Goal: Task Accomplishment & Management: Use online tool/utility

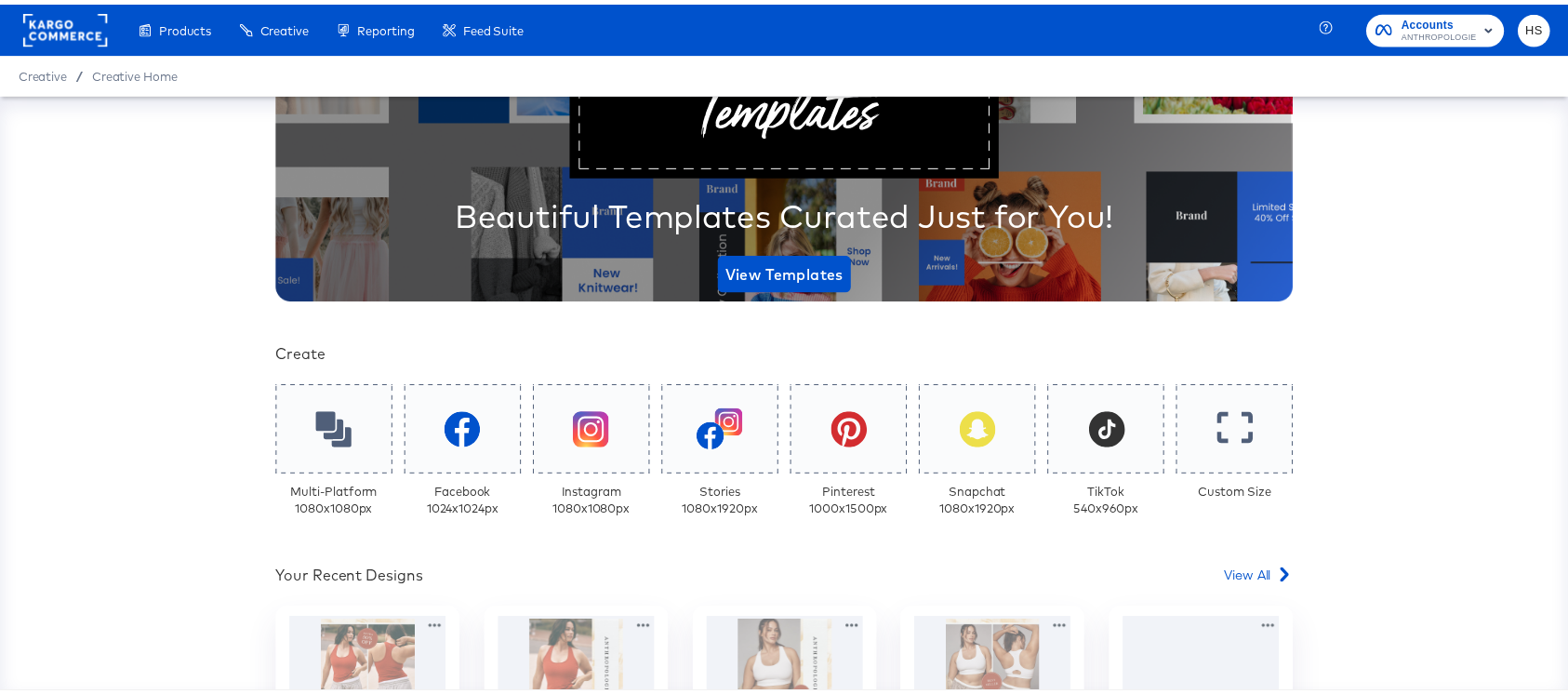
scroll to position [460, 0]
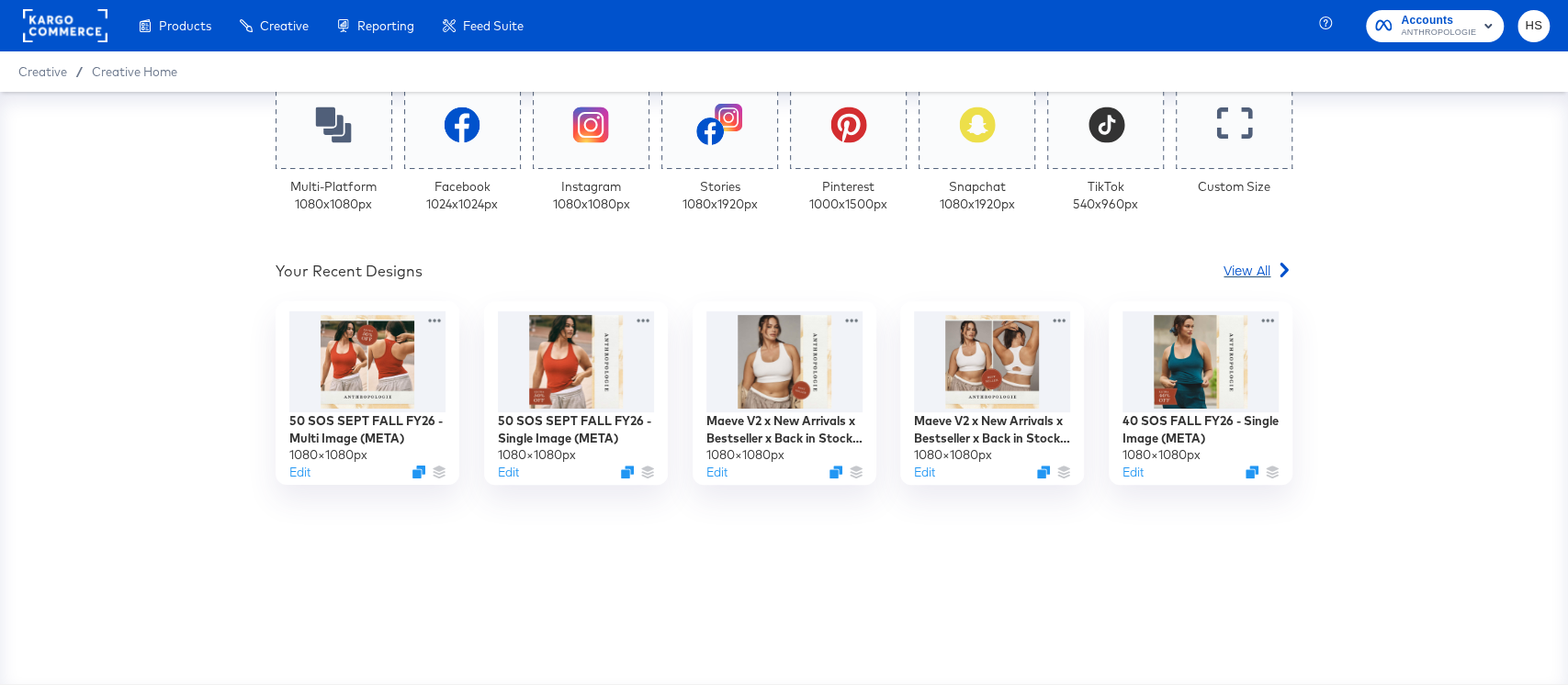
click at [1241, 275] on span "View All" at bounding box center [1246, 270] width 47 height 19
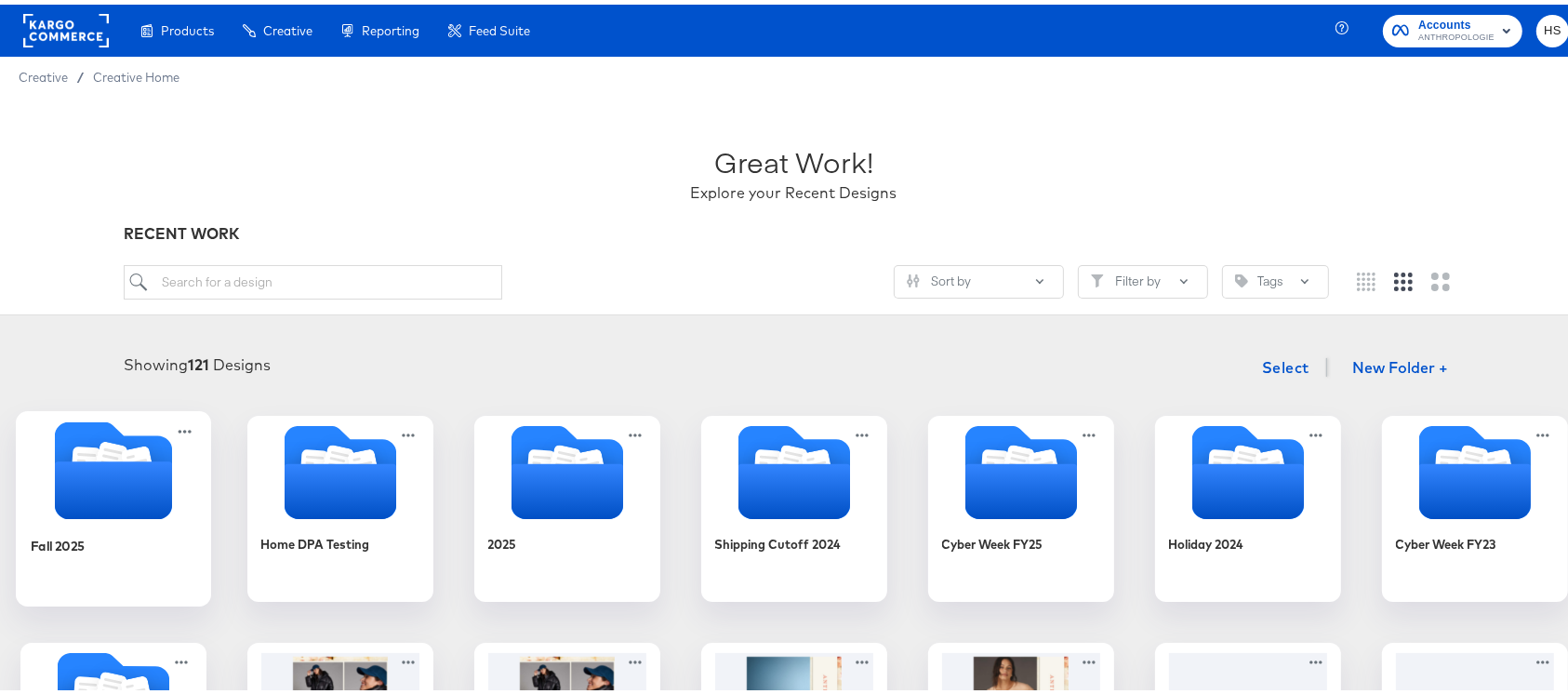
click at [171, 488] on icon "Folder" at bounding box center [112, 485] width 117 height 57
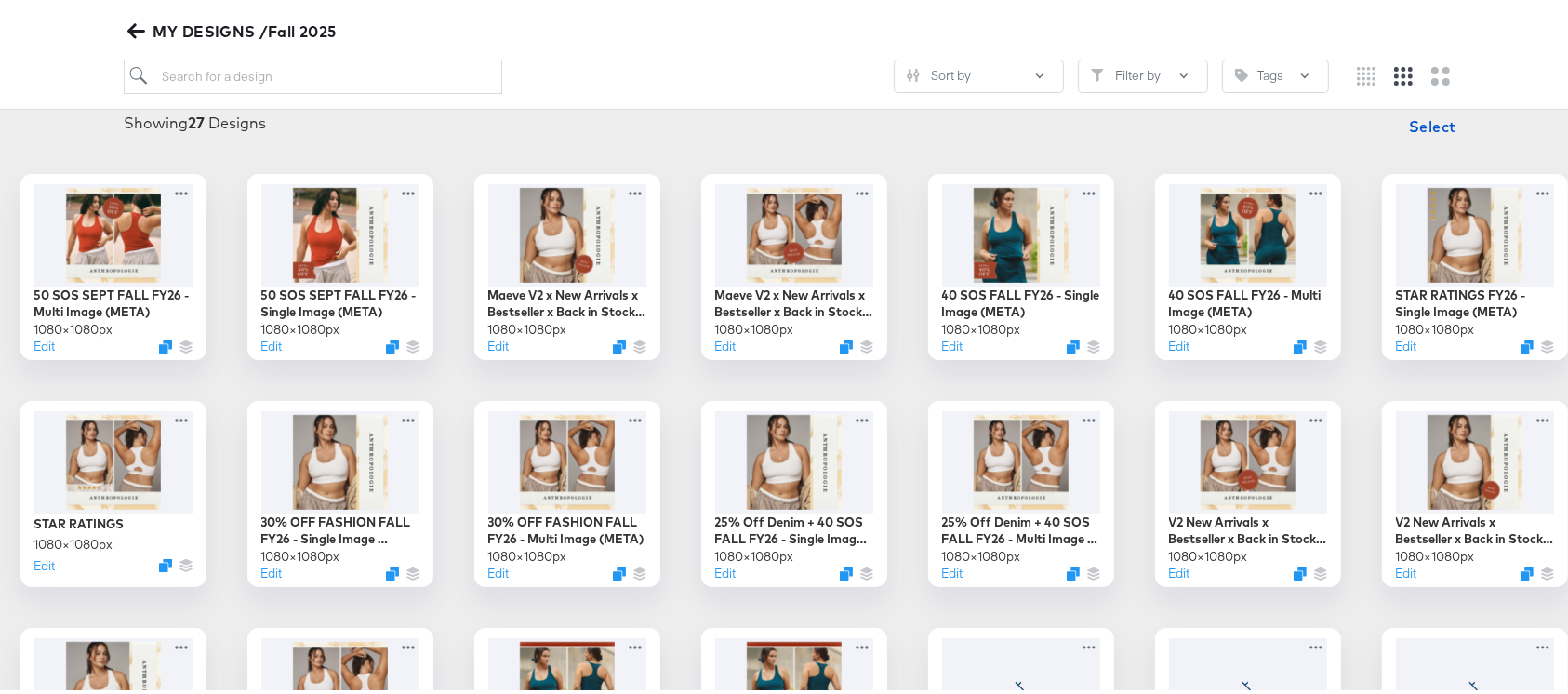
scroll to position [315, 0]
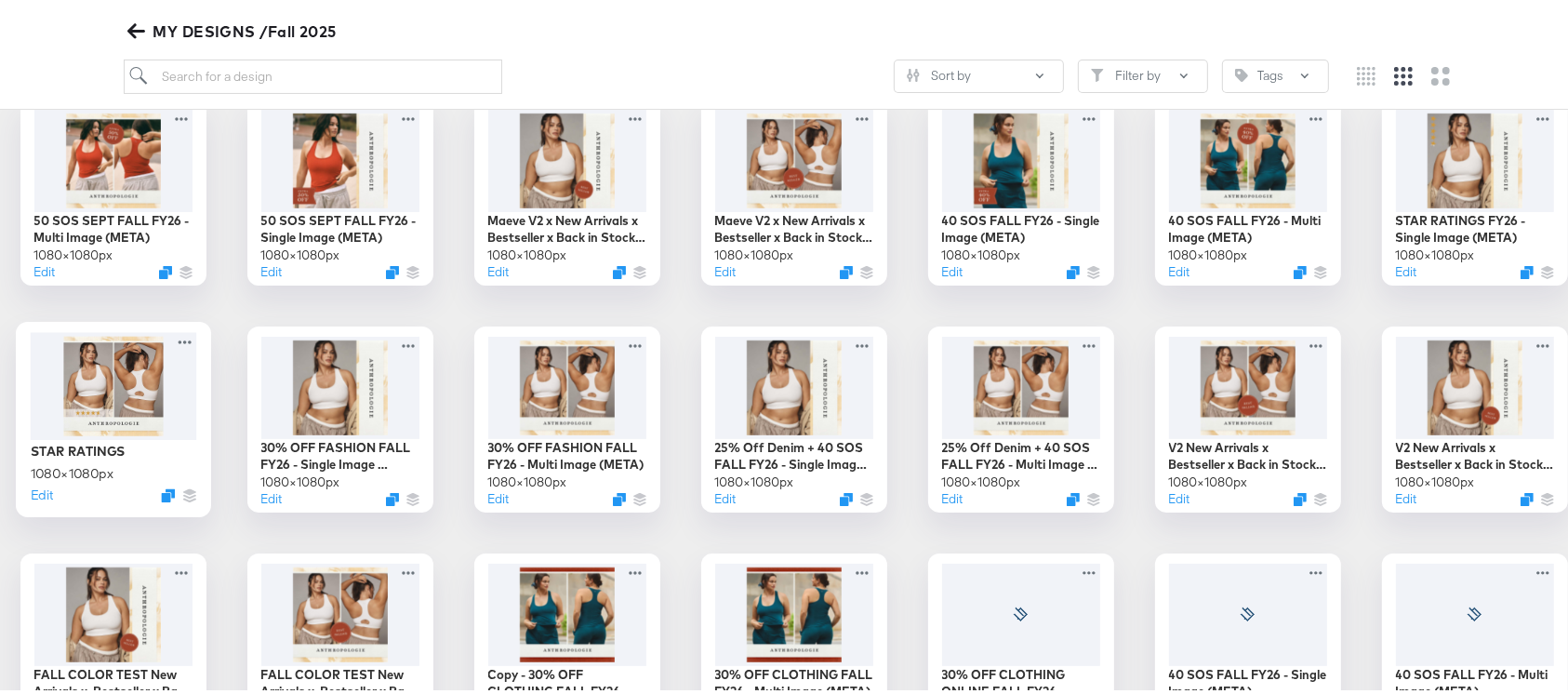
click at [196, 377] on div at bounding box center [113, 381] width 167 height 107
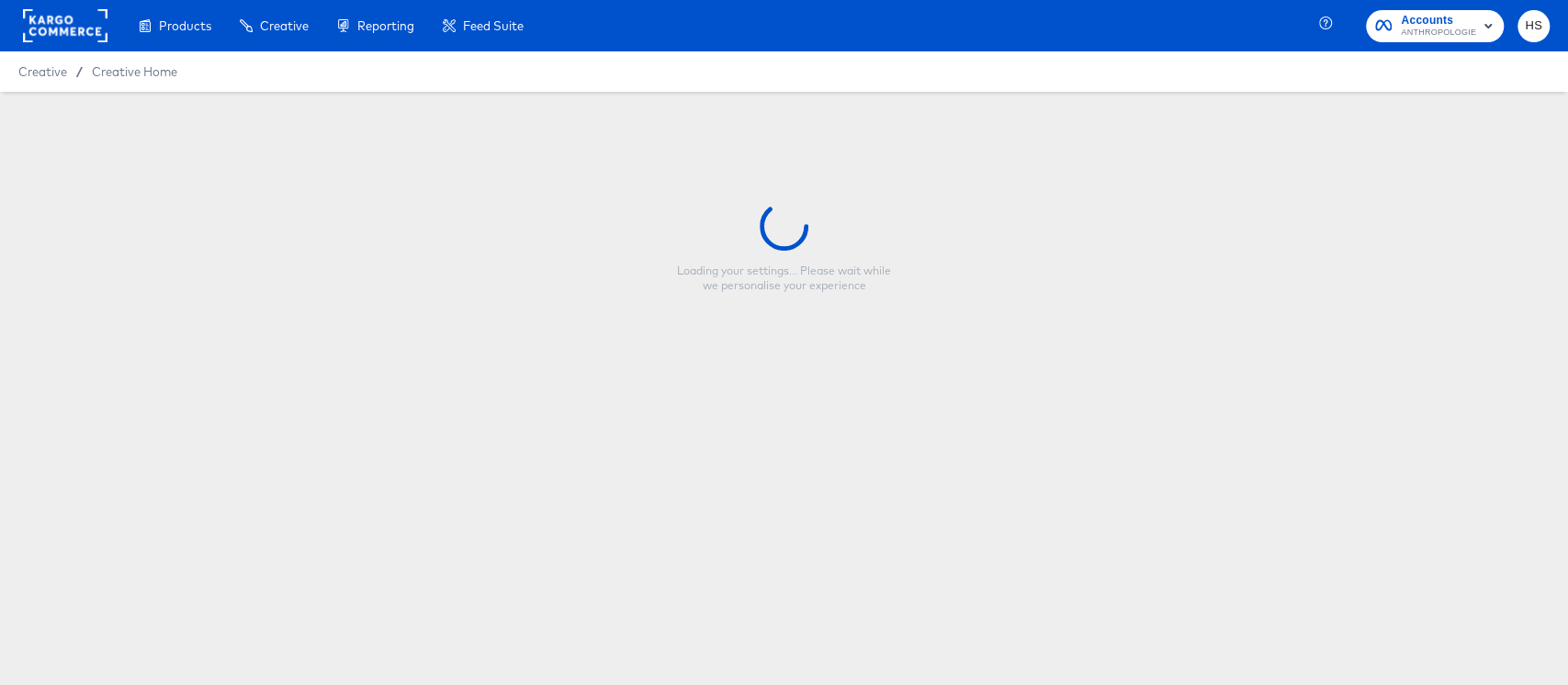
type input "STAR RATINGS"
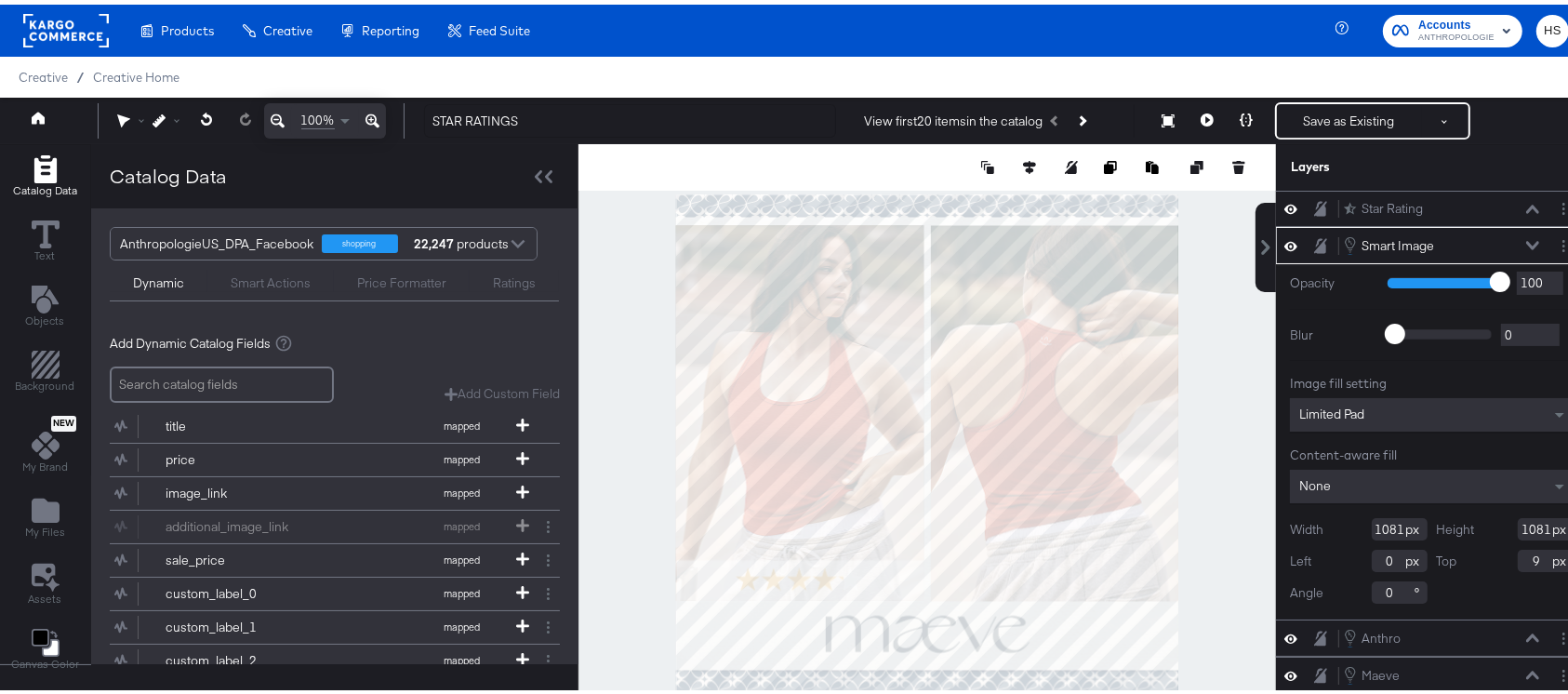
click at [634, 462] on div at bounding box center [927, 440] width 698 height 602
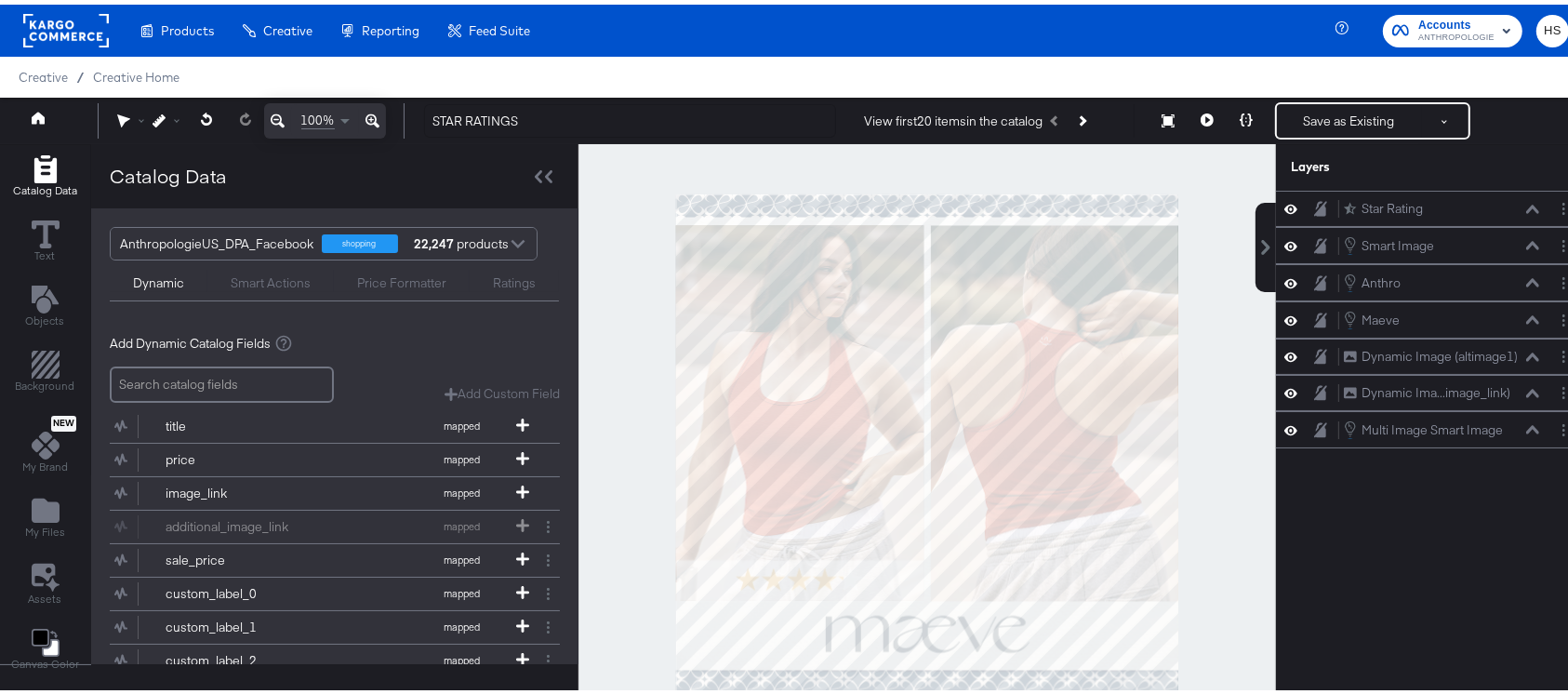
scroll to position [46, 0]
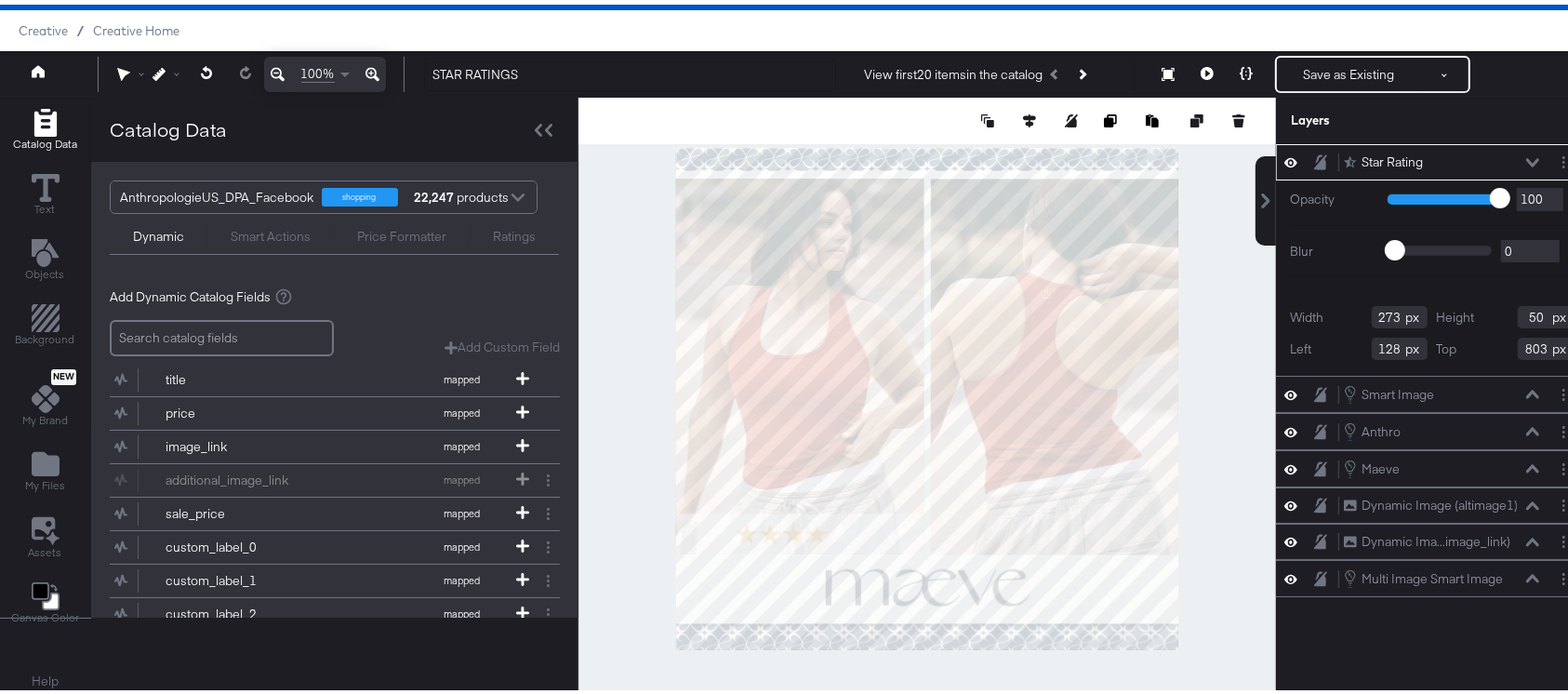
type input "248"
type input "45"
type input "807"
type input "140"
click at [605, 506] on div at bounding box center [927, 394] width 698 height 602
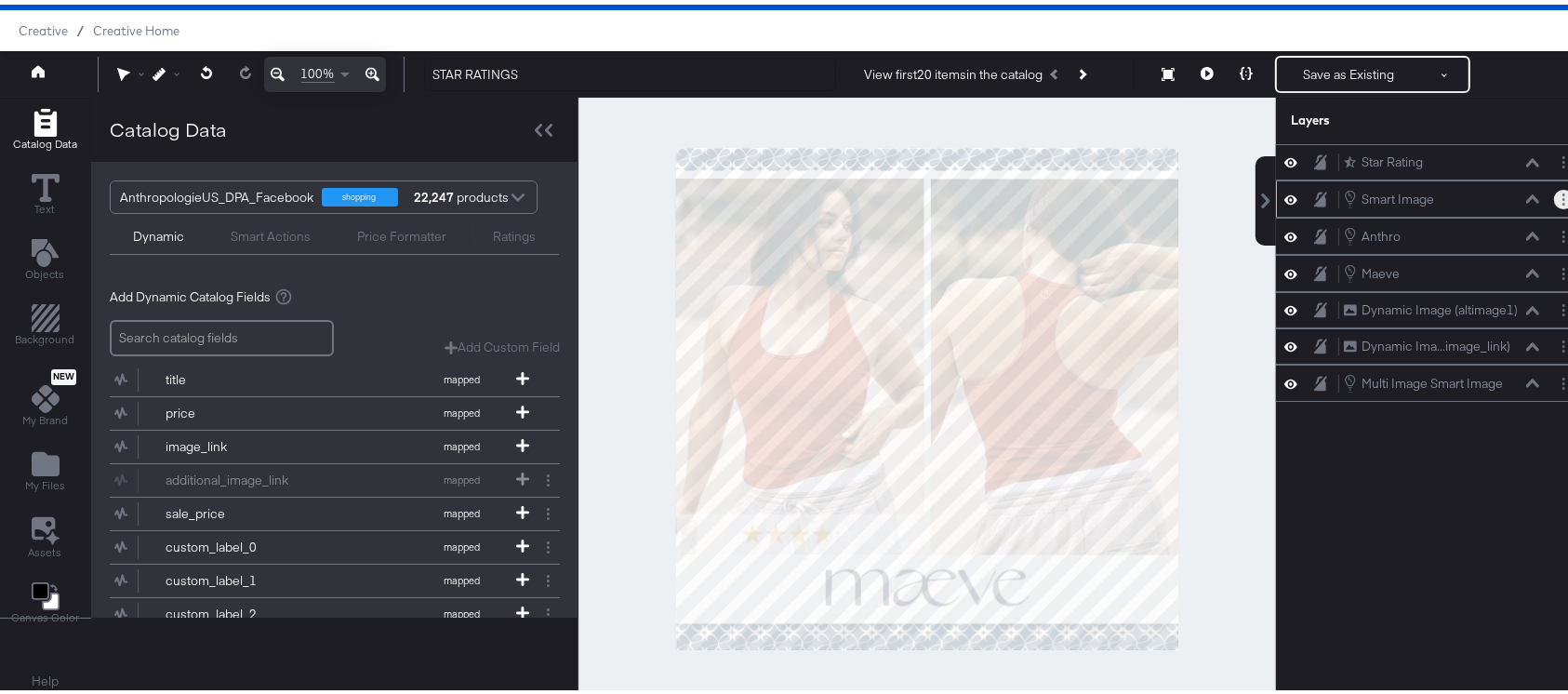
click at [1554, 194] on button "Layer Options" at bounding box center [1563, 194] width 20 height 20
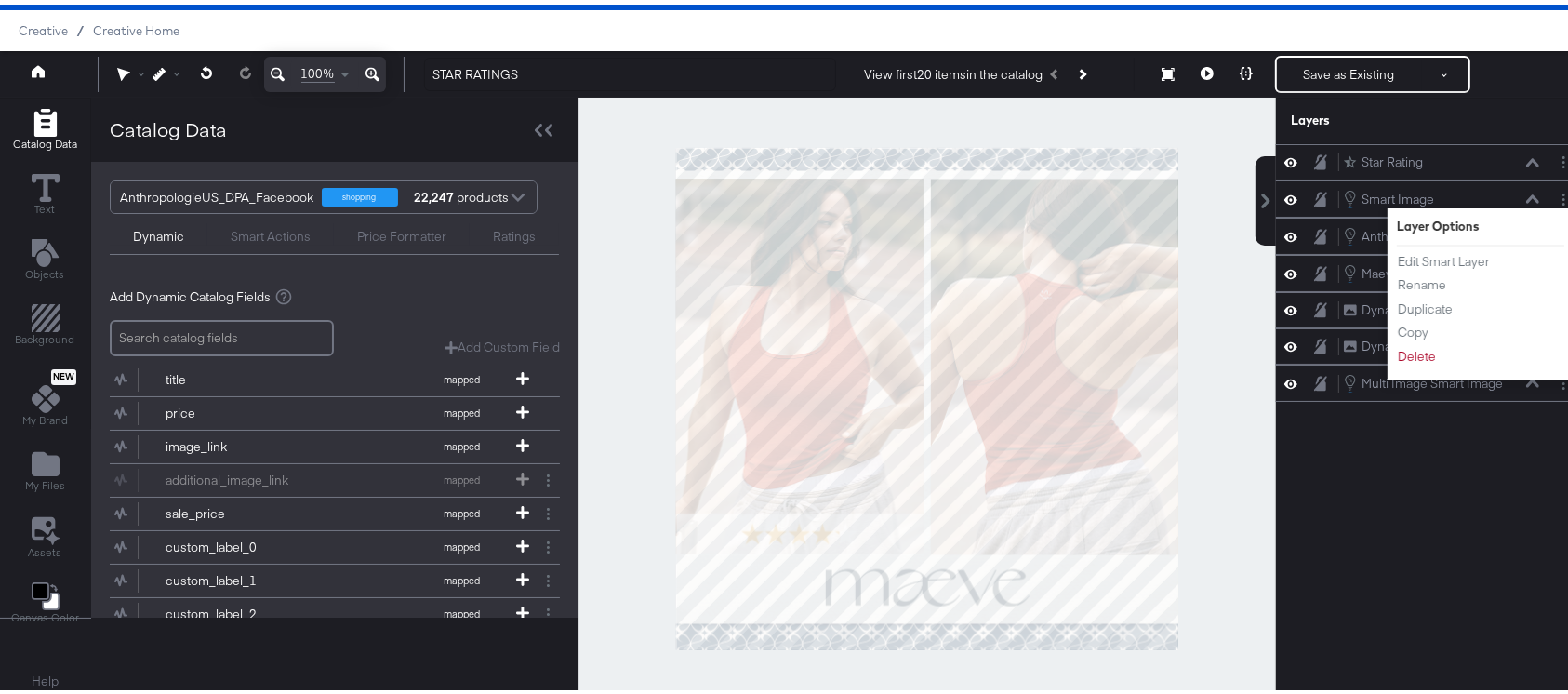
click at [1349, 415] on div "Star Rating Star Rating Smart Image Smart Image Layer Options Edit Smart Layer …" at bounding box center [1431, 402] width 312 height 526
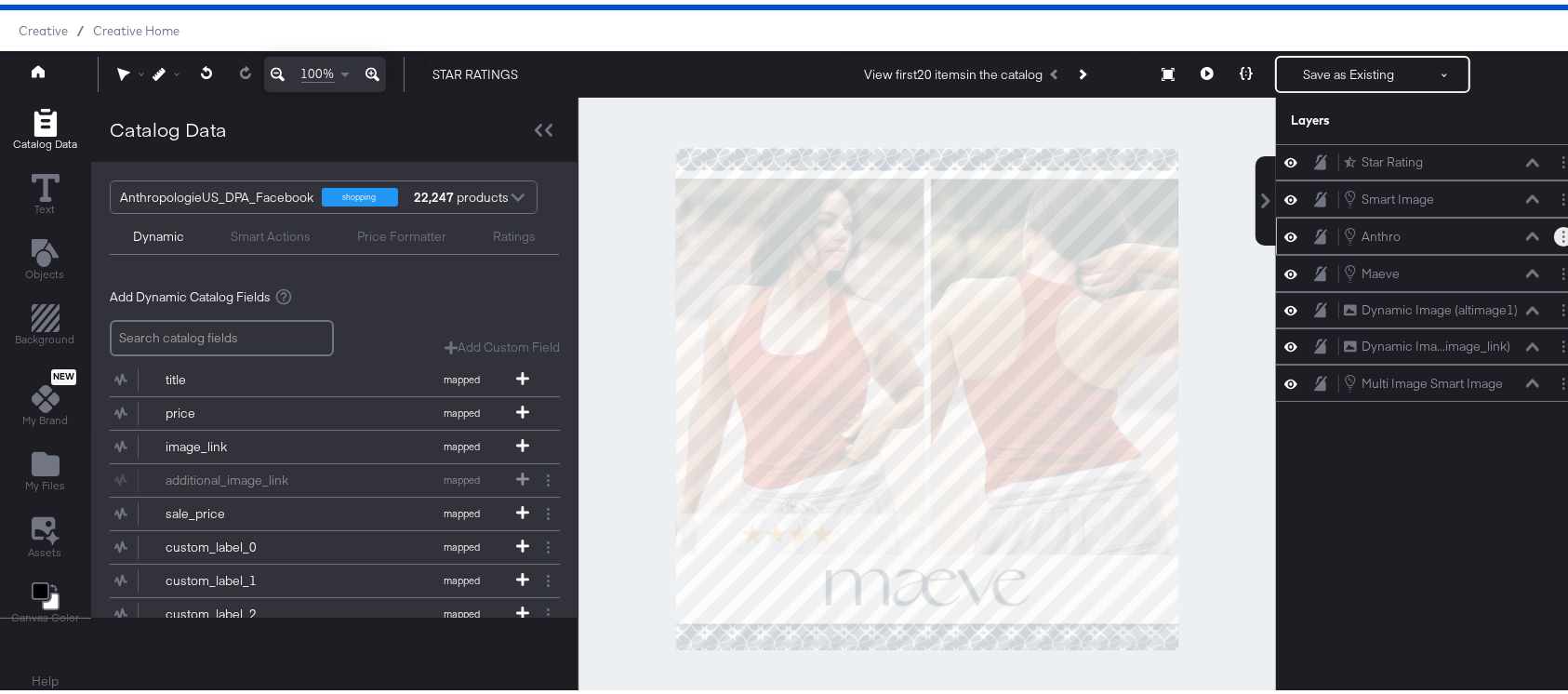
click at [1554, 227] on button "Layer Options" at bounding box center [1563, 232] width 20 height 20
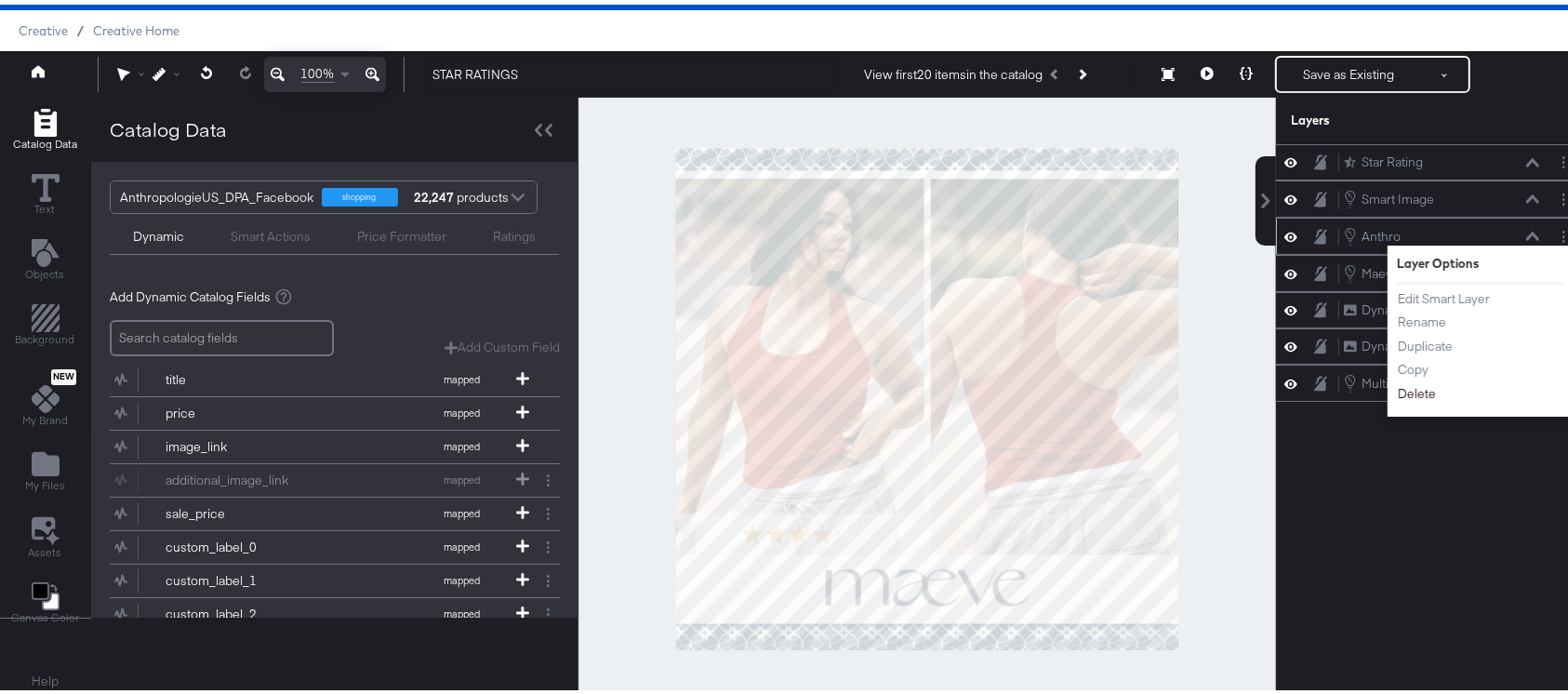
click at [1397, 382] on button "Delete" at bounding box center [1416, 389] width 40 height 20
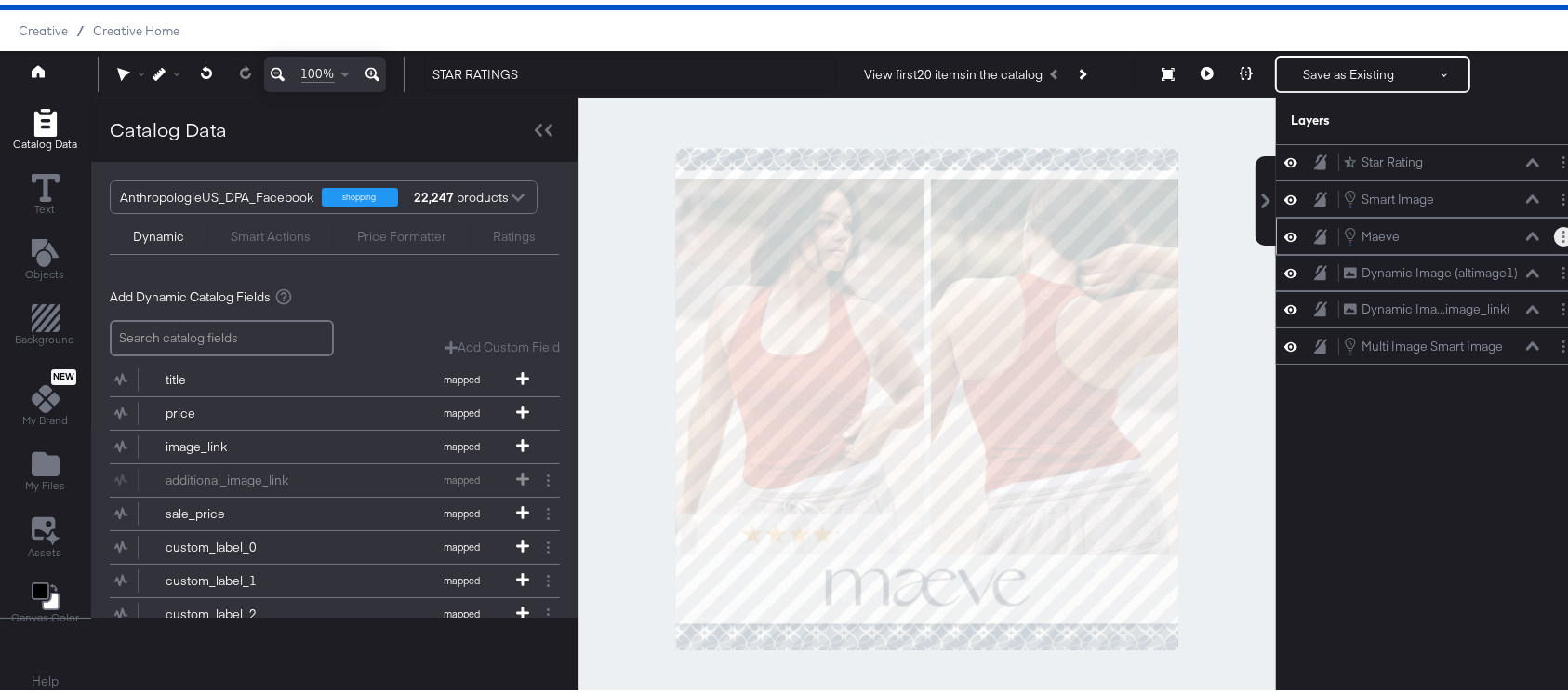
click at [1554, 229] on button "Layer Options" at bounding box center [1563, 232] width 20 height 20
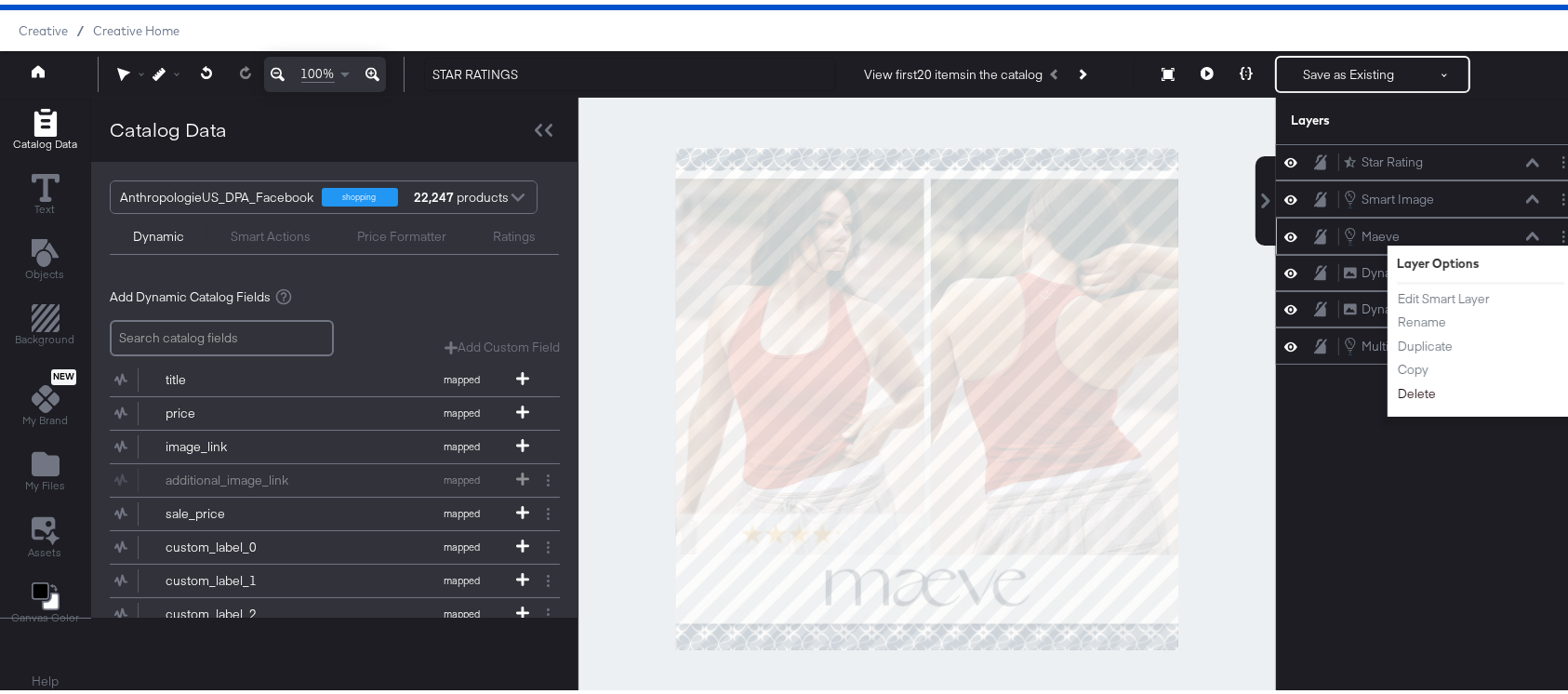
click at [1397, 390] on button "Delete" at bounding box center [1416, 389] width 40 height 20
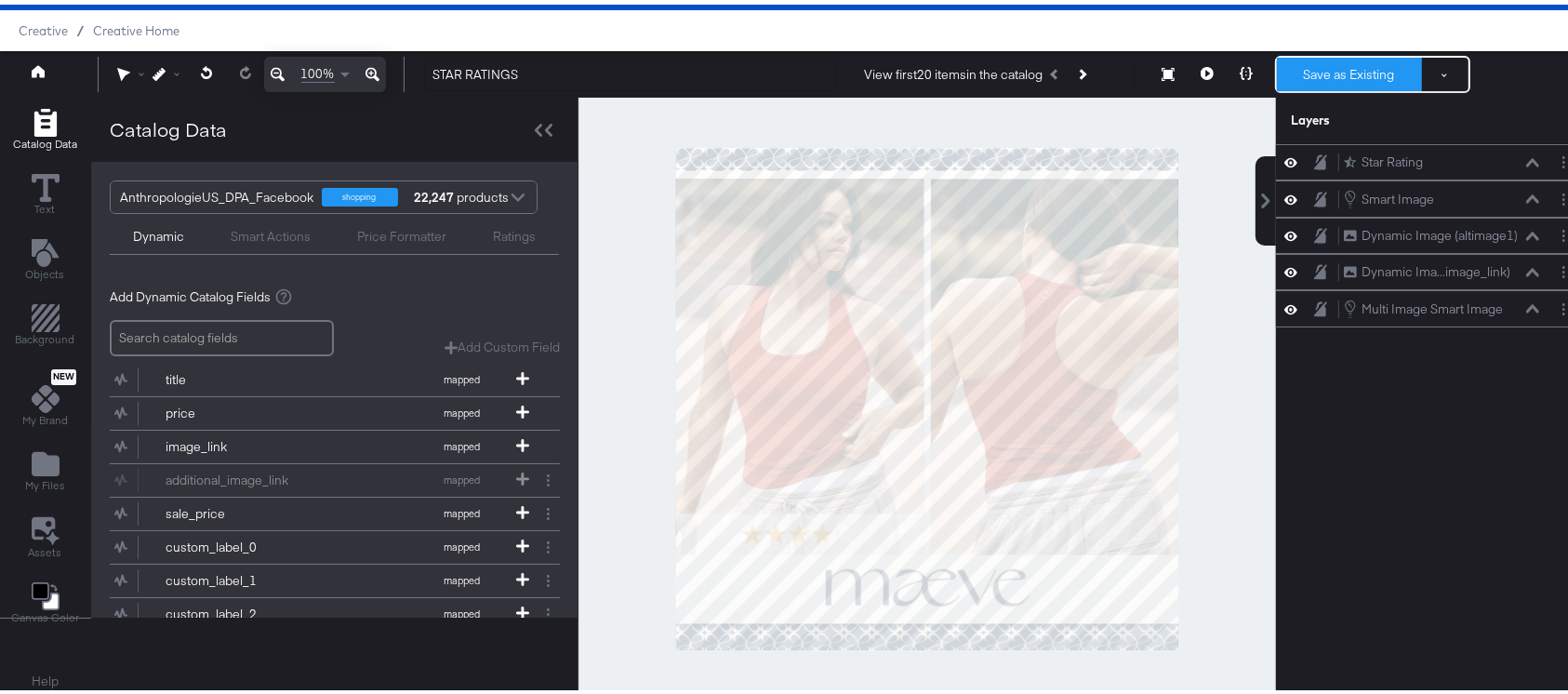
click at [1325, 71] on button "Save as Existing" at bounding box center [1350, 70] width 145 height 34
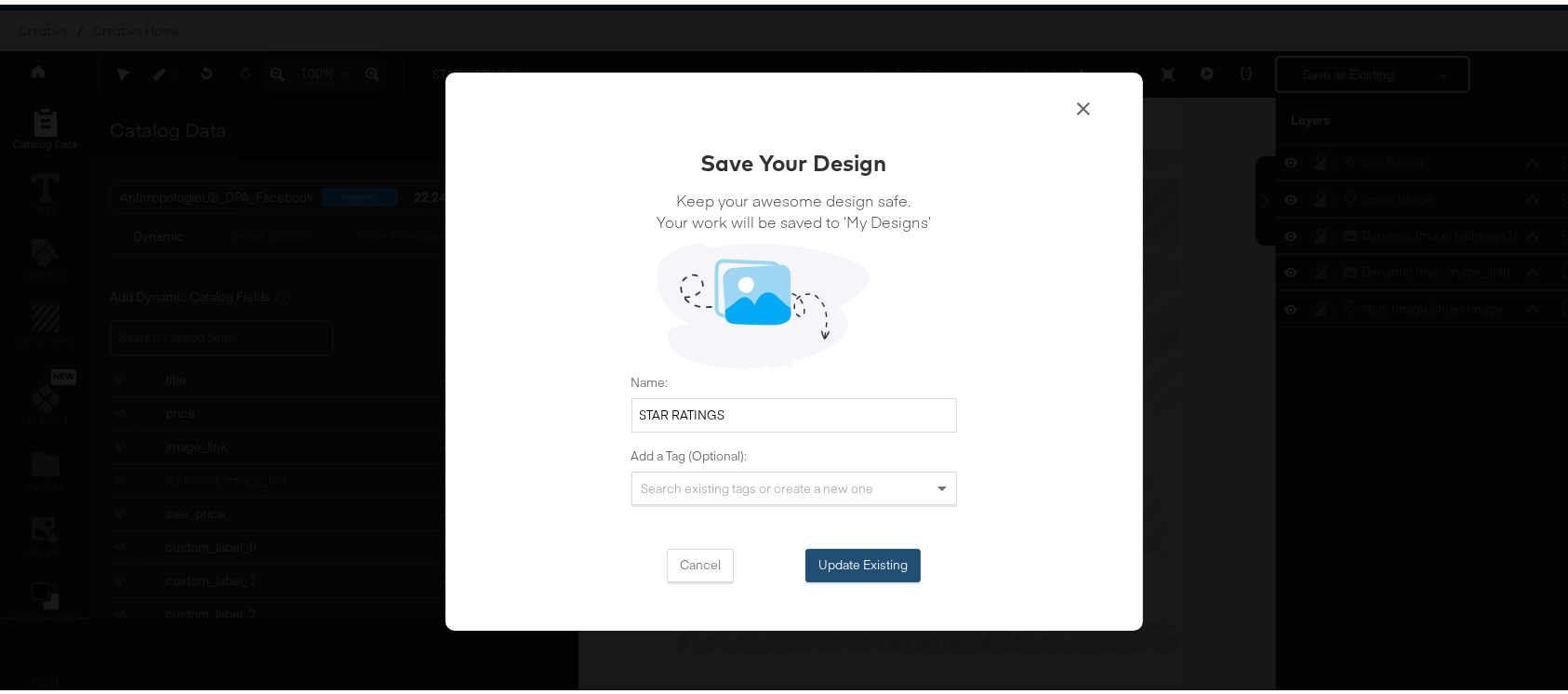
click at [853, 568] on button "Update Existing" at bounding box center [863, 561] width 115 height 34
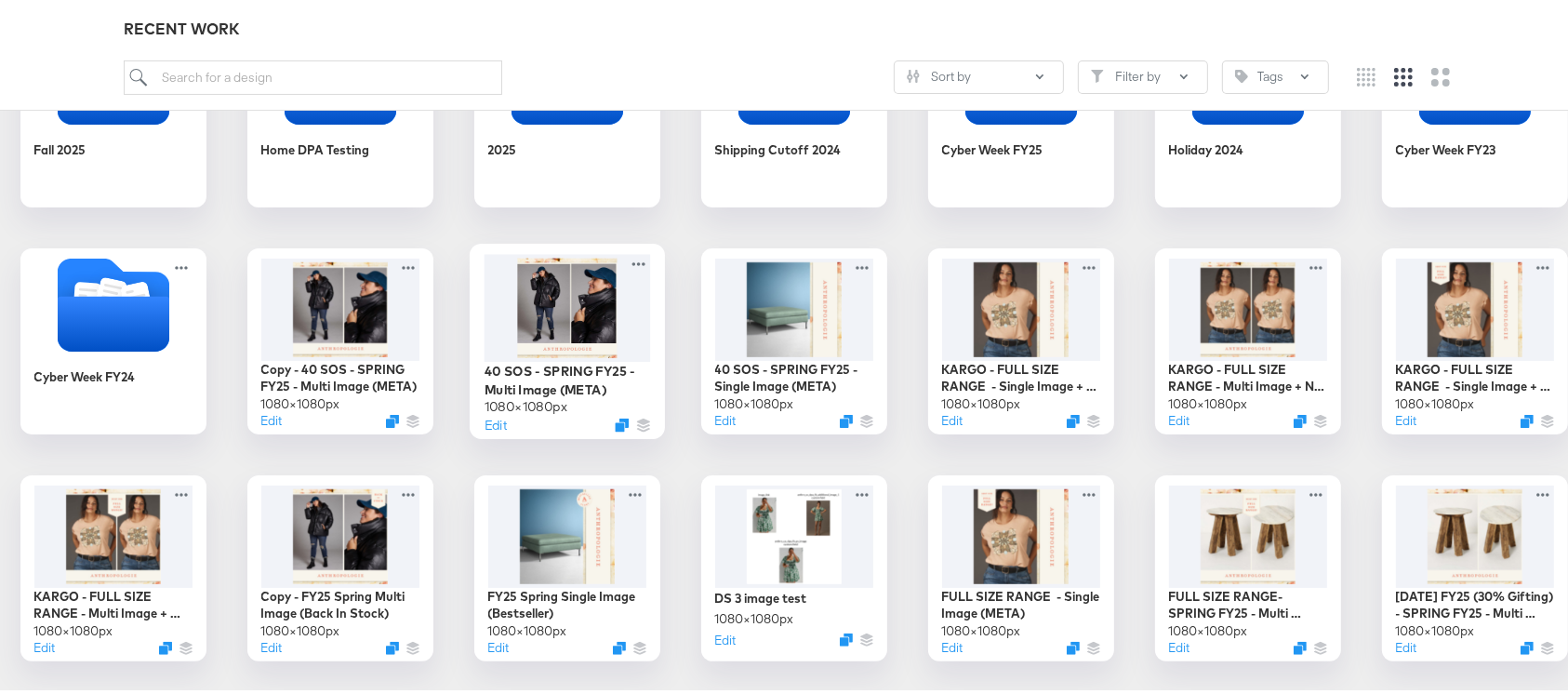
scroll to position [763, 0]
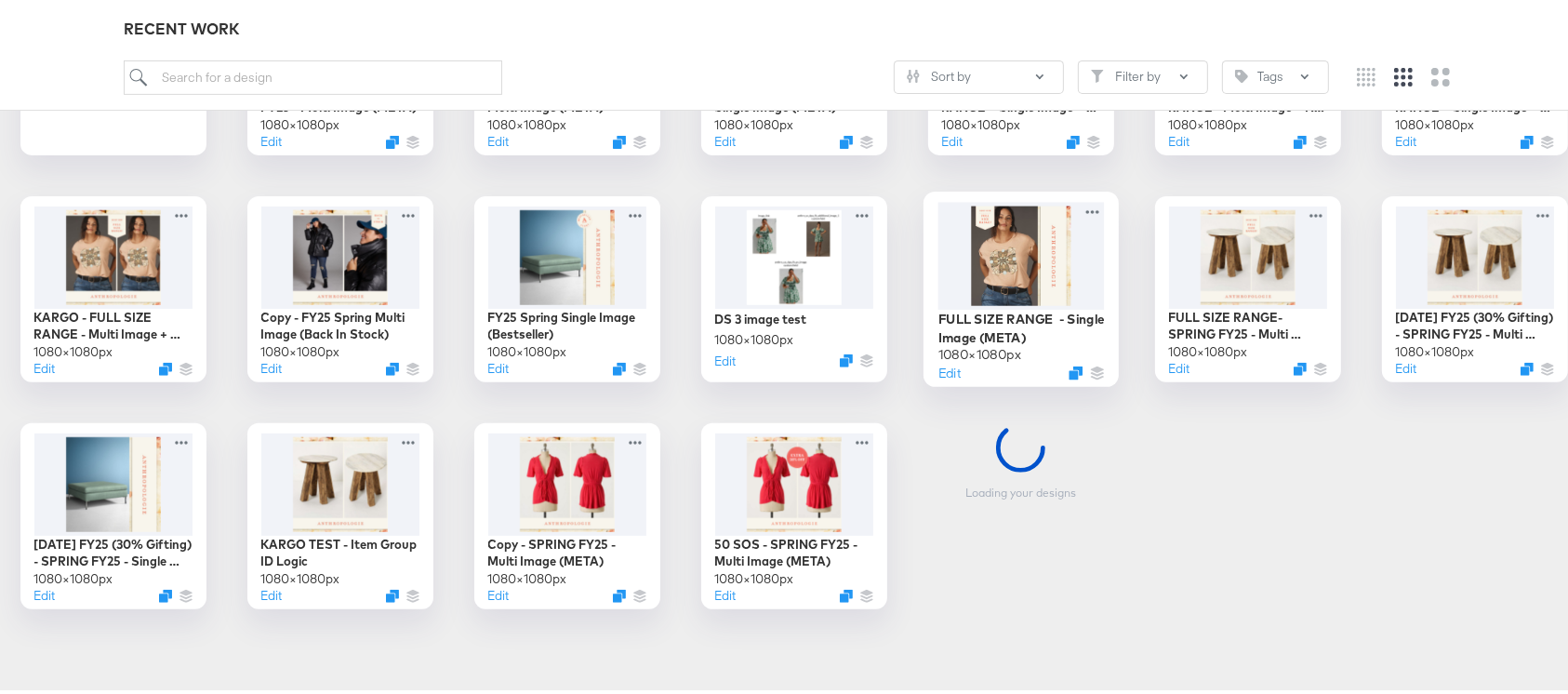
click at [937, 304] on div at bounding box center [1020, 250] width 167 height 107
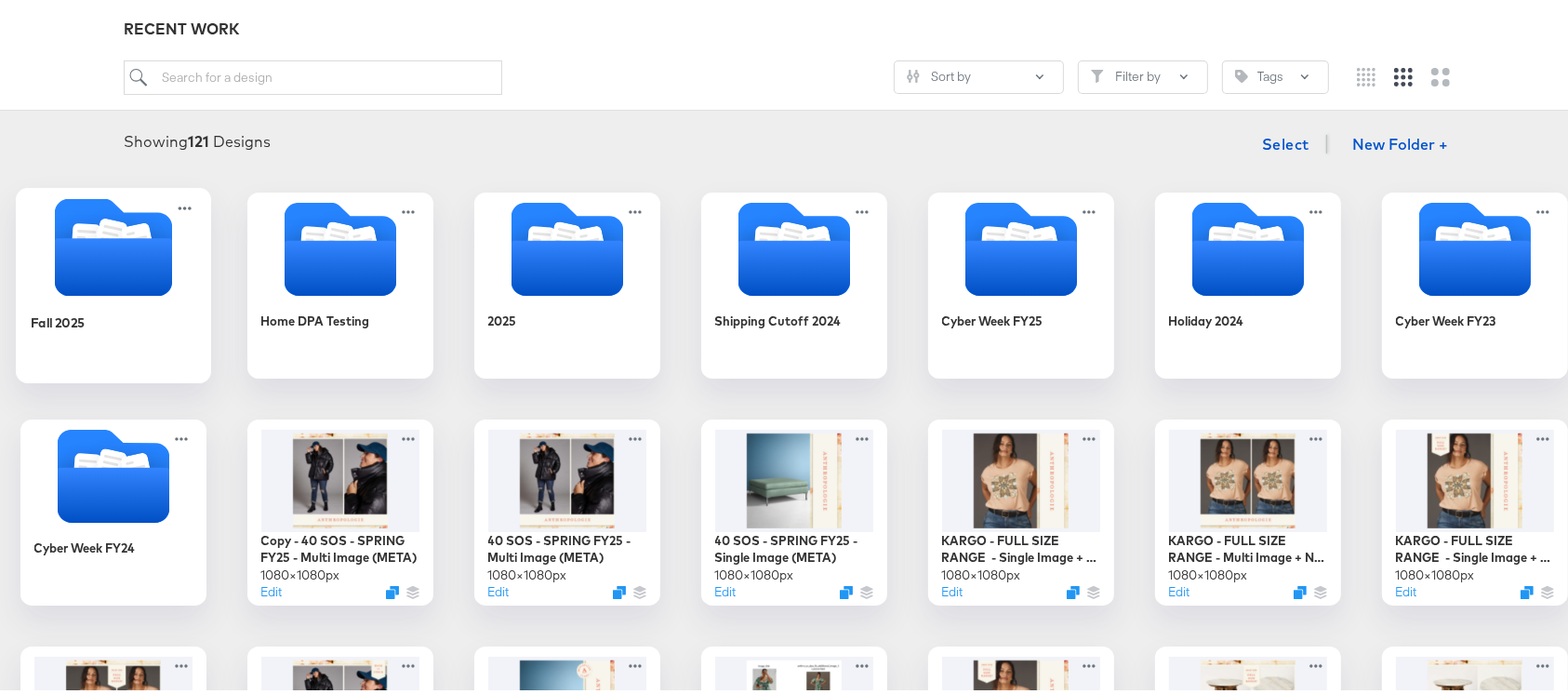
click at [171, 241] on icon "Folder" at bounding box center [112, 262] width 117 height 57
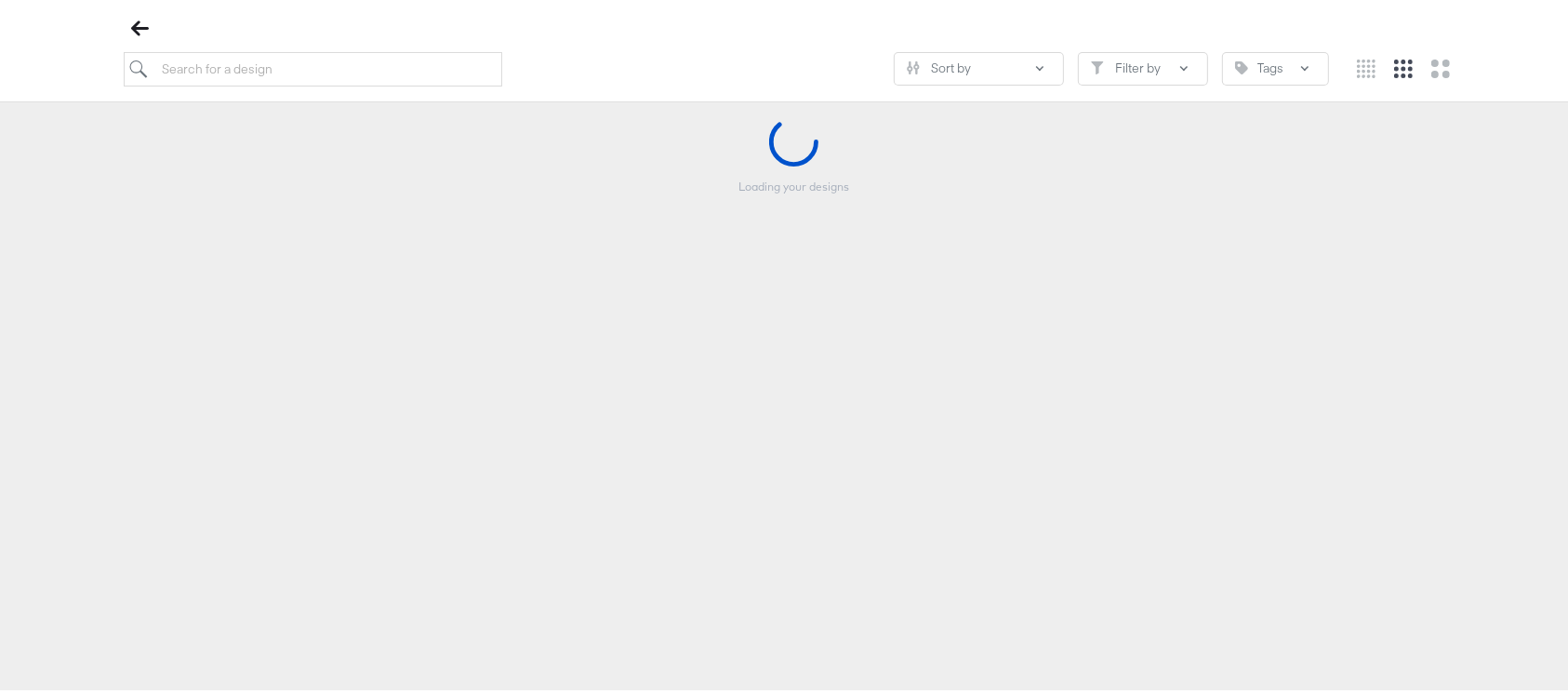
scroll to position [212, 0]
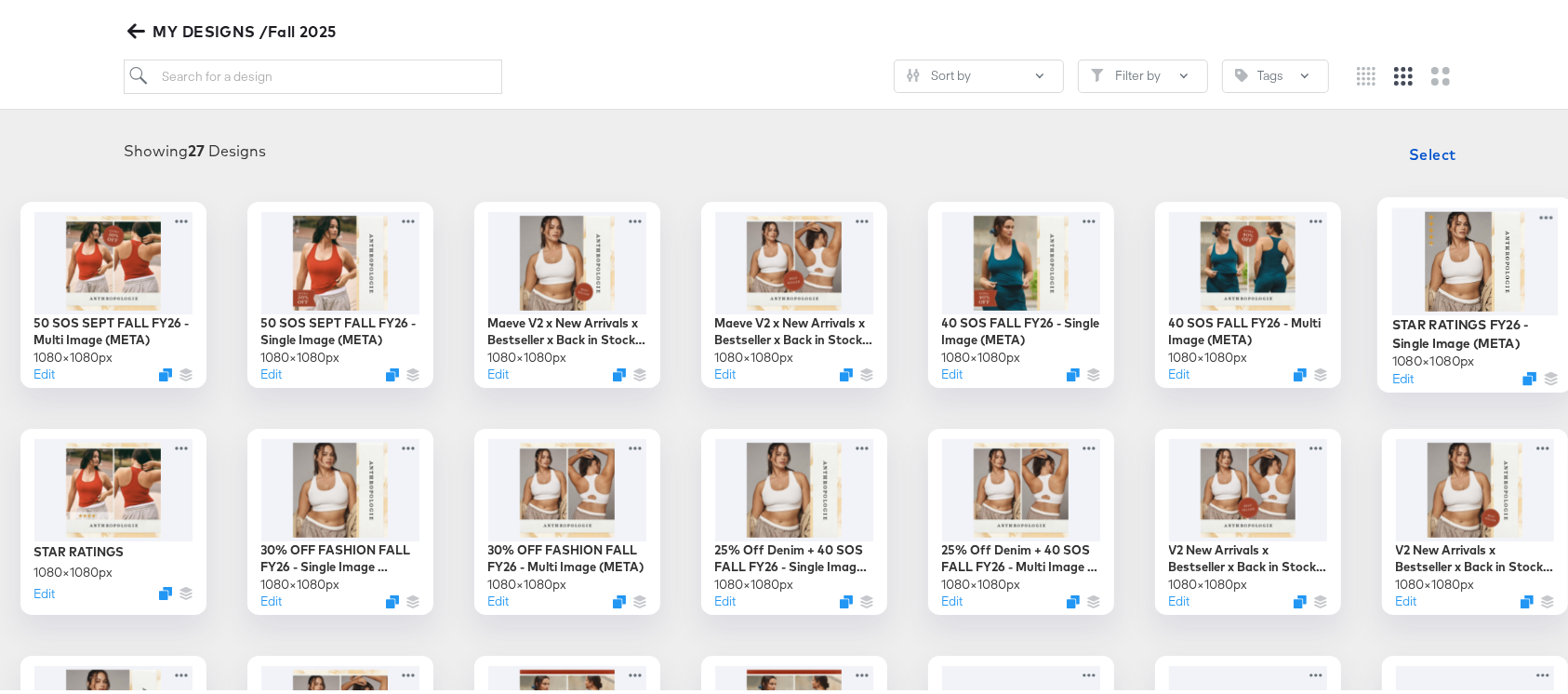
click at [1391, 310] on div at bounding box center [1474, 256] width 167 height 107
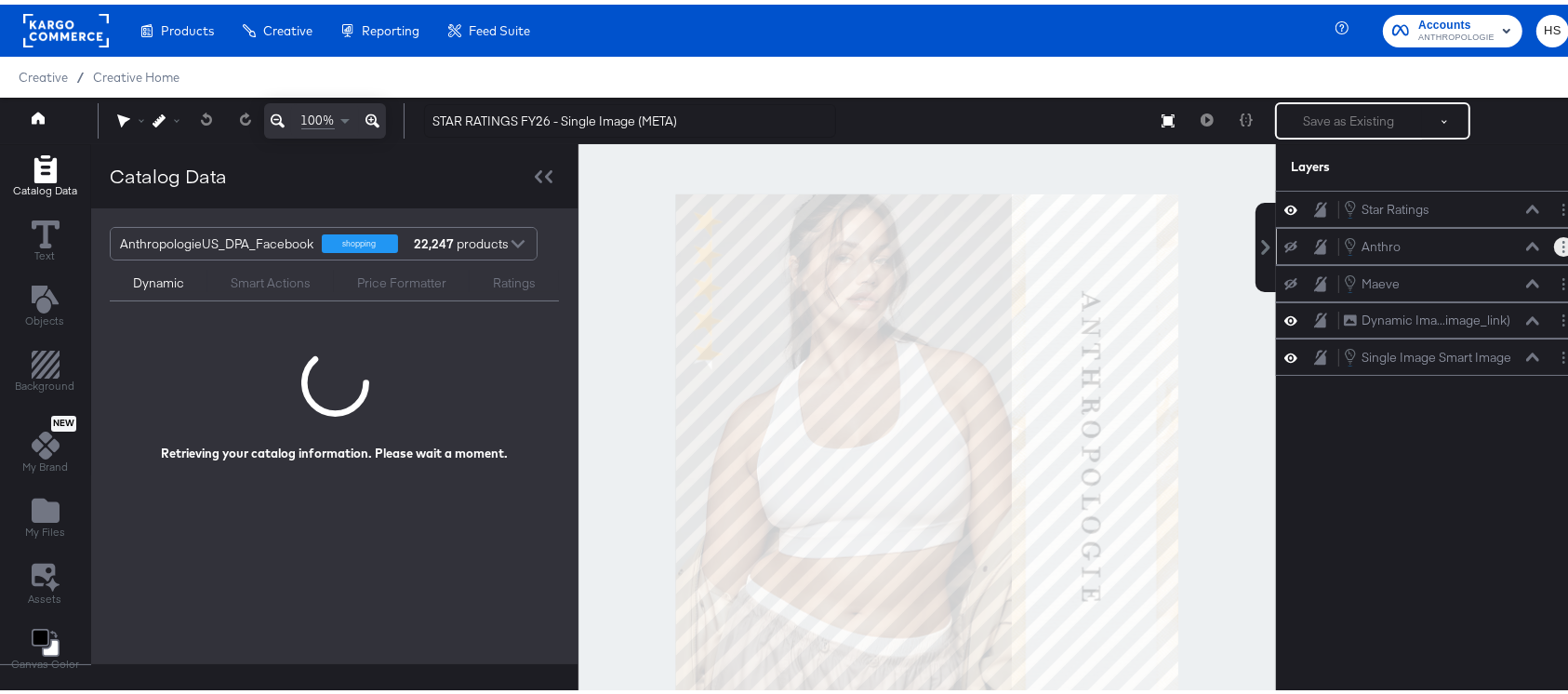
click at [1554, 249] on button "Layer Options" at bounding box center [1563, 242] width 20 height 20
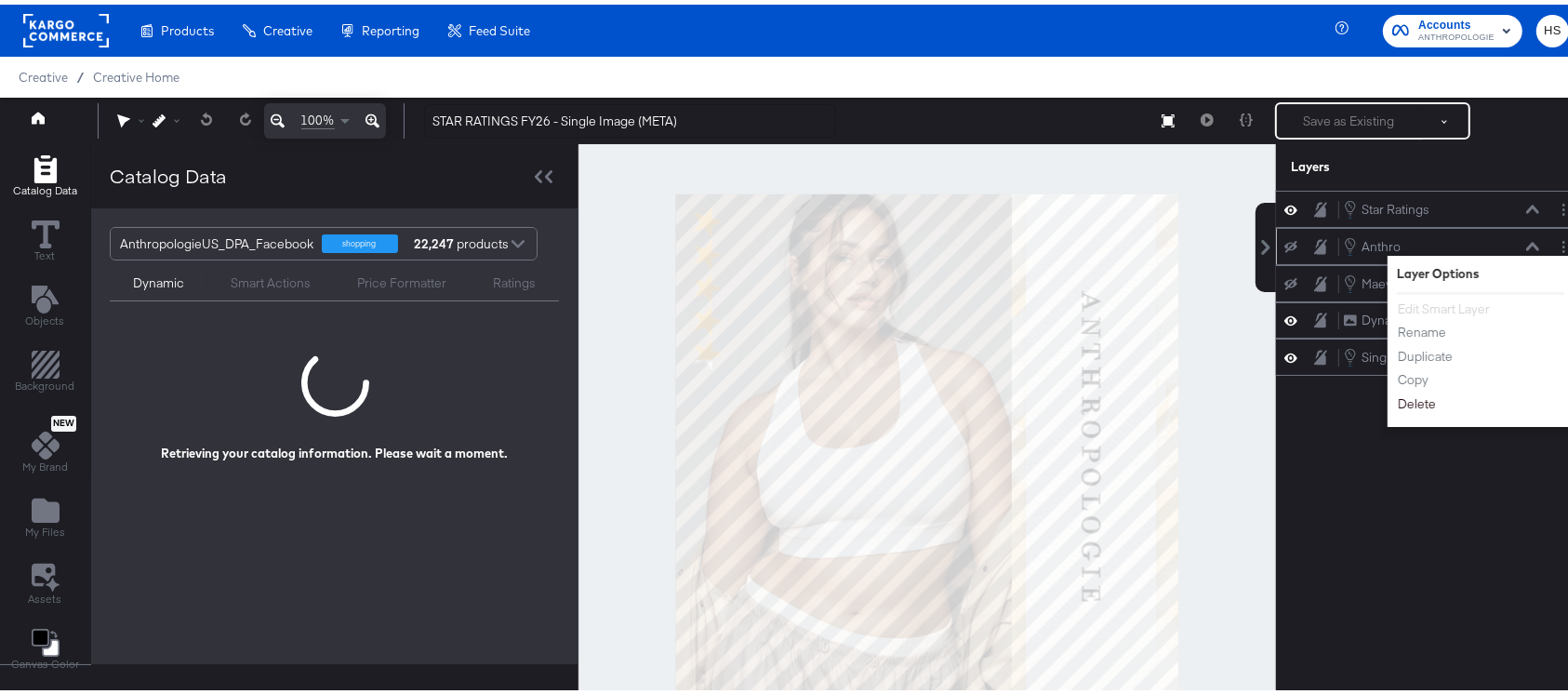
click at [1400, 402] on button "Delete" at bounding box center [1416, 399] width 40 height 20
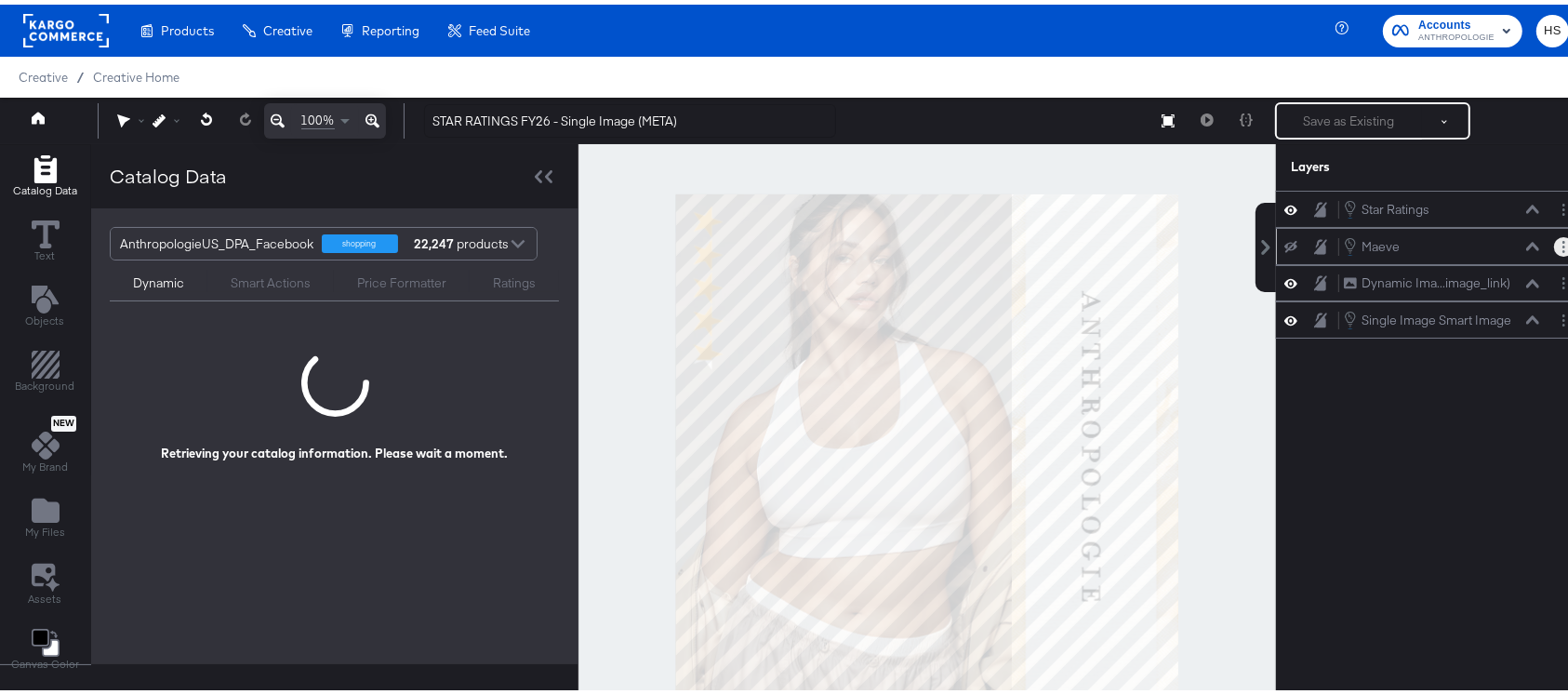
click at [1562, 237] on icon "Layer Options" at bounding box center [1563, 242] width 3 height 12
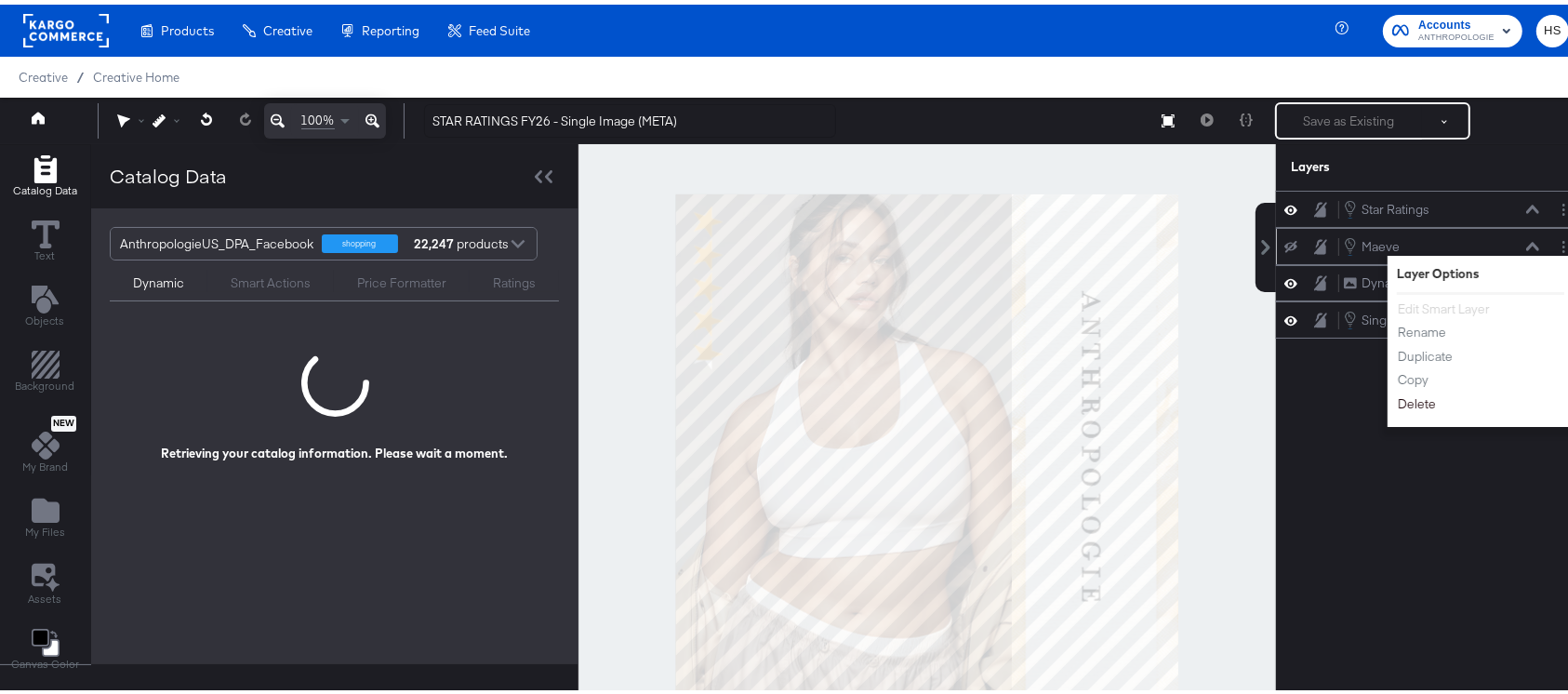
click at [1397, 401] on button "Delete" at bounding box center [1416, 399] width 40 height 20
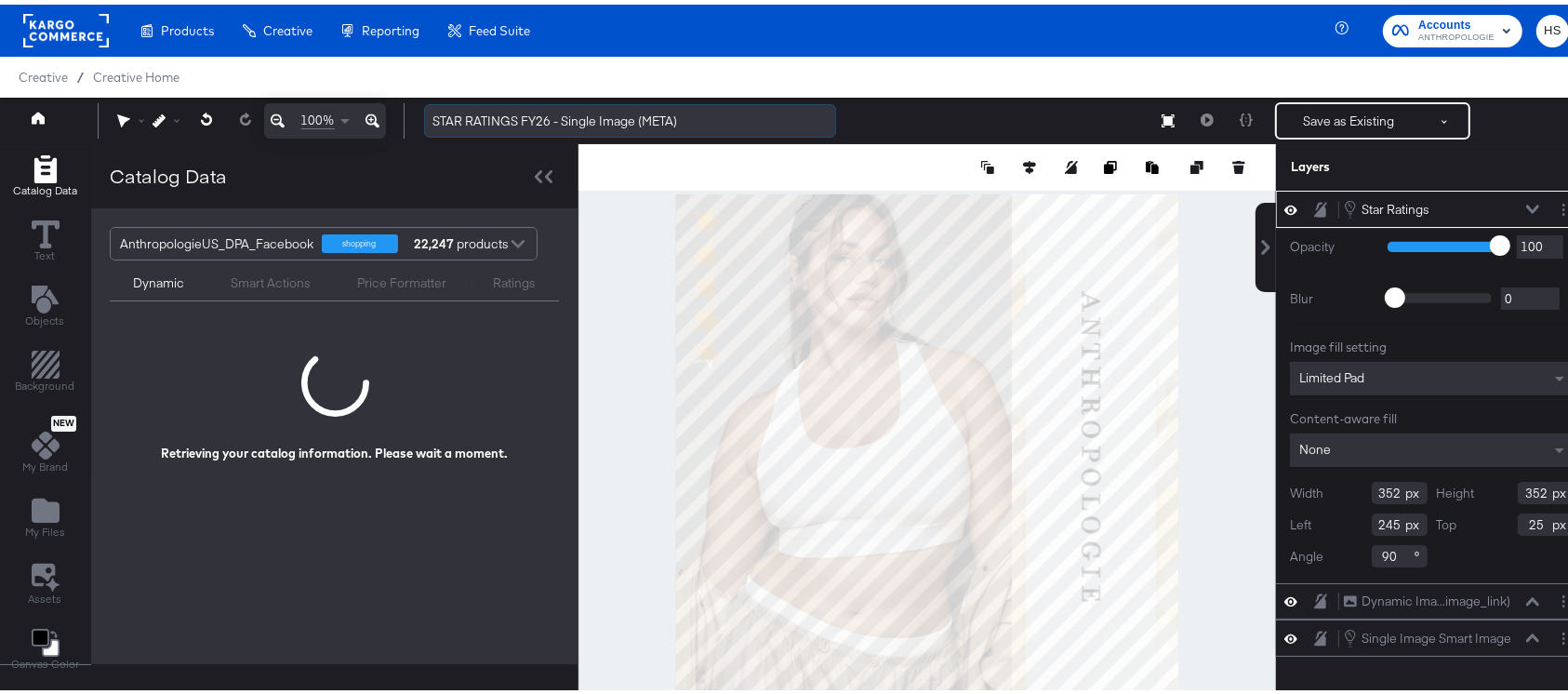
click at [552, 121] on input "STAR RATINGS FY26 - Single Image (META)" at bounding box center [629, 117] width 412 height 35
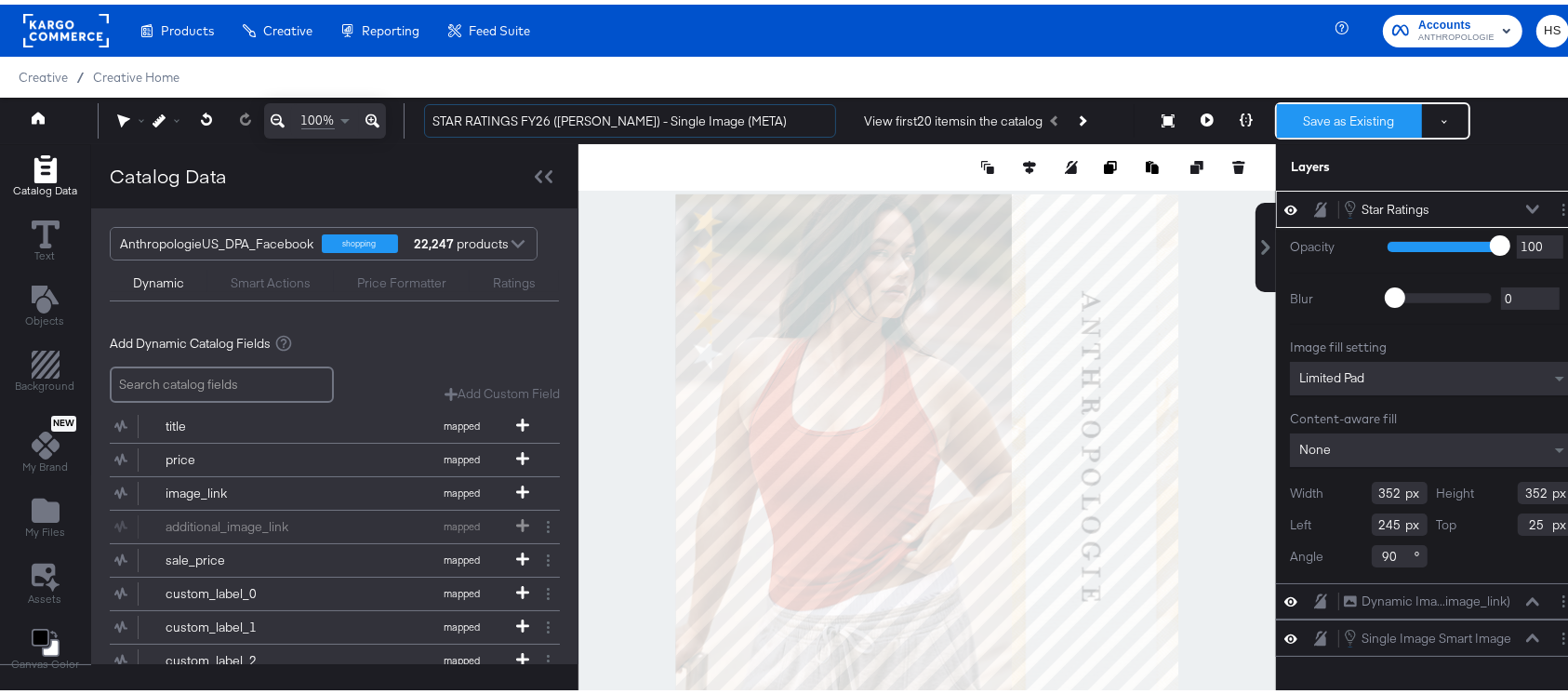
type input "STAR RATINGS FY26 ([PERSON_NAME]) - Single Image (META)"
click at [1340, 114] on button "Save as Existing" at bounding box center [1350, 117] width 145 height 34
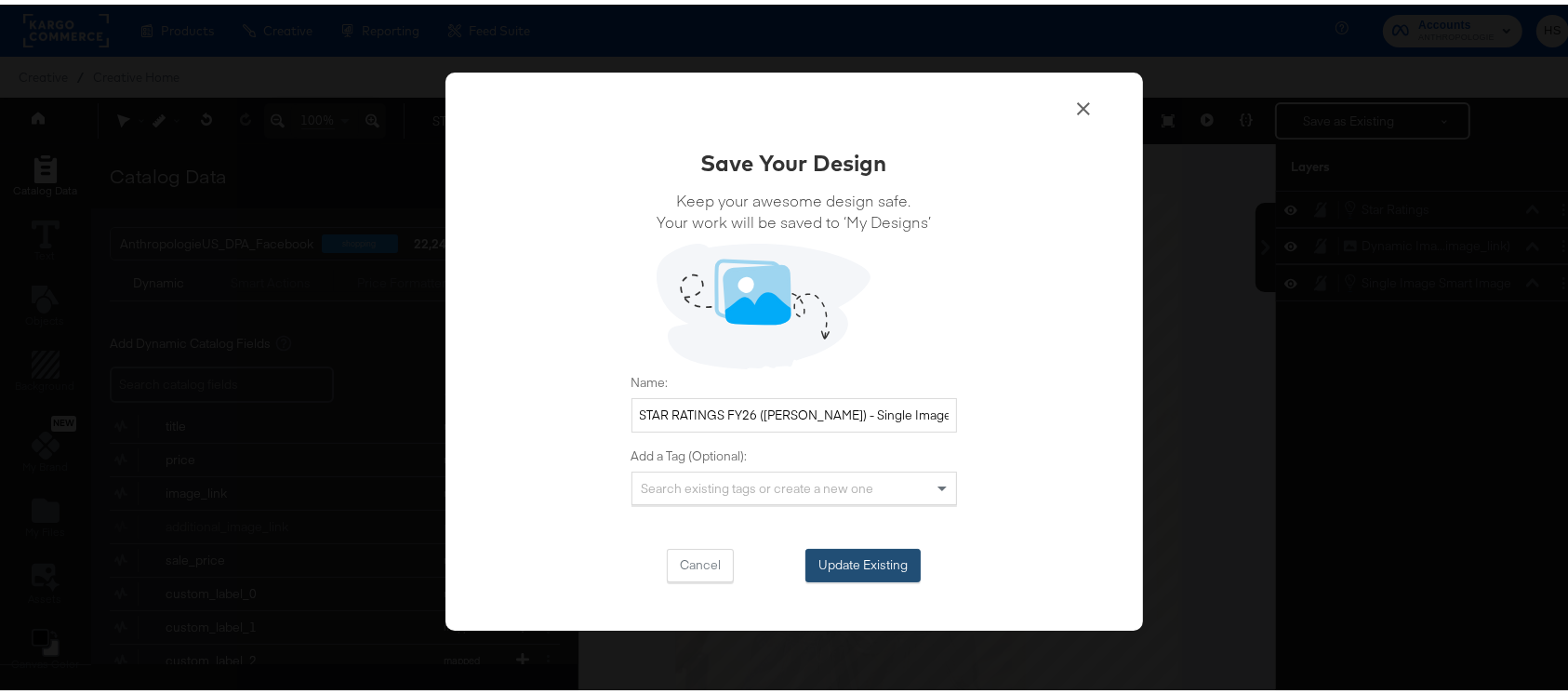
click at [826, 562] on button "Update Existing" at bounding box center [863, 561] width 115 height 34
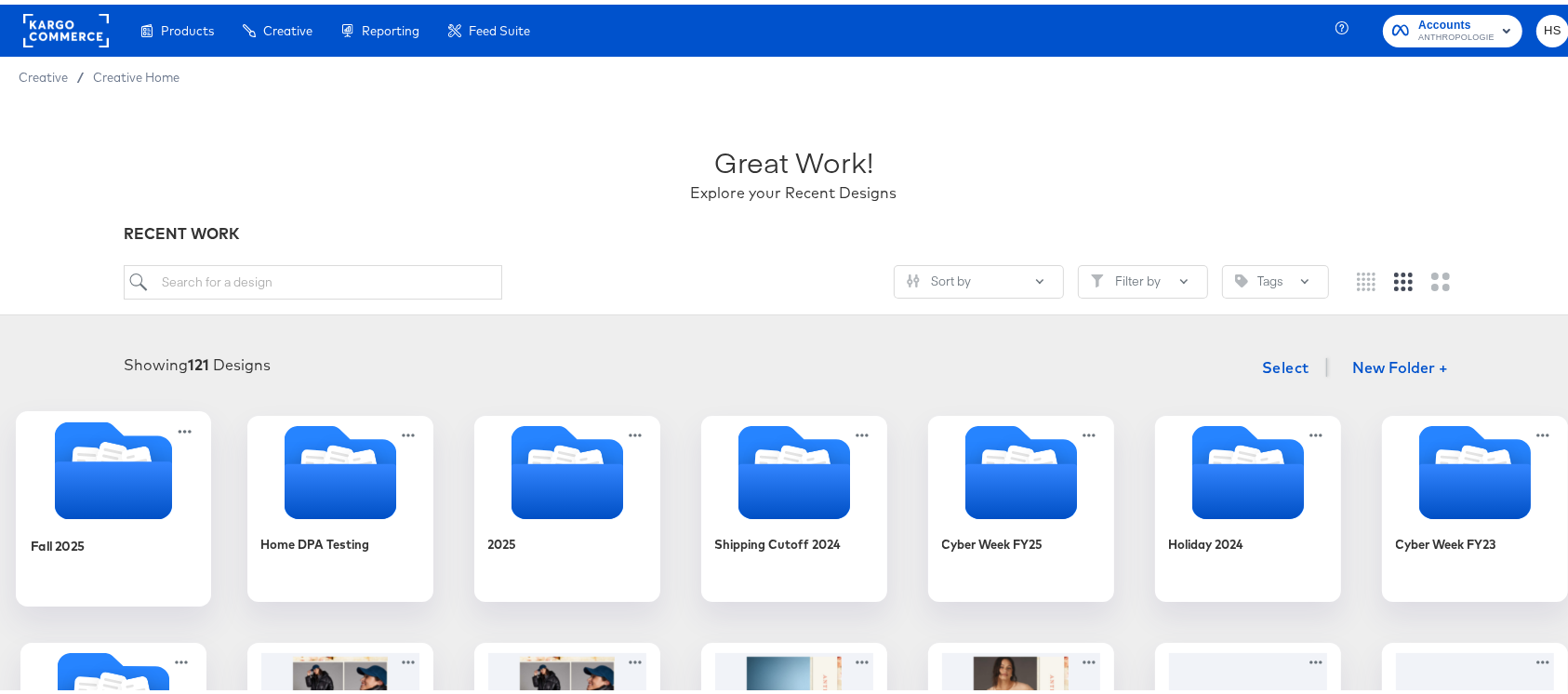
click at [196, 567] on div "Fall 2025" at bounding box center [113, 555] width 167 height 72
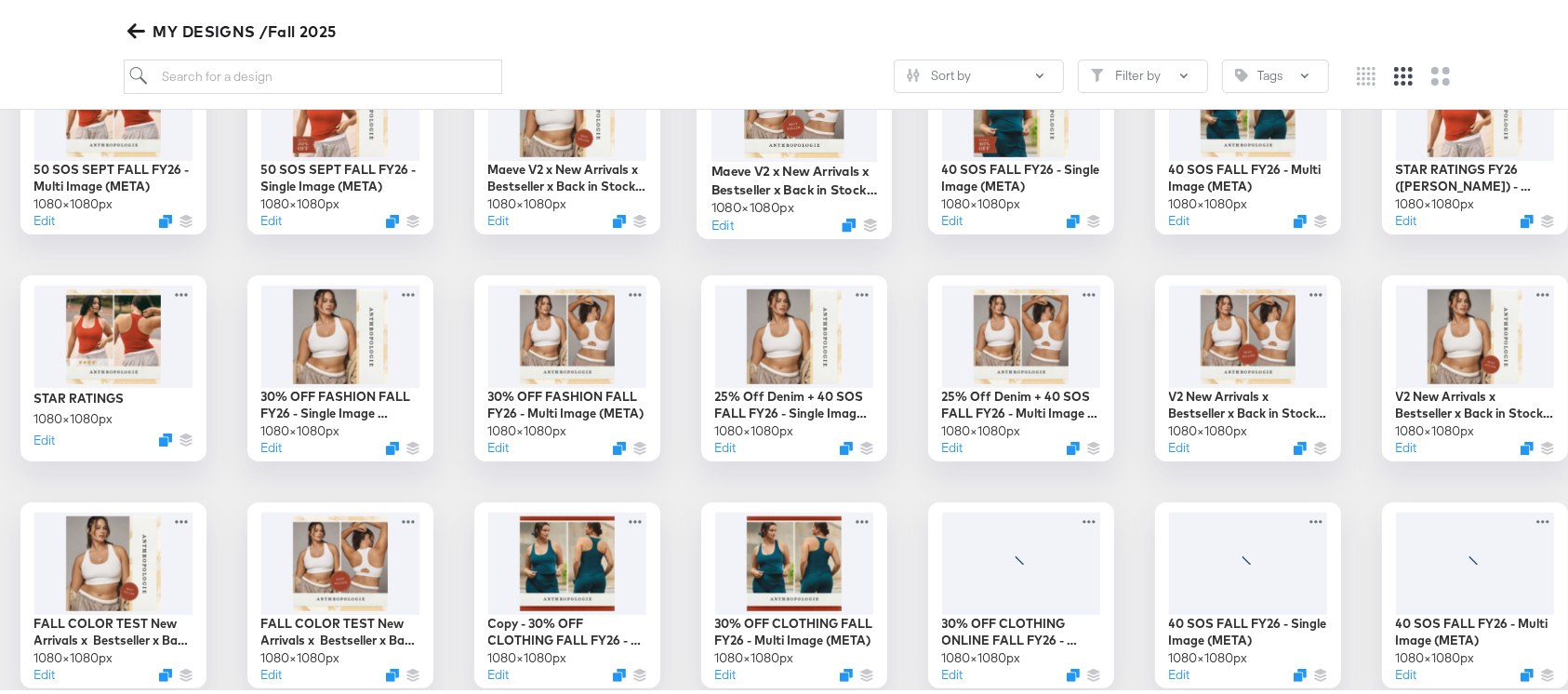
scroll to position [366, 0]
click at [1522, 226] on icon "Duplicate" at bounding box center [1528, 218] width 14 height 14
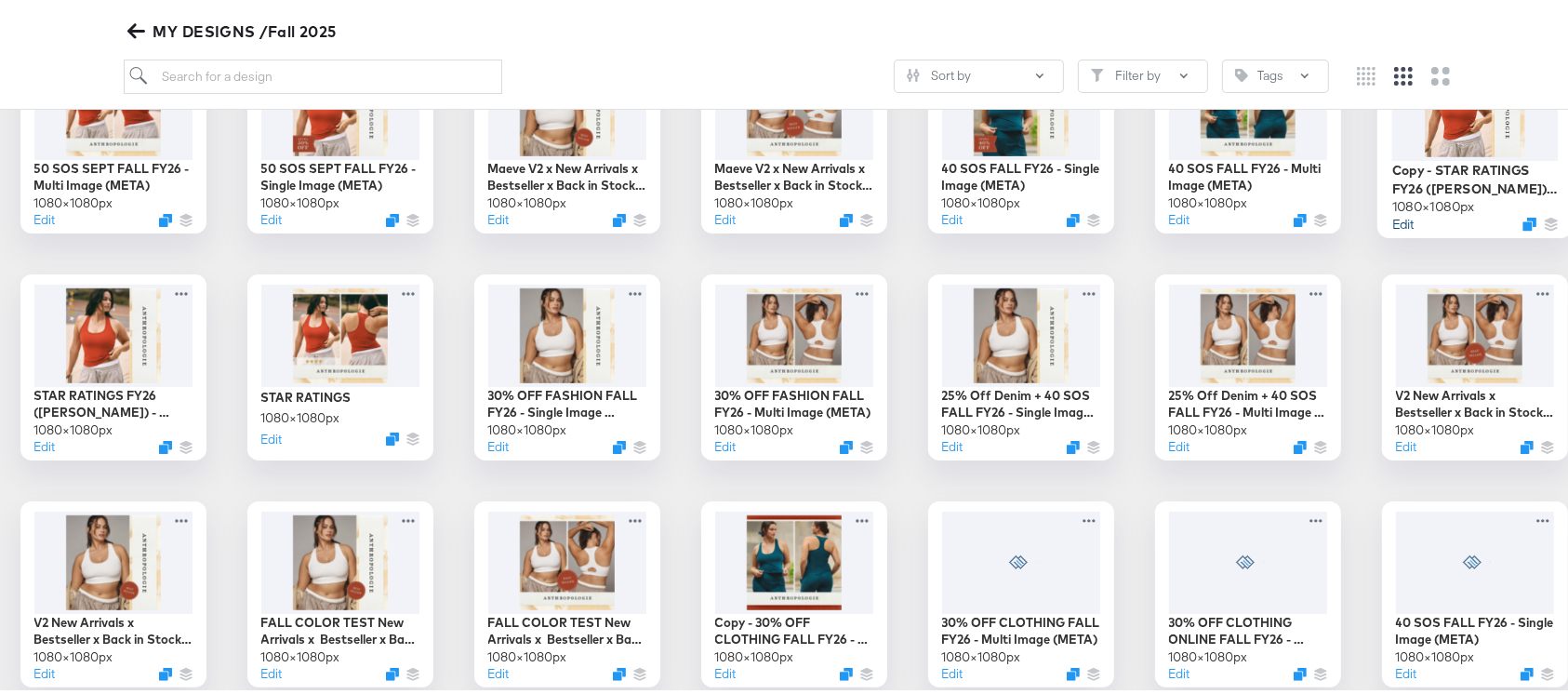
click at [1391, 228] on button "Edit" at bounding box center [1402, 218] width 23 height 18
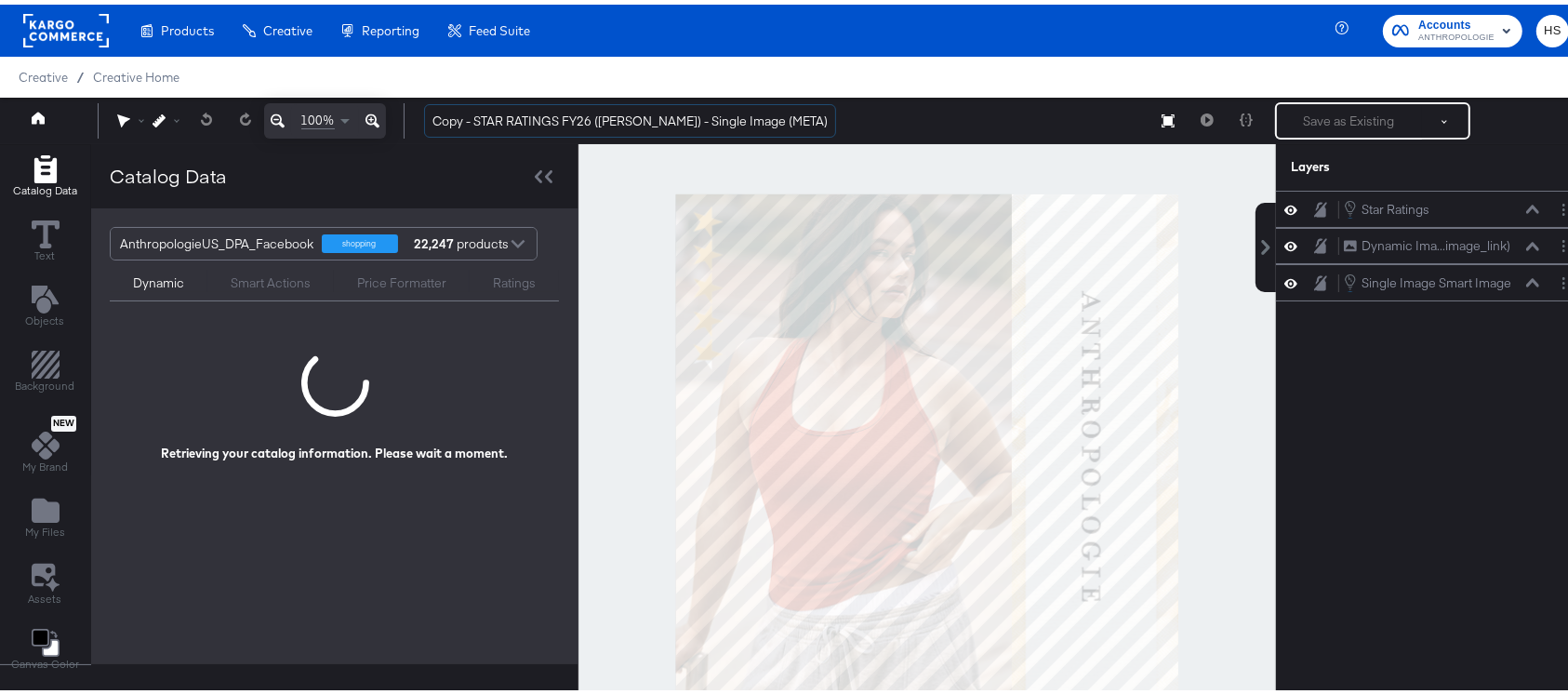
drag, startPoint x: 475, startPoint y: 115, endPoint x: 403, endPoint y: 110, distance: 72.2
click at [403, 110] on div "100% Copy - STAR RATINGS FY26 (kendall) - Single Image (META) Save as Existing …" at bounding box center [794, 116] width 1588 height 46
type input "STAR RATINGS FY26 ([PERSON_NAME]) - Single Image (META)"
type input "STAR RATINGS FY26 (FINAL) - Single Image (META)"
click at [621, 245] on div at bounding box center [927, 440] width 698 height 602
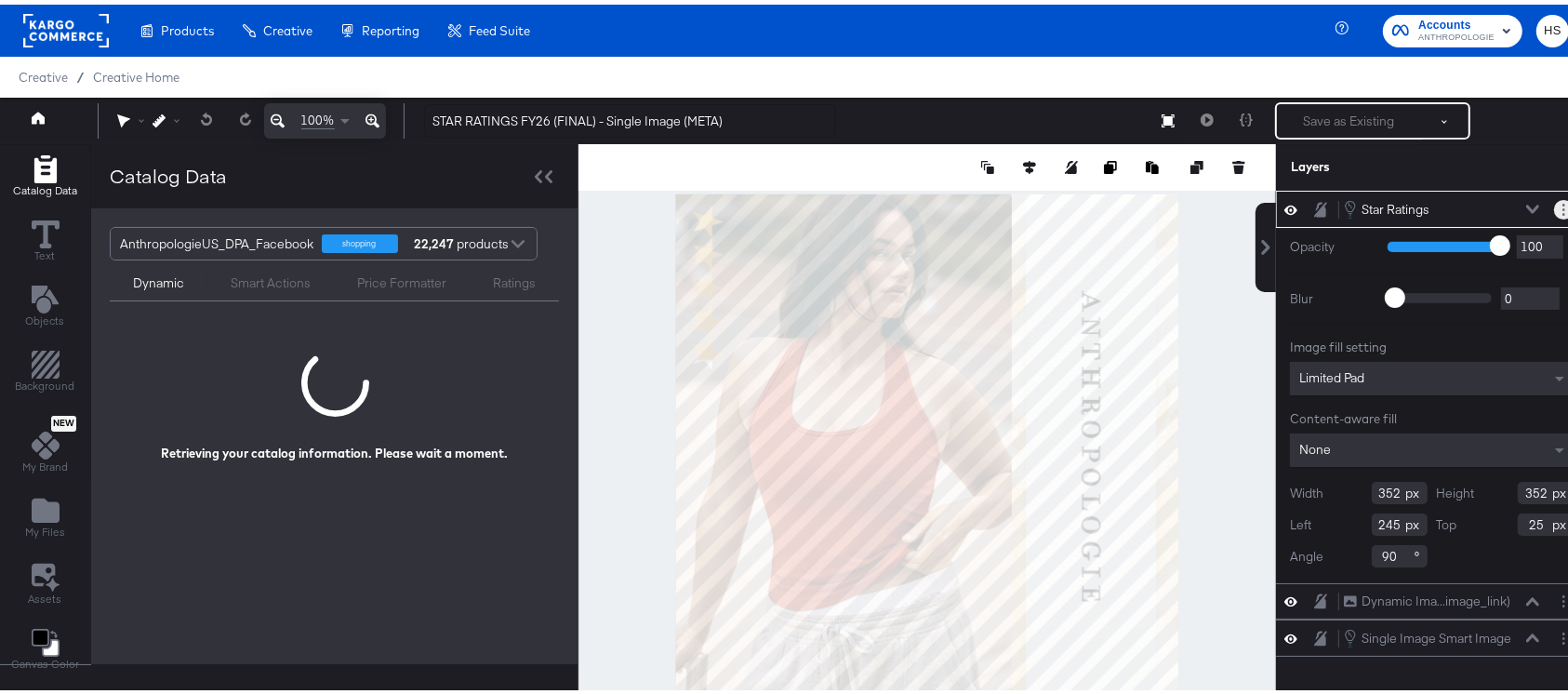
click at [1554, 204] on button "Layer Options" at bounding box center [1563, 204] width 20 height 20
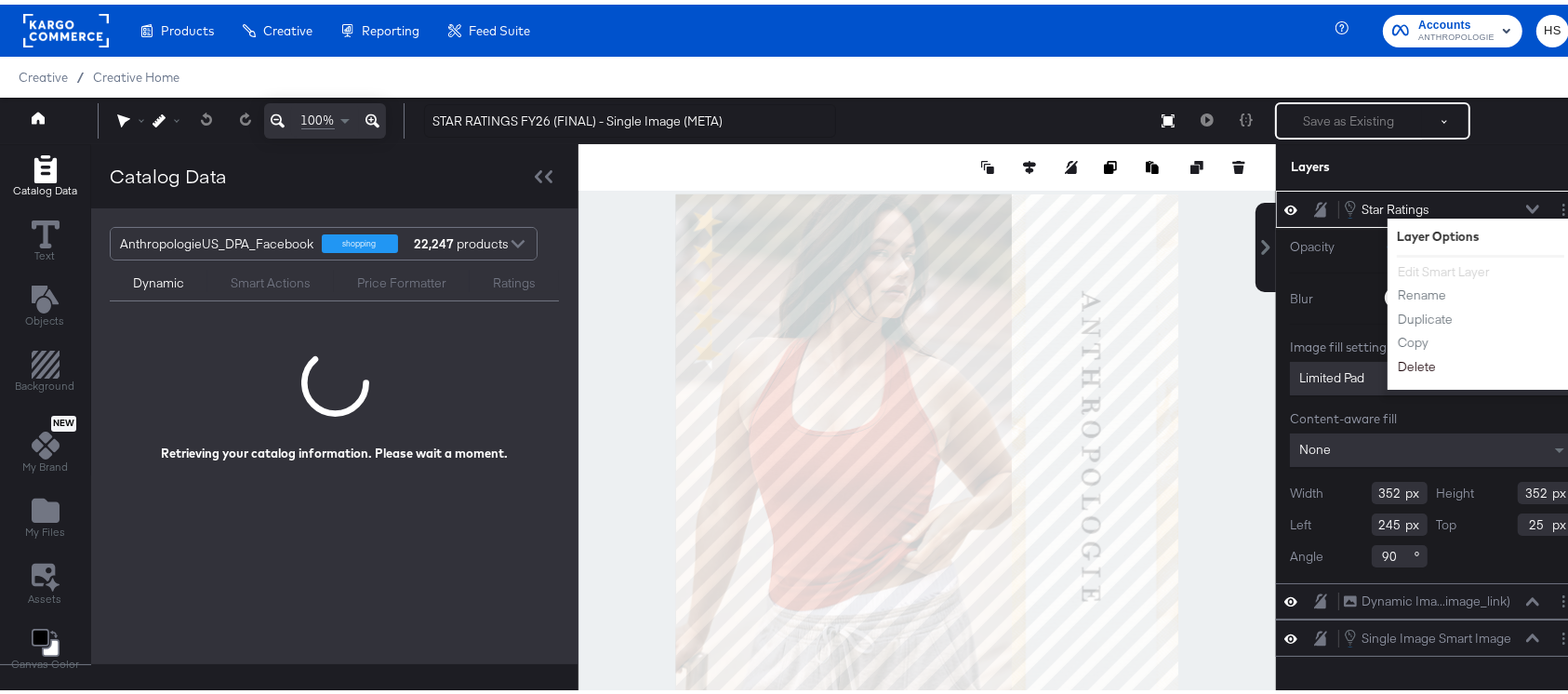
click at [1397, 361] on button "Delete" at bounding box center [1416, 362] width 40 height 20
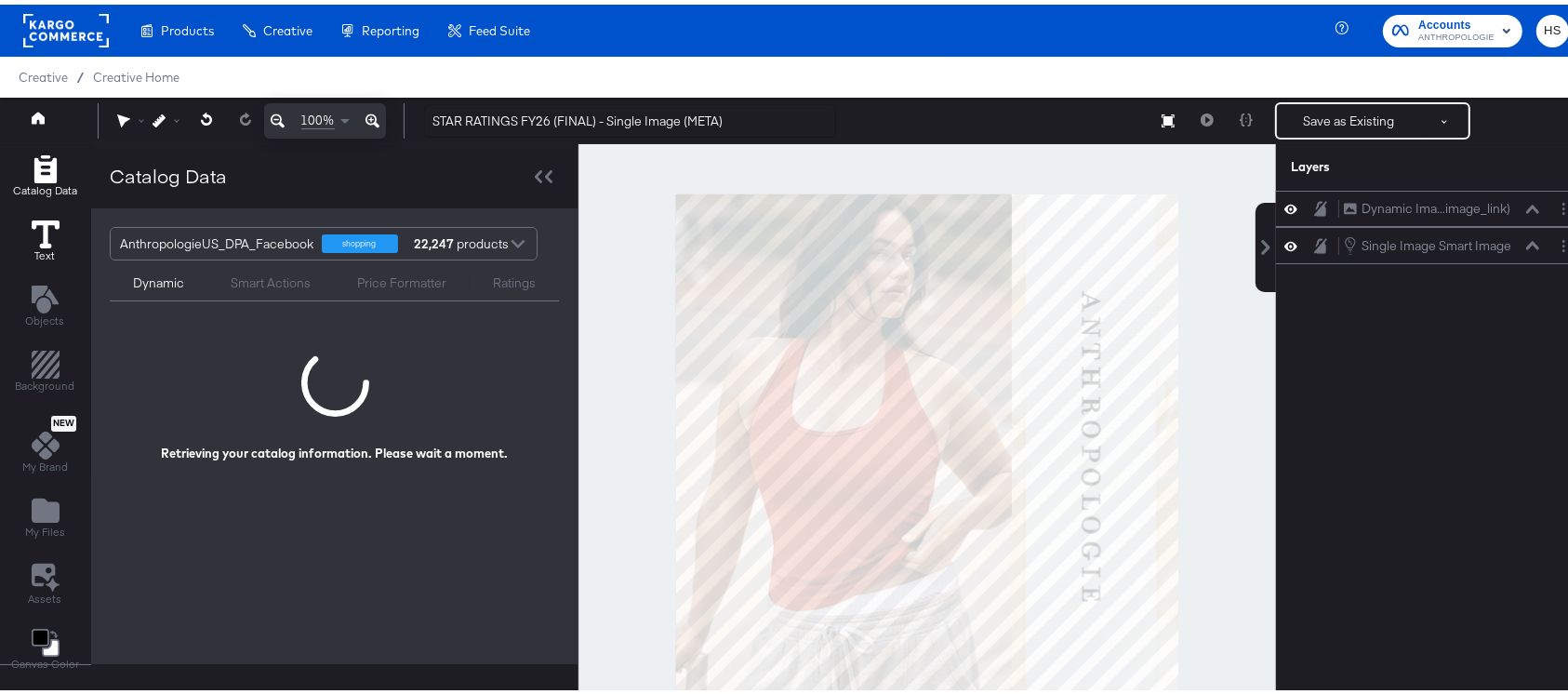
scroll to position [46, 0]
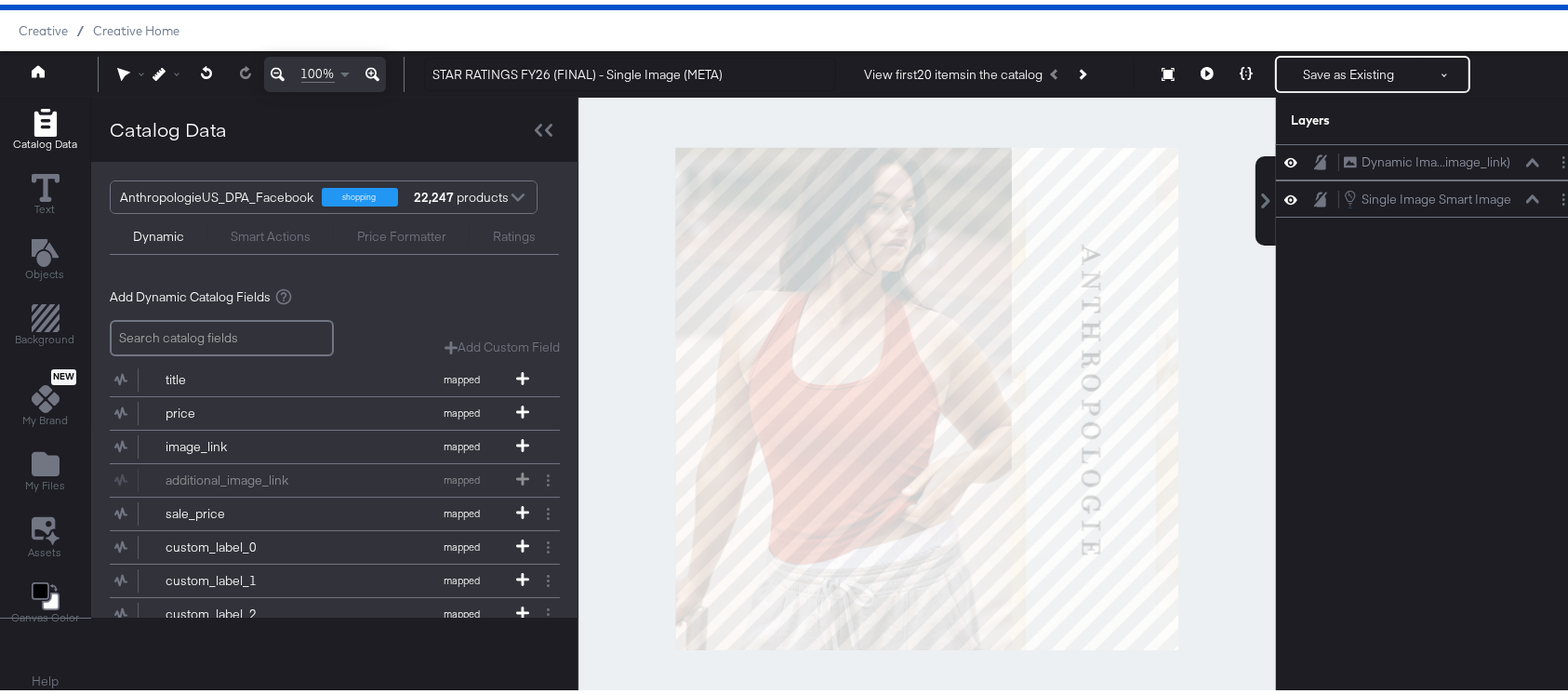
click at [283, 236] on div "Smart Actions" at bounding box center [270, 232] width 80 height 18
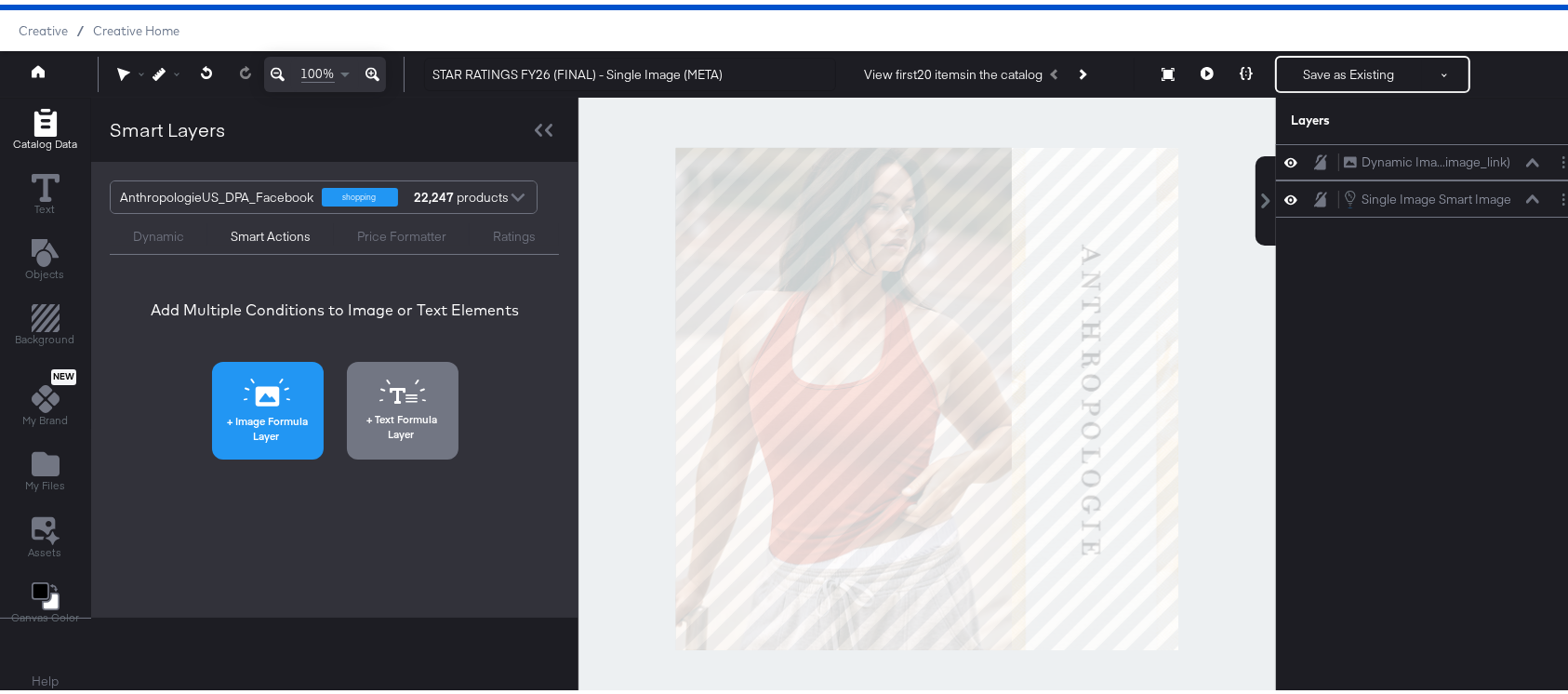
click at [283, 403] on button "Image Formula Layer" at bounding box center [267, 406] width 111 height 98
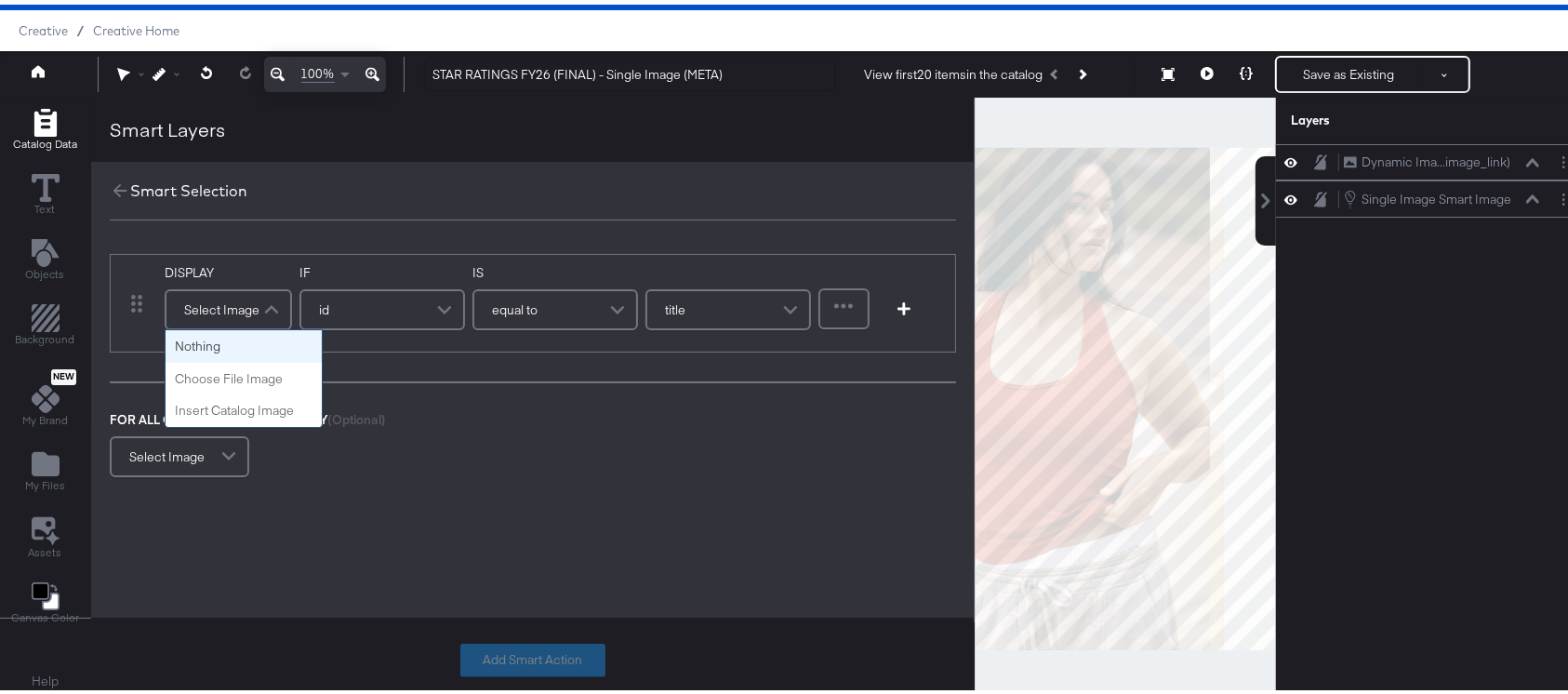
click at [225, 304] on div "Select Image" at bounding box center [228, 304] width 123 height 37
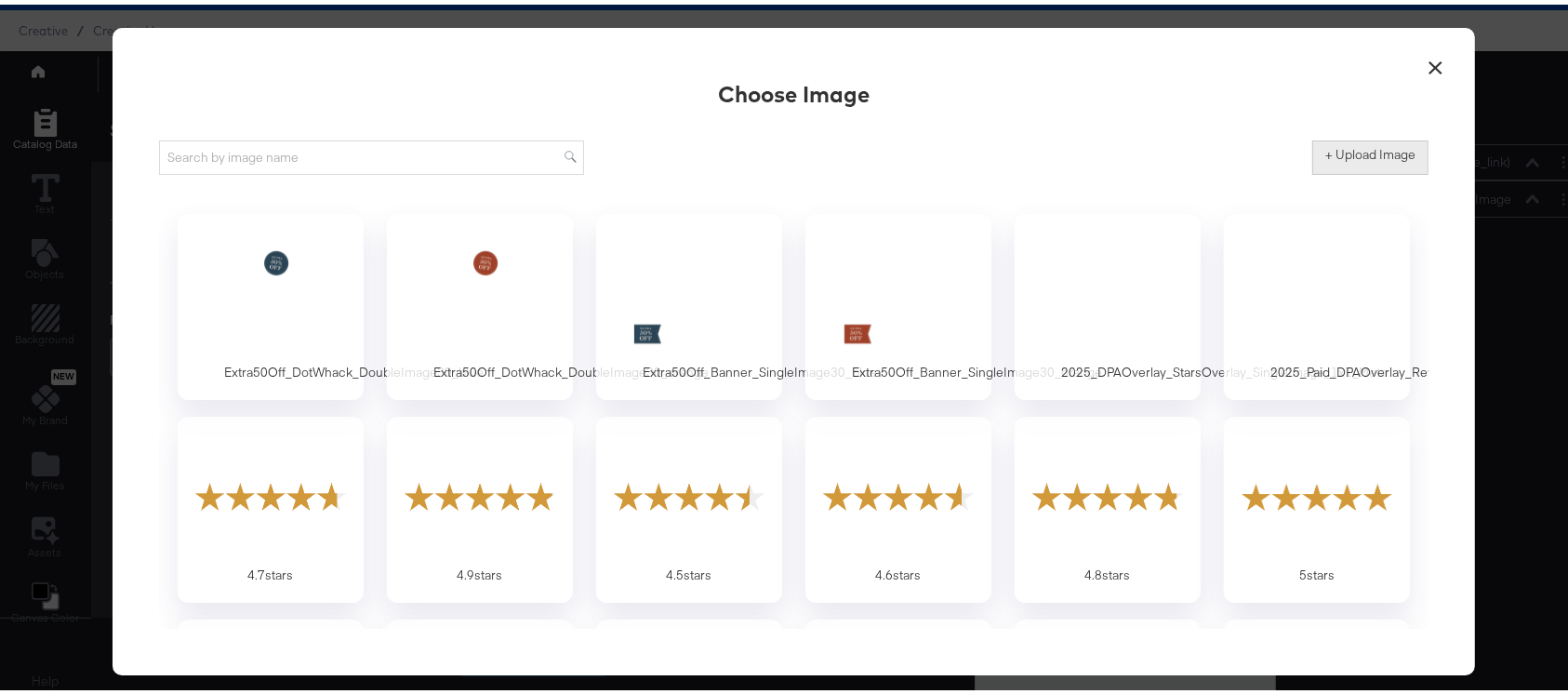
click at [1337, 153] on label "+ Upload Image" at bounding box center [1370, 150] width 90 height 18
click at [1337, 170] on input "+ Upload Image" at bounding box center [1524, 170] width 425 height 0
type input "C:\fakepath\2025_DPAOverlay_StarsOverlay_SingleImage_1x1_Meta.png"
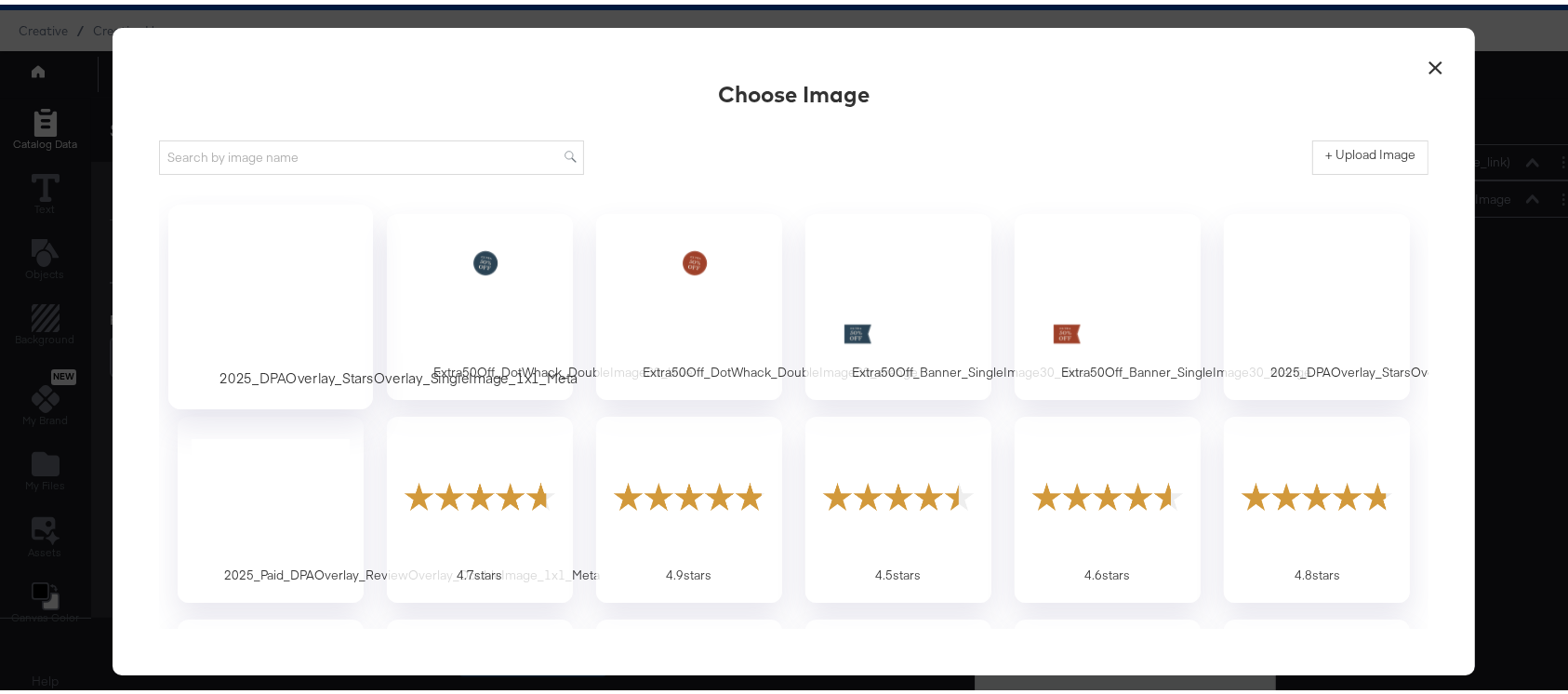
click at [276, 290] on div at bounding box center [270, 288] width 174 height 128
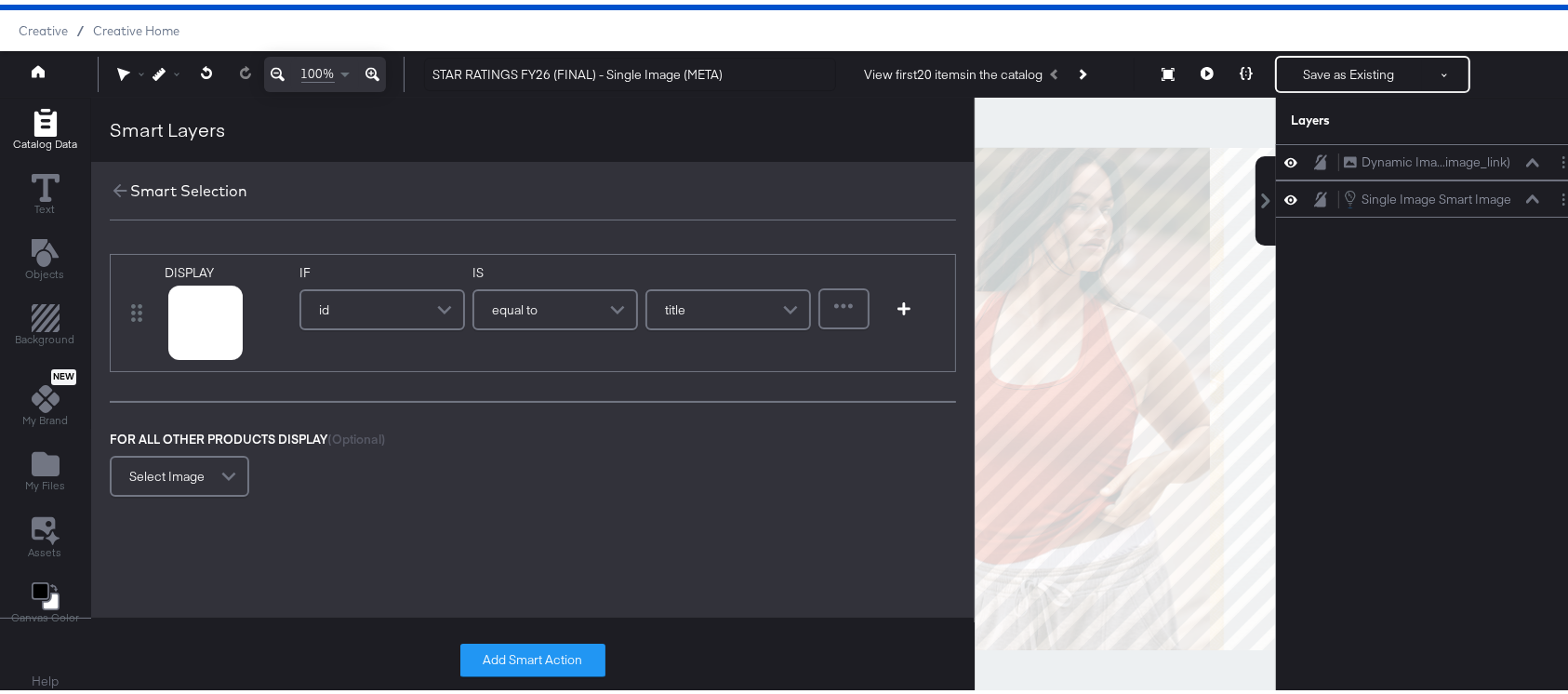
click at [442, 309] on span at bounding box center [446, 304] width 33 height 37
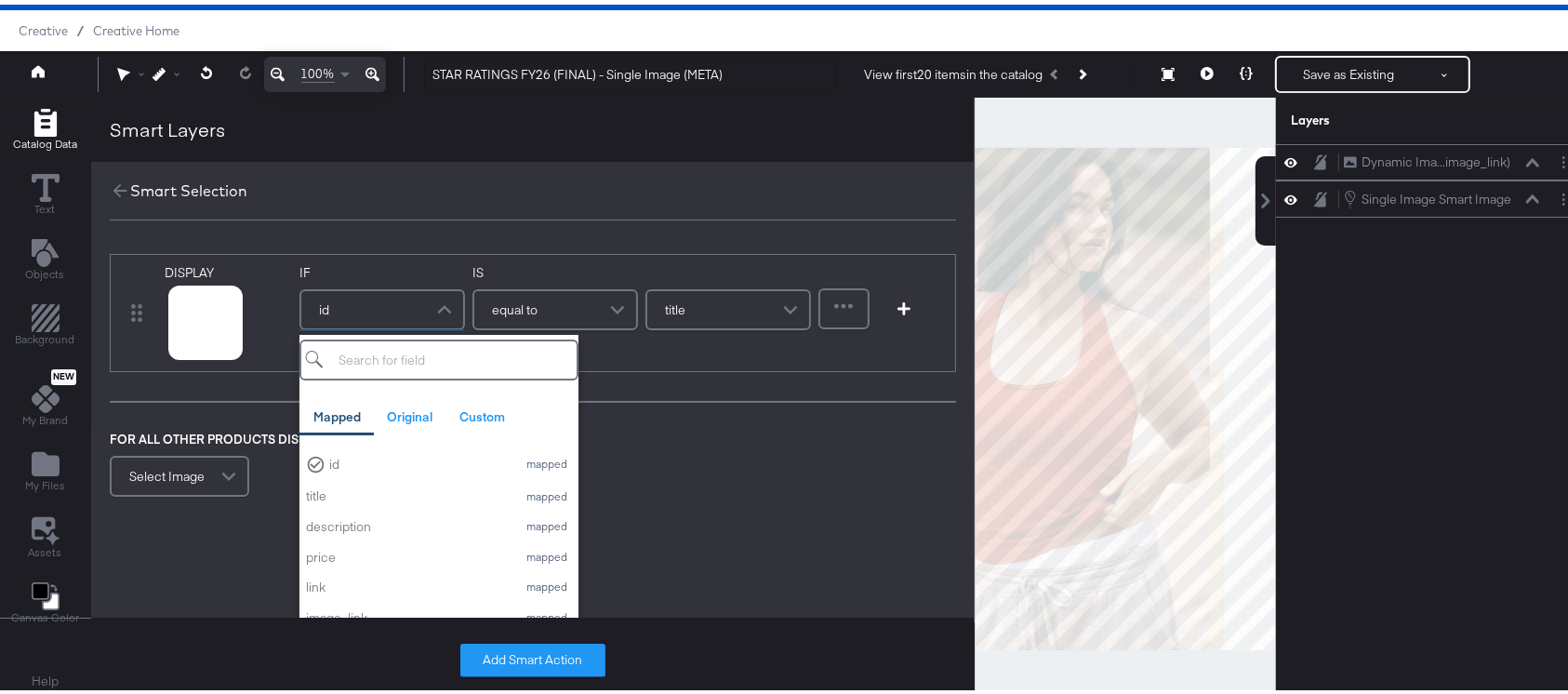
type input "0"
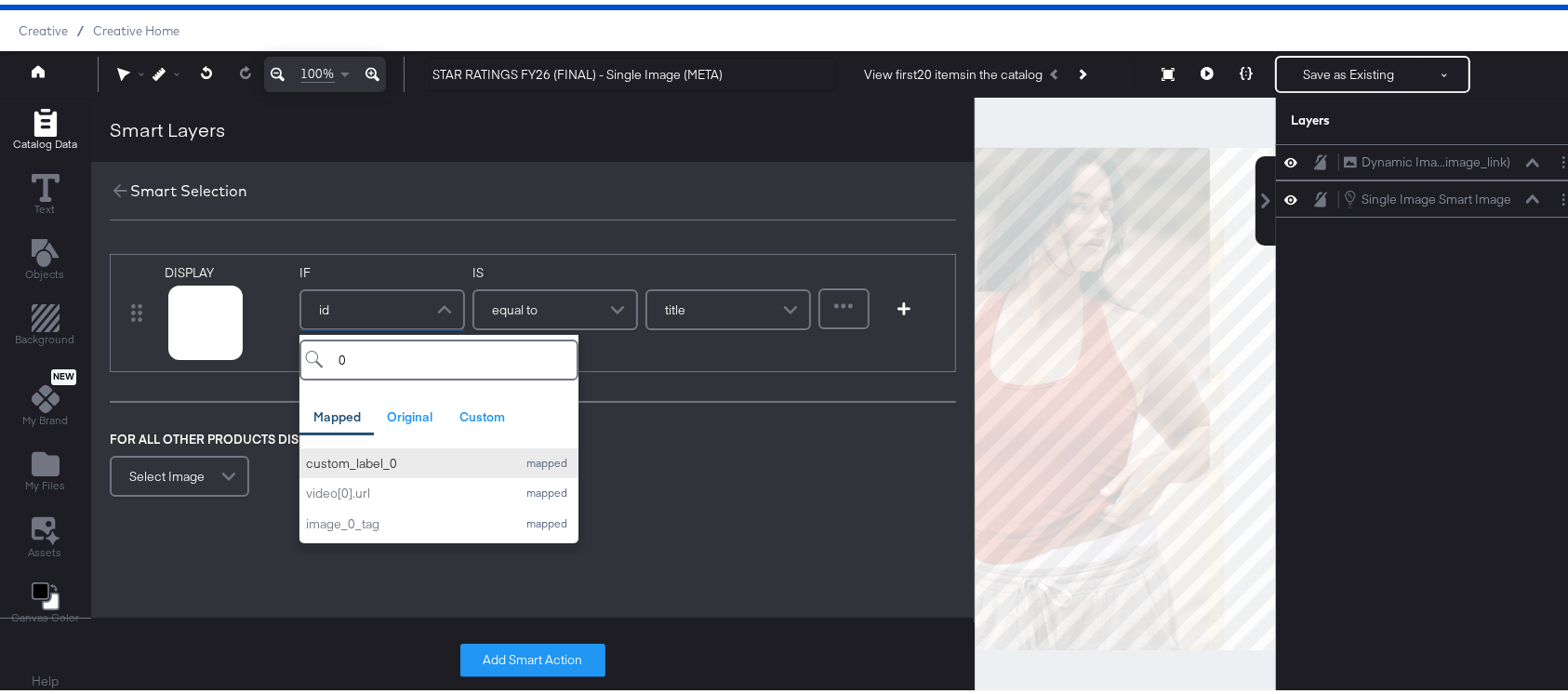
click at [357, 457] on div "custom_label_0" at bounding box center [406, 459] width 201 height 18
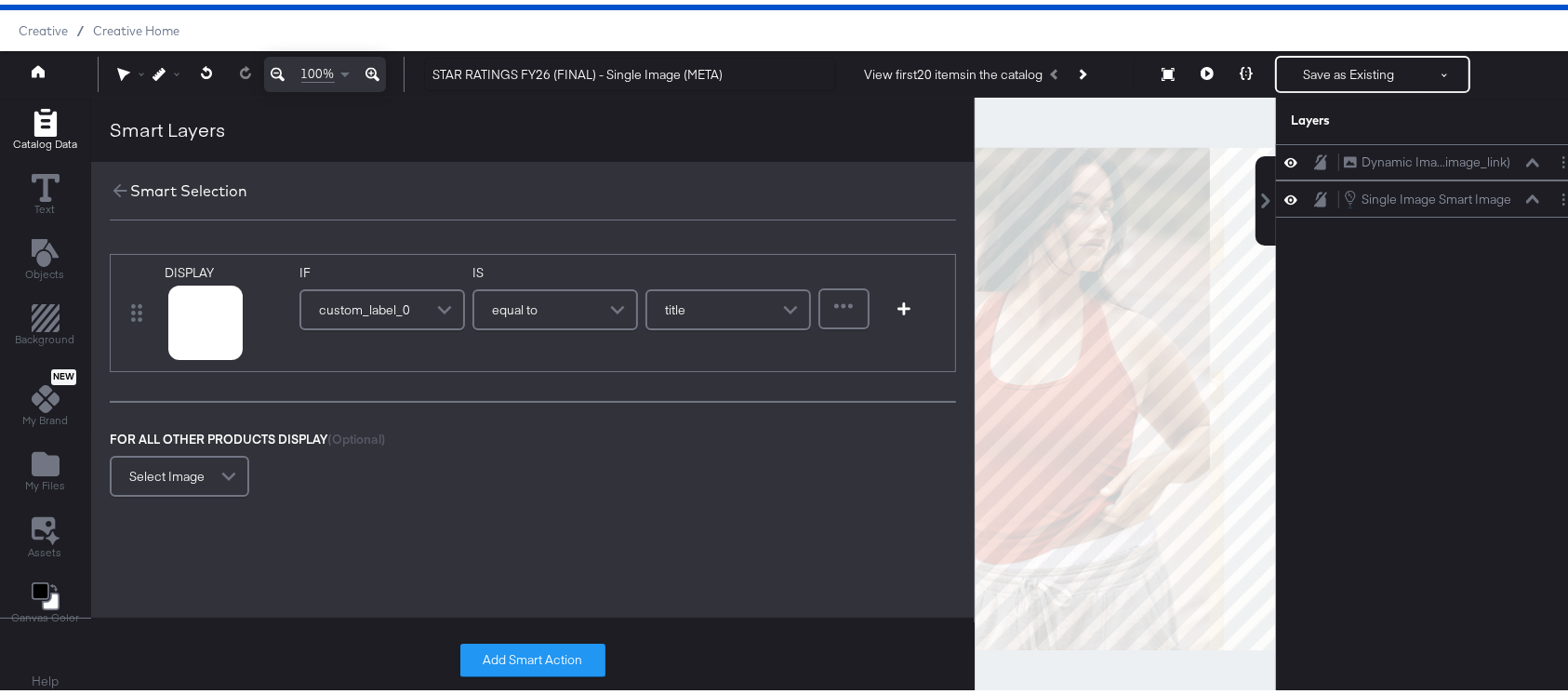
click at [546, 310] on div "equal to" at bounding box center [556, 304] width 162 height 37
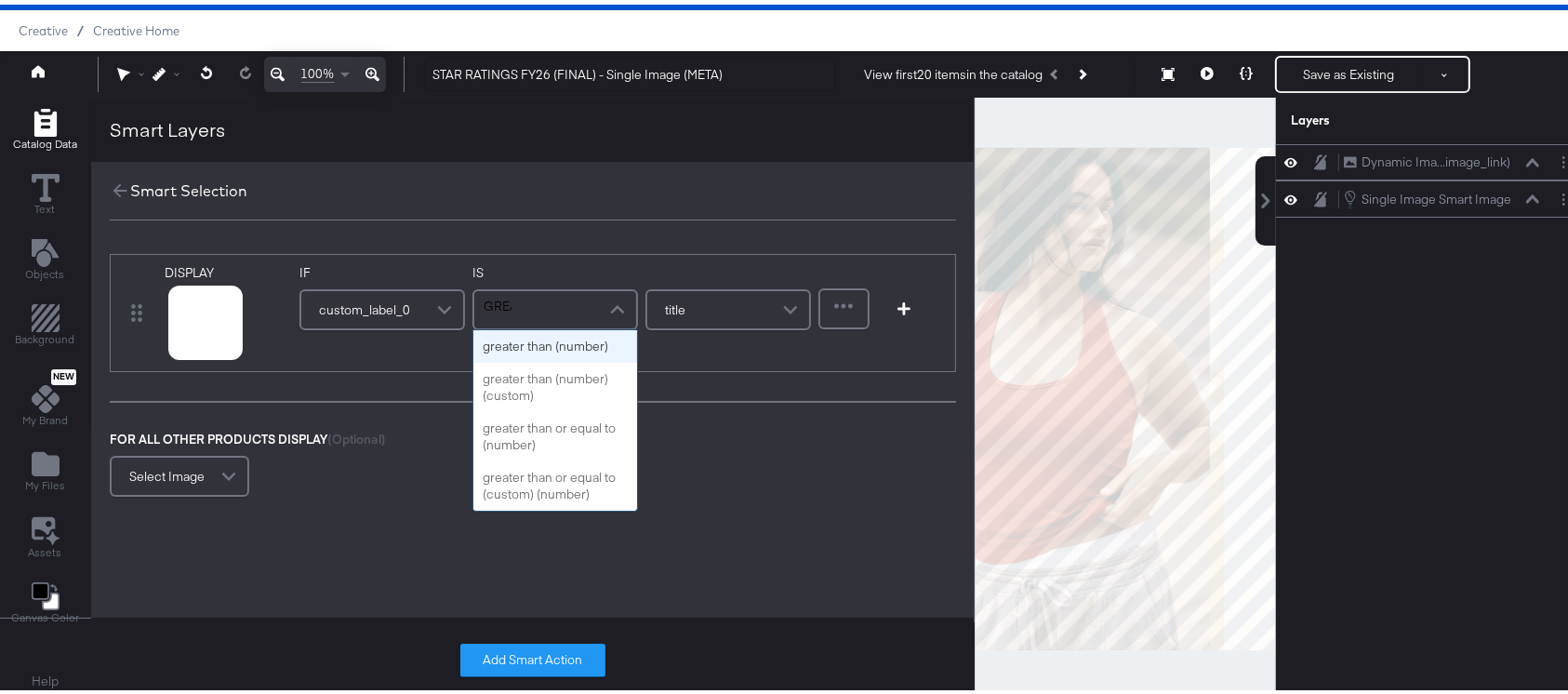
type input "GREAT"
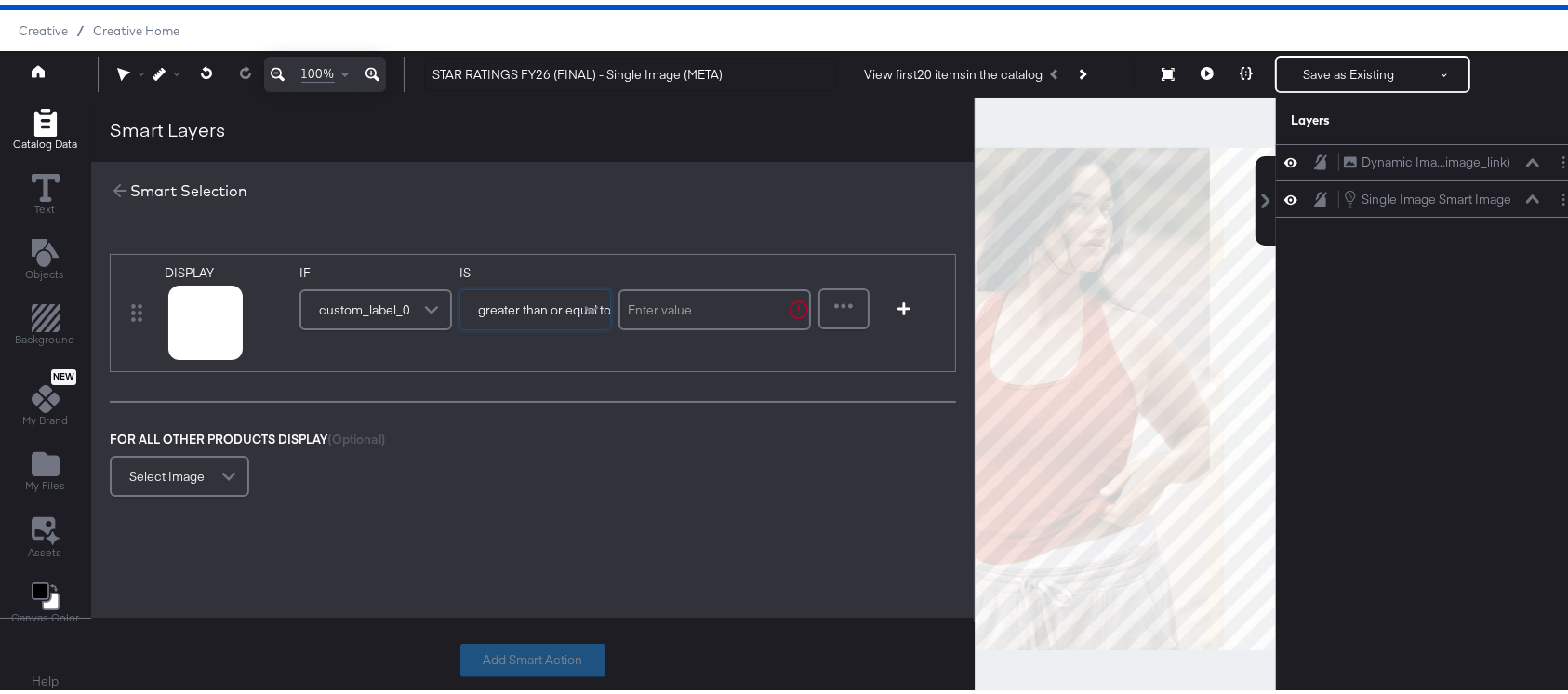
click at [702, 306] on input "text" at bounding box center [715, 304] width 192 height 40
type input "4"
click at [512, 644] on button "Add Smart Action" at bounding box center [533, 655] width 145 height 34
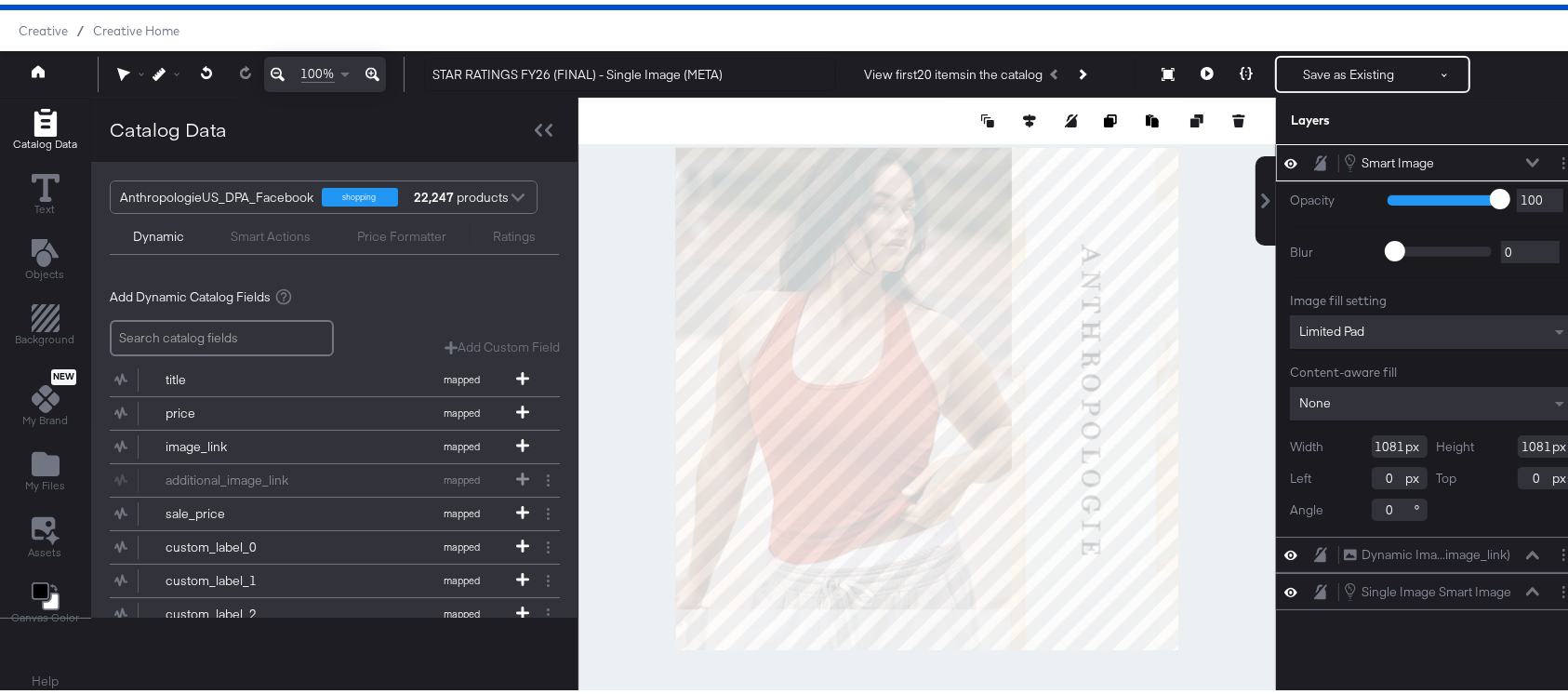
click at [1193, 561] on div at bounding box center [927, 394] width 698 height 602
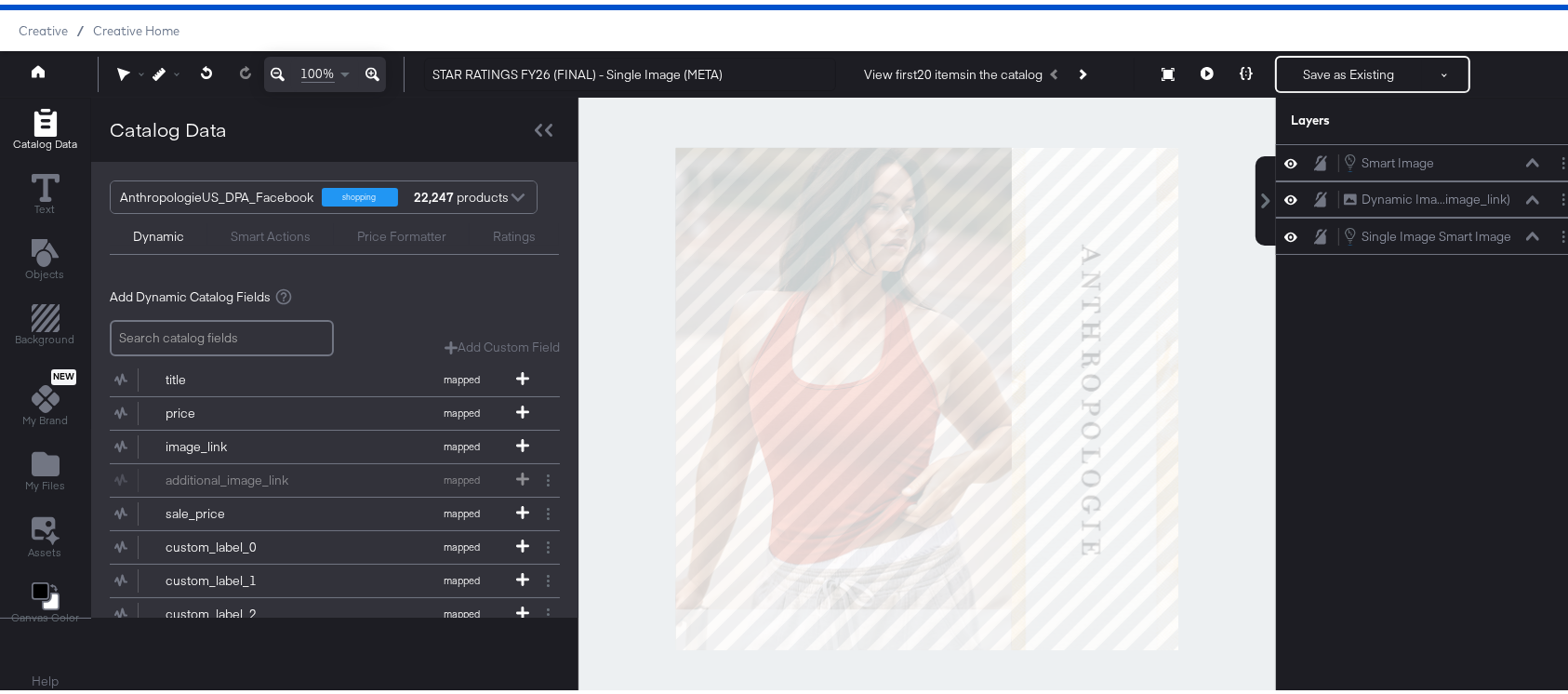
drag, startPoint x: 1397, startPoint y: 301, endPoint x: 1447, endPoint y: 287, distance: 51.9
click at [1447, 287] on div "Smart Image Smart Image Dynamic Ima...image_link) Dynamic Image (image_link) Si…" at bounding box center [1419, 402] width 334 height 526
drag, startPoint x: 1359, startPoint y: 153, endPoint x: 1487, endPoint y: 358, distance: 241.7
click at [1487, 358] on div "Smart Image Smart Image Dynamic Ima...image_link) Dynamic Image (image_link) Si…" at bounding box center [1419, 402] width 334 height 526
drag, startPoint x: 1487, startPoint y: 358, endPoint x: 1508, endPoint y: 310, distance: 52.4
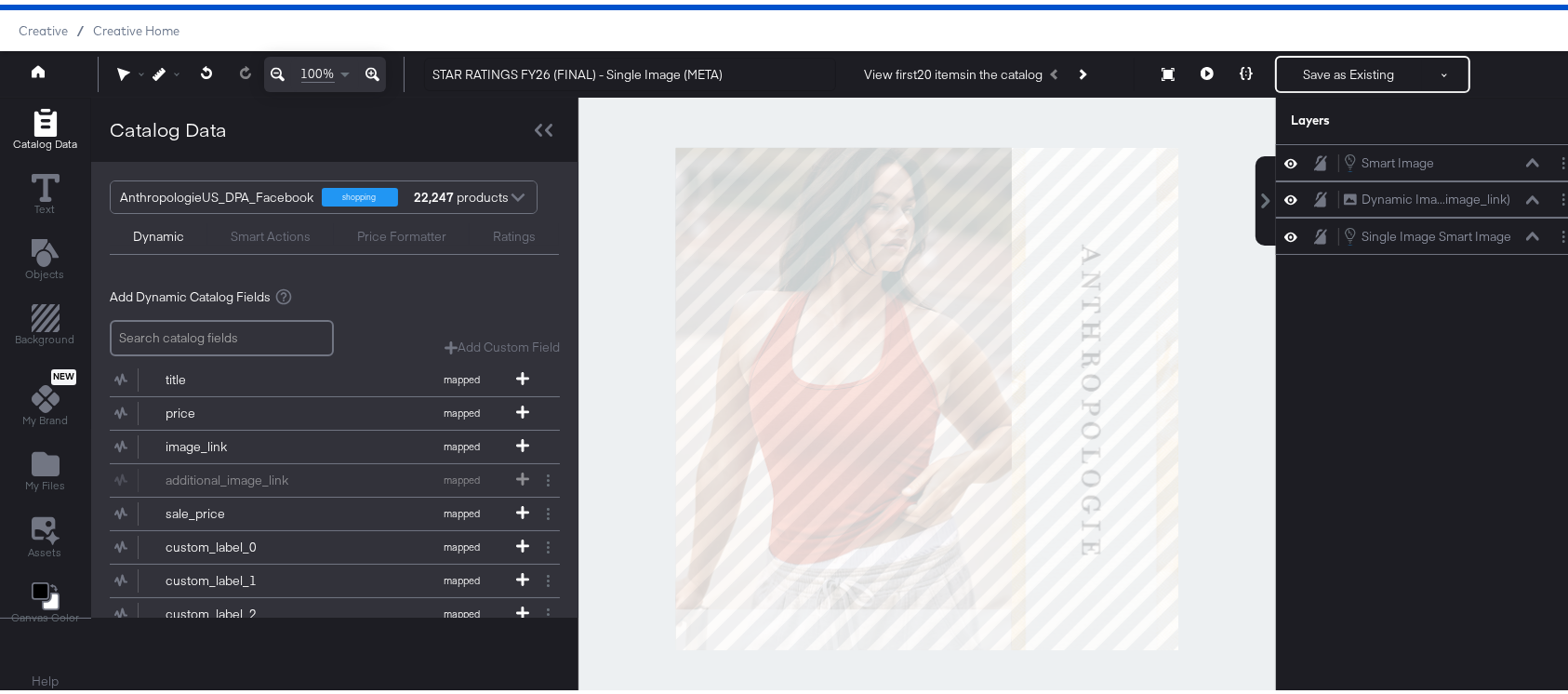
click at [1508, 310] on div "Smart Image Smart Image Dynamic Ima...image_link) Dynamic Image (image_link) Si…" at bounding box center [1419, 402] width 334 height 526
drag, startPoint x: 1440, startPoint y: 123, endPoint x: 1471, endPoint y: 497, distance: 375.3
click at [1471, 497] on div "Smart Image Smart Image Dynamic Ima...image_link) Dynamic Image (image_link) Si…" at bounding box center [1419, 402] width 334 height 526
click at [493, 228] on div "Ratings" at bounding box center [513, 232] width 42 height 18
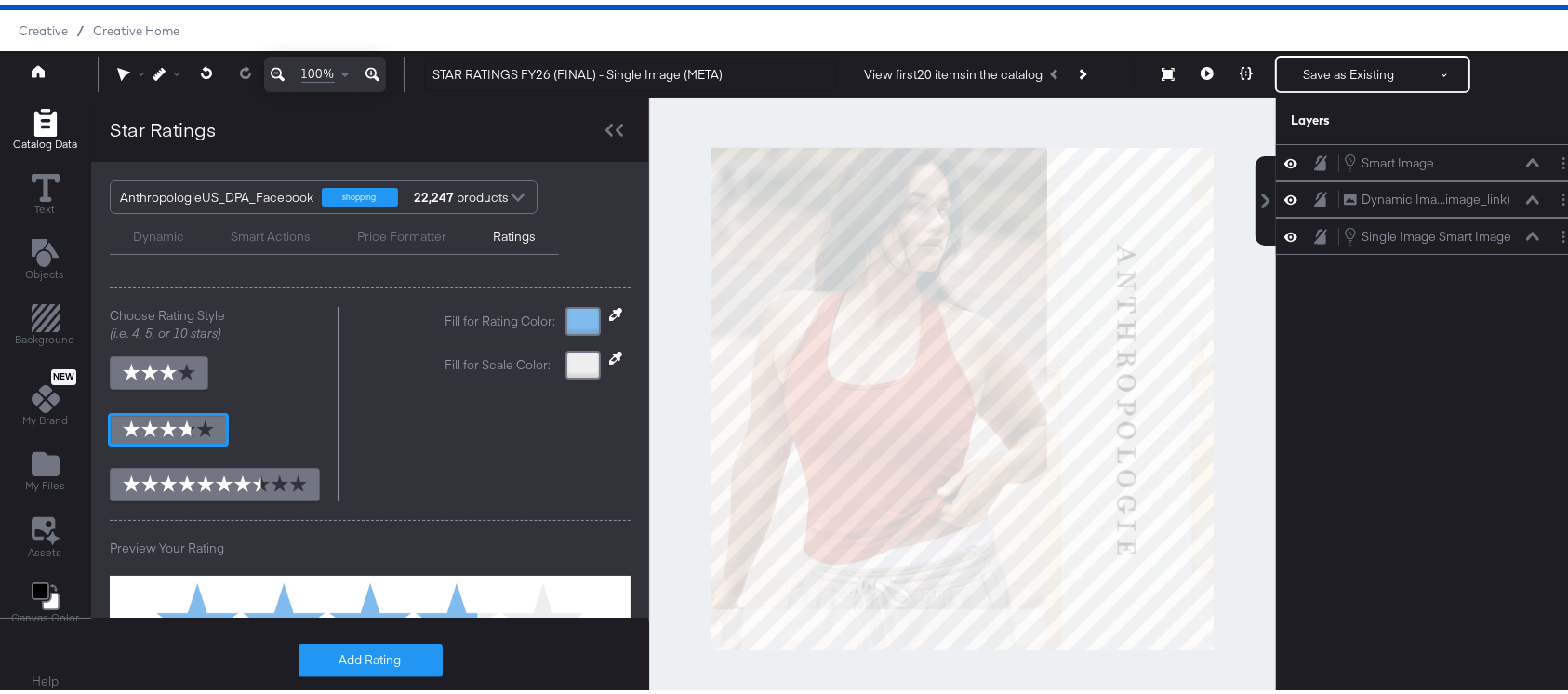
scroll to position [29, 0]
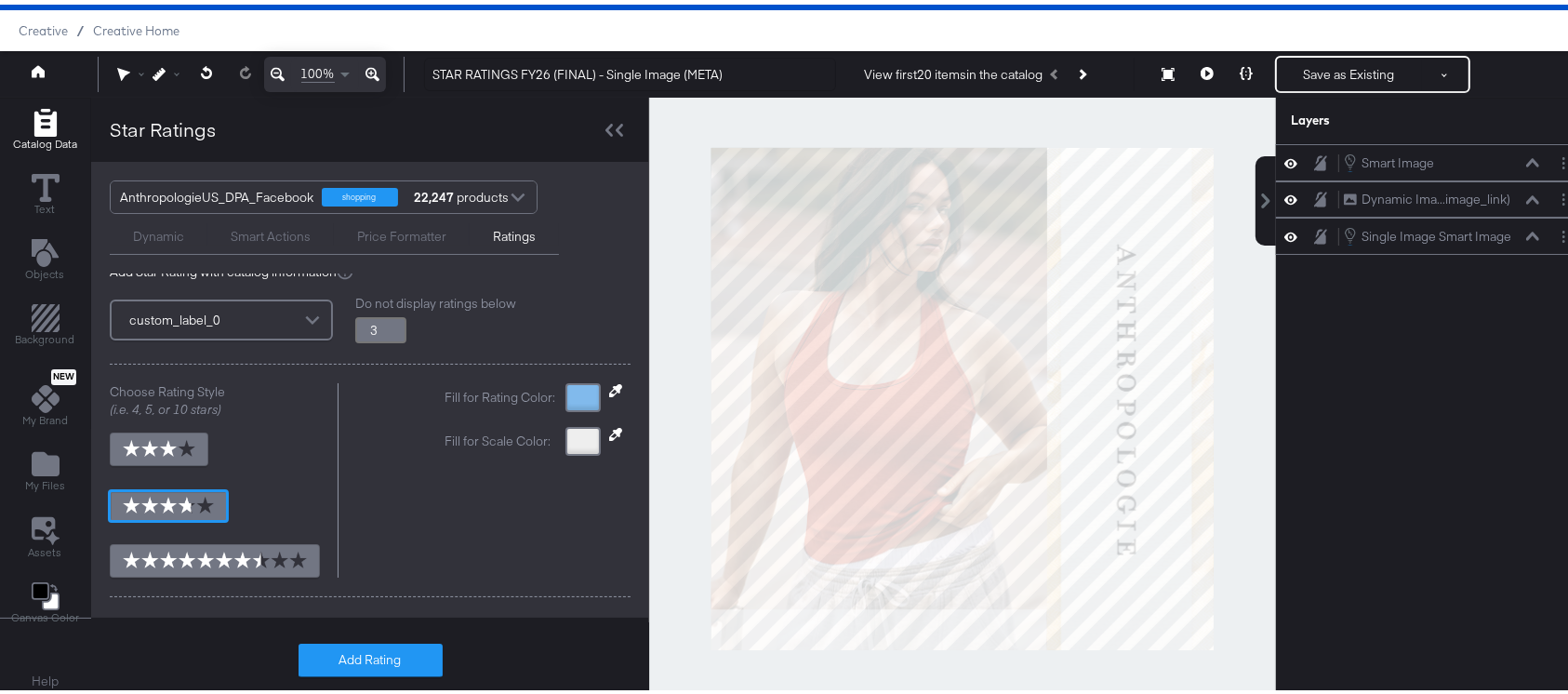
type input "3.25"
click at [389, 318] on input "3.25" at bounding box center [380, 326] width 51 height 26
type input "3.8"
type input "3.5"
type input "3.8"
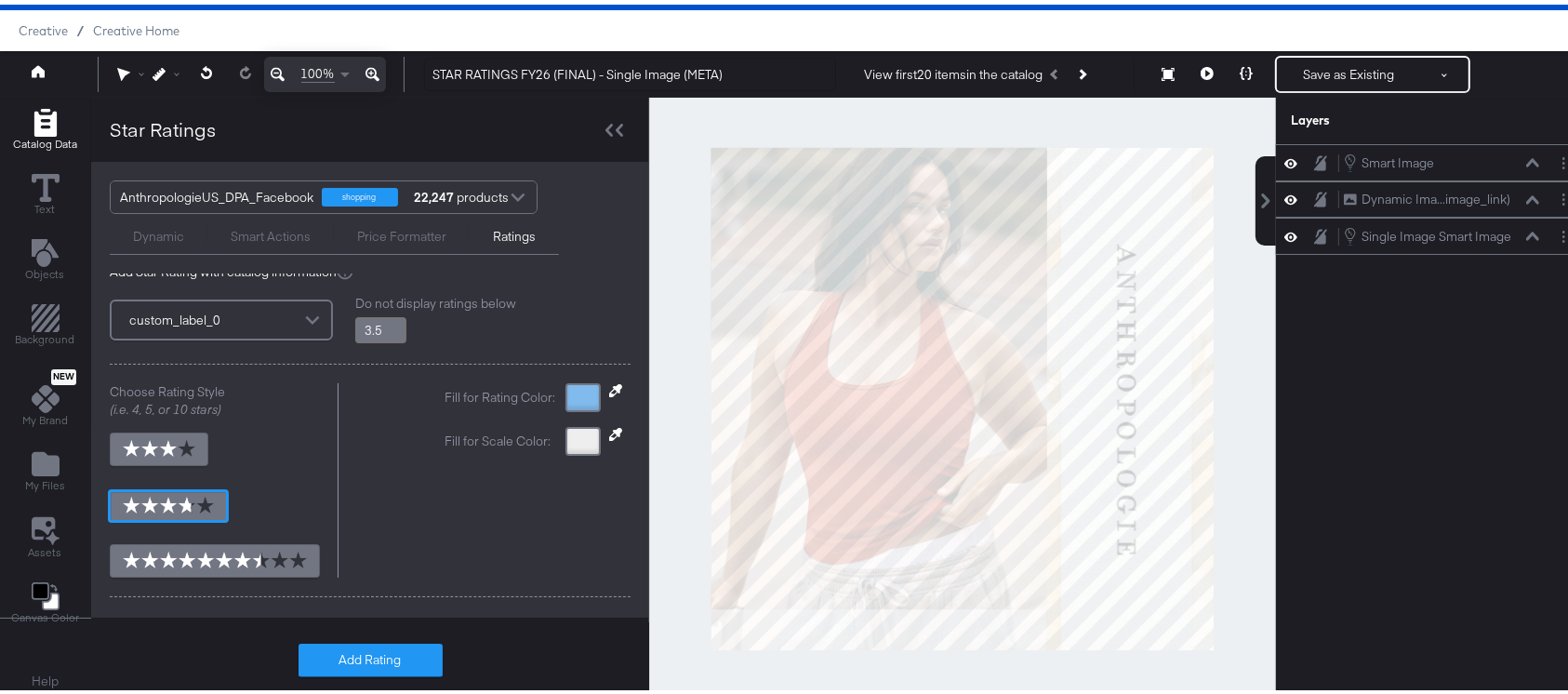
click at [389, 316] on input "3.5" at bounding box center [380, 326] width 51 height 26
type input "3.75"
click at [389, 316] on input "3.75" at bounding box center [380, 326] width 51 height 26
type input "3.8"
click at [389, 316] on input "4" at bounding box center [380, 326] width 51 height 26
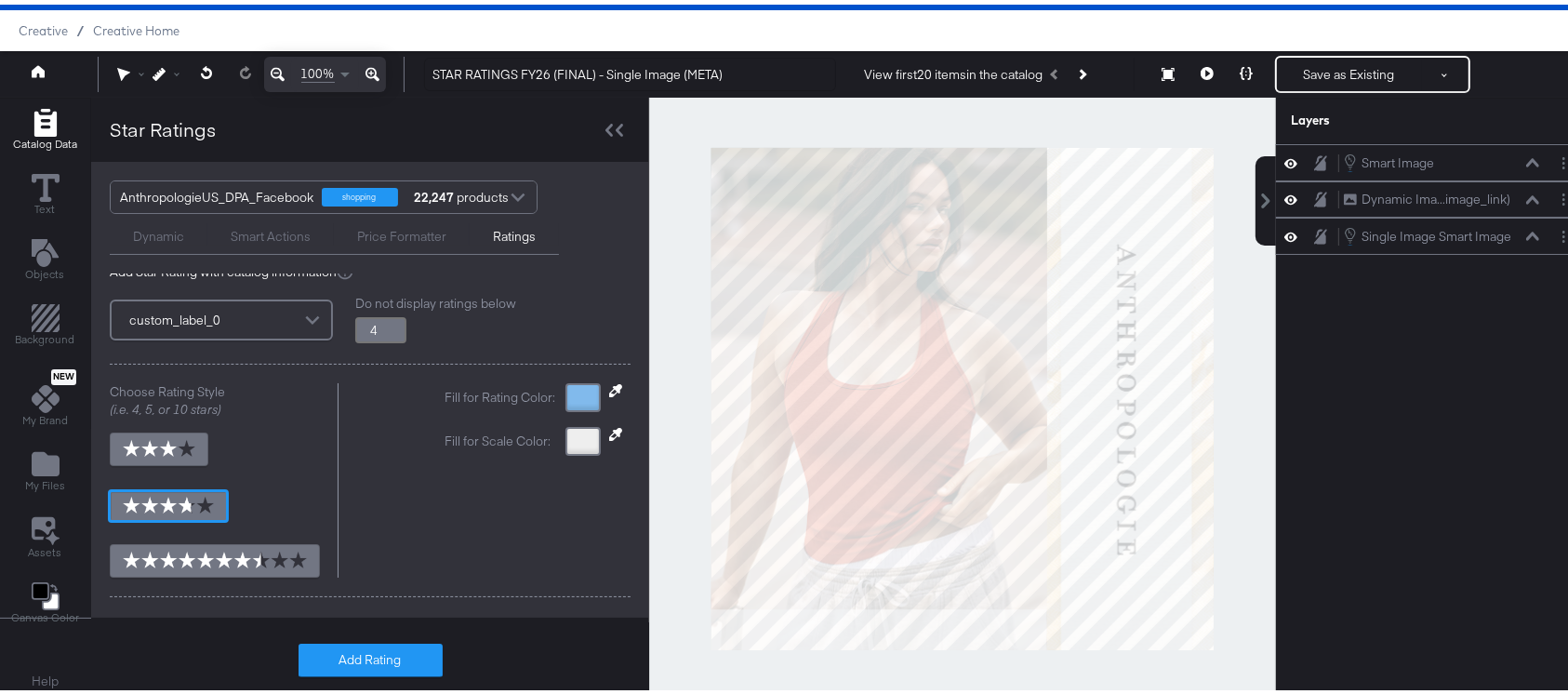
type input "4.25"
click at [389, 316] on input "4.25" at bounding box center [380, 326] width 51 height 26
type input "3.8"
type input "4"
click at [390, 328] on input "4" at bounding box center [380, 326] width 51 height 26
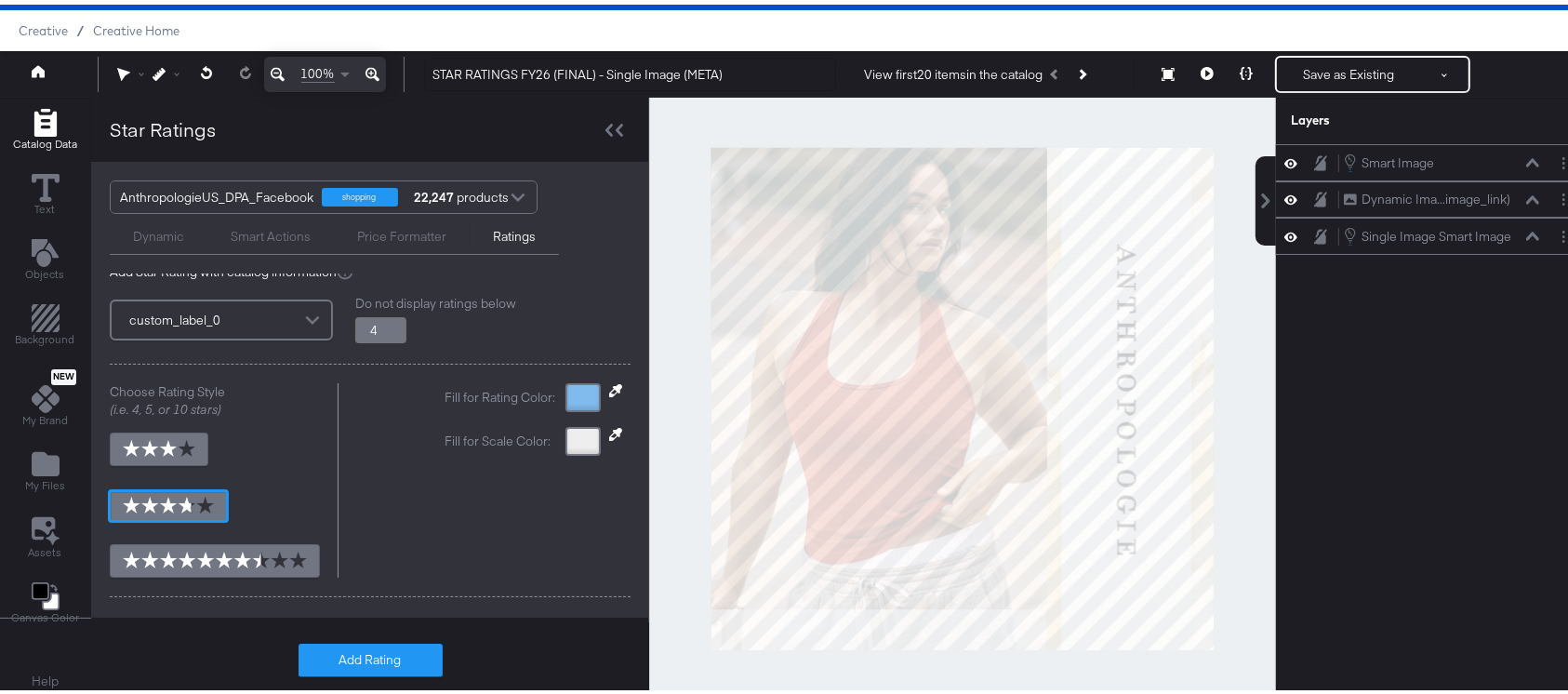
click at [609, 384] on icon at bounding box center [616, 386] width 13 height 13
type input "3.8"
click at [565, 393] on div at bounding box center [583, 393] width 36 height 29
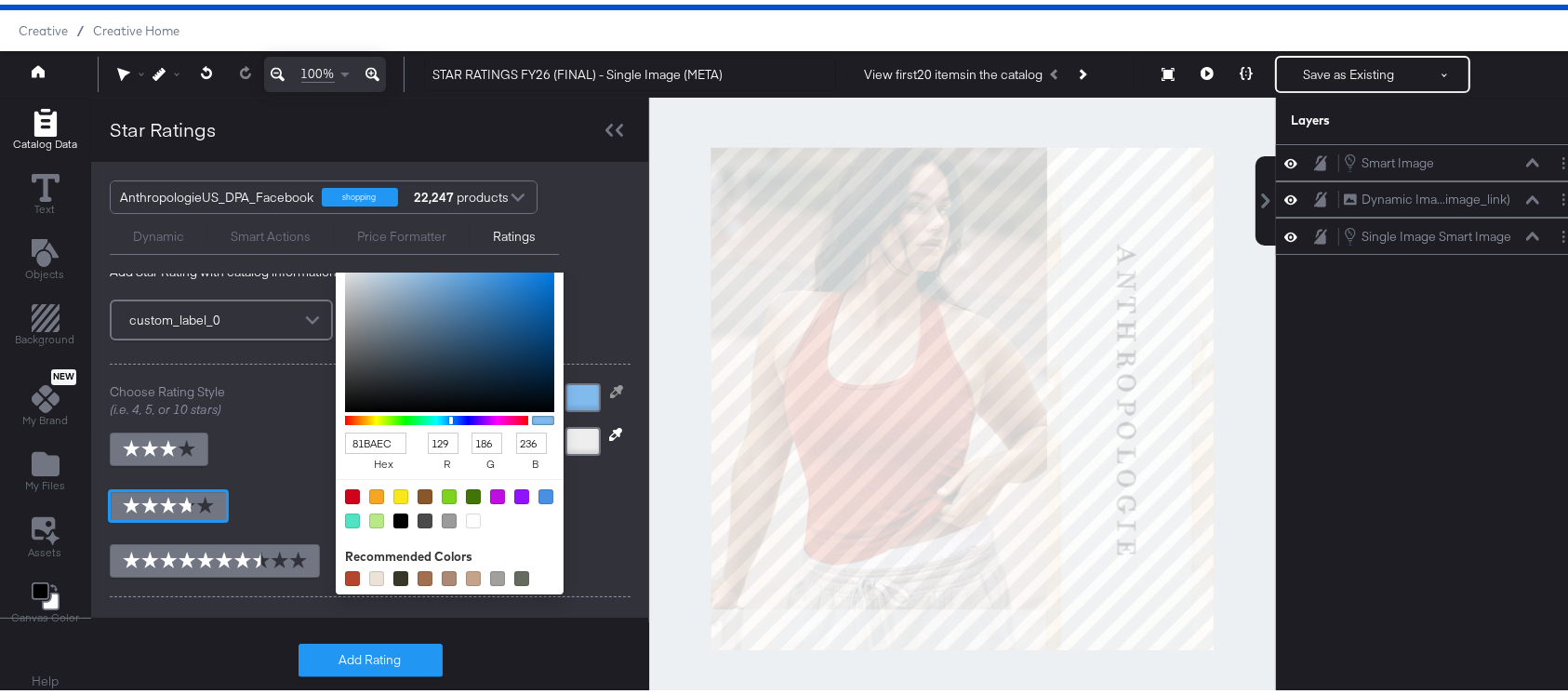
click at [354, 437] on input "81BAEC" at bounding box center [375, 438] width 61 height 22
paste input "D2993B"
type input "D2993B"
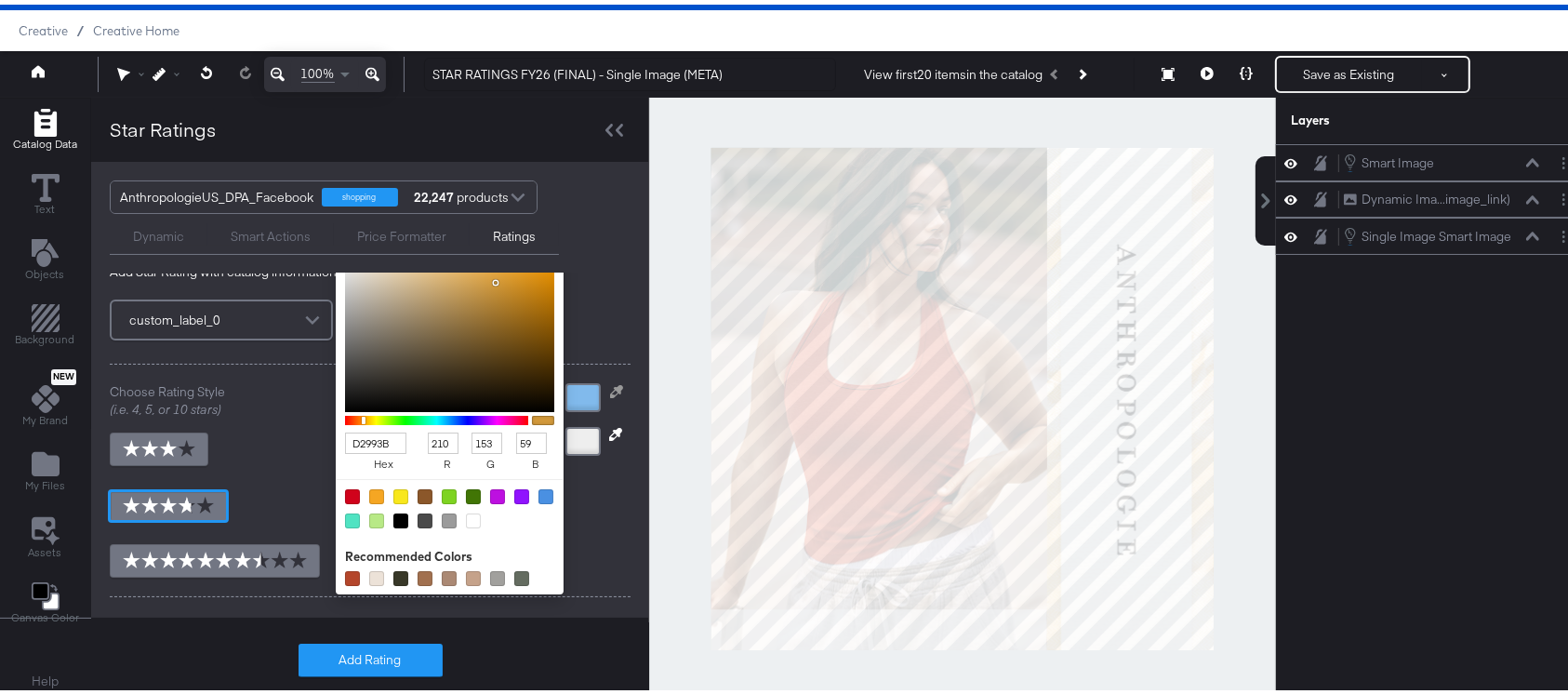
type input "210"
type input "153"
type input "59"
type input "D2993B"
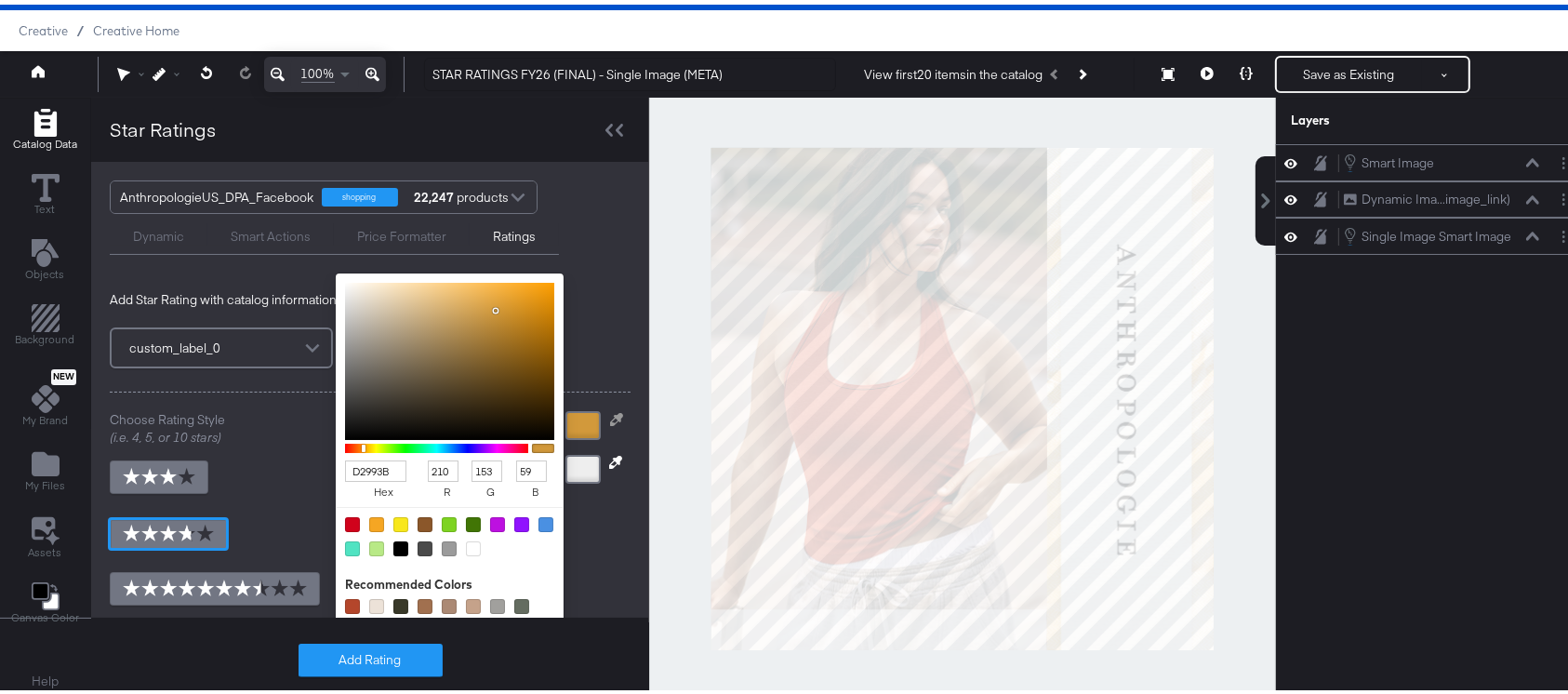
scroll to position [299, 0]
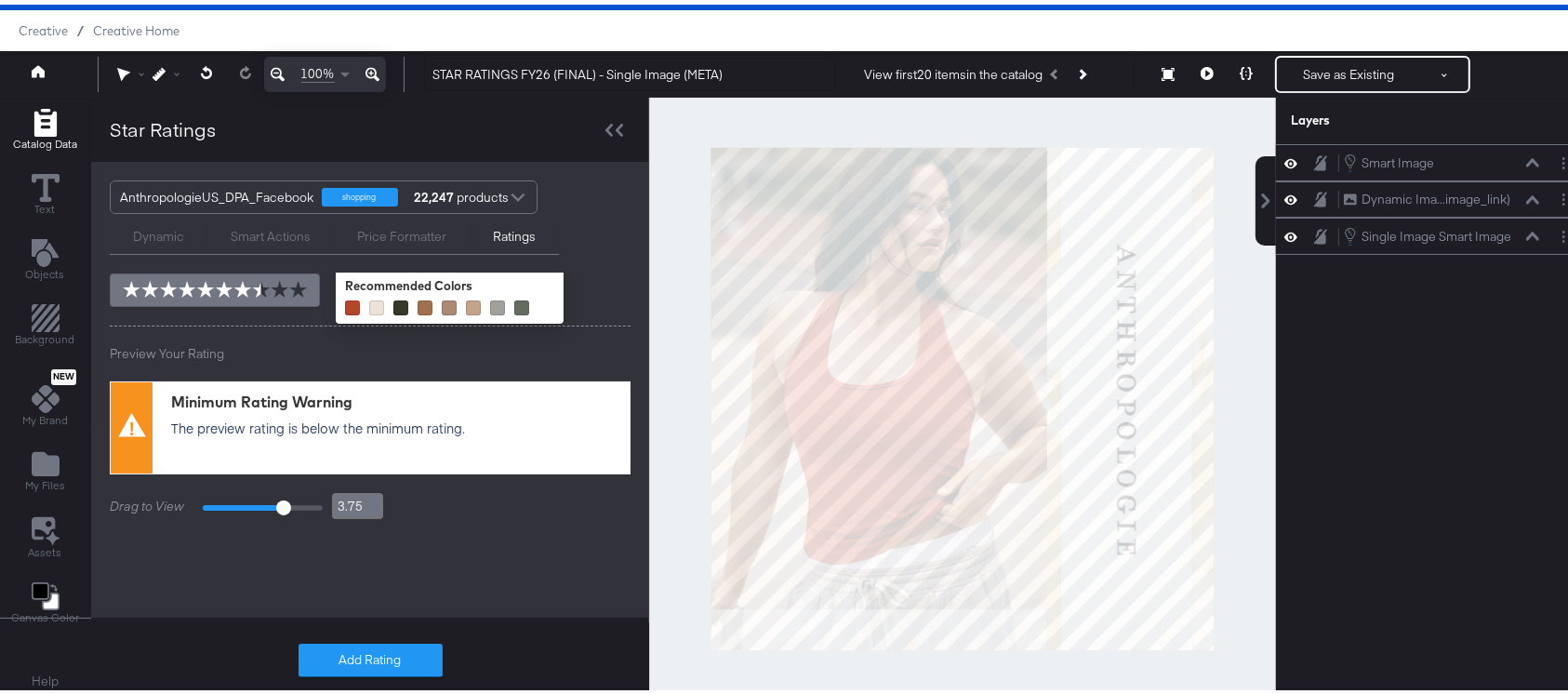
click at [510, 353] on div "Preview Your Rating" at bounding box center [370, 348] width 521 height 18
type input "4.1"
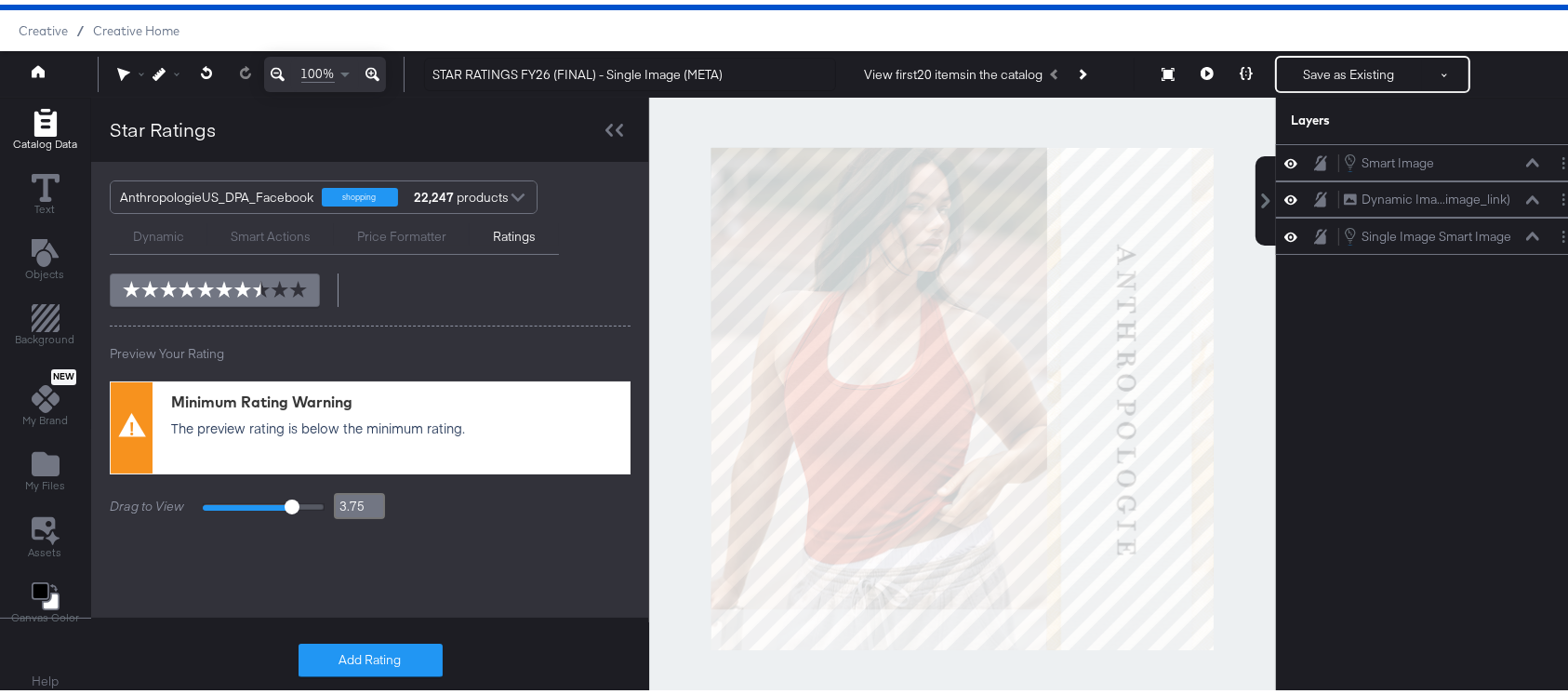
type input "4.1"
type input "4.2"
type input "4.3"
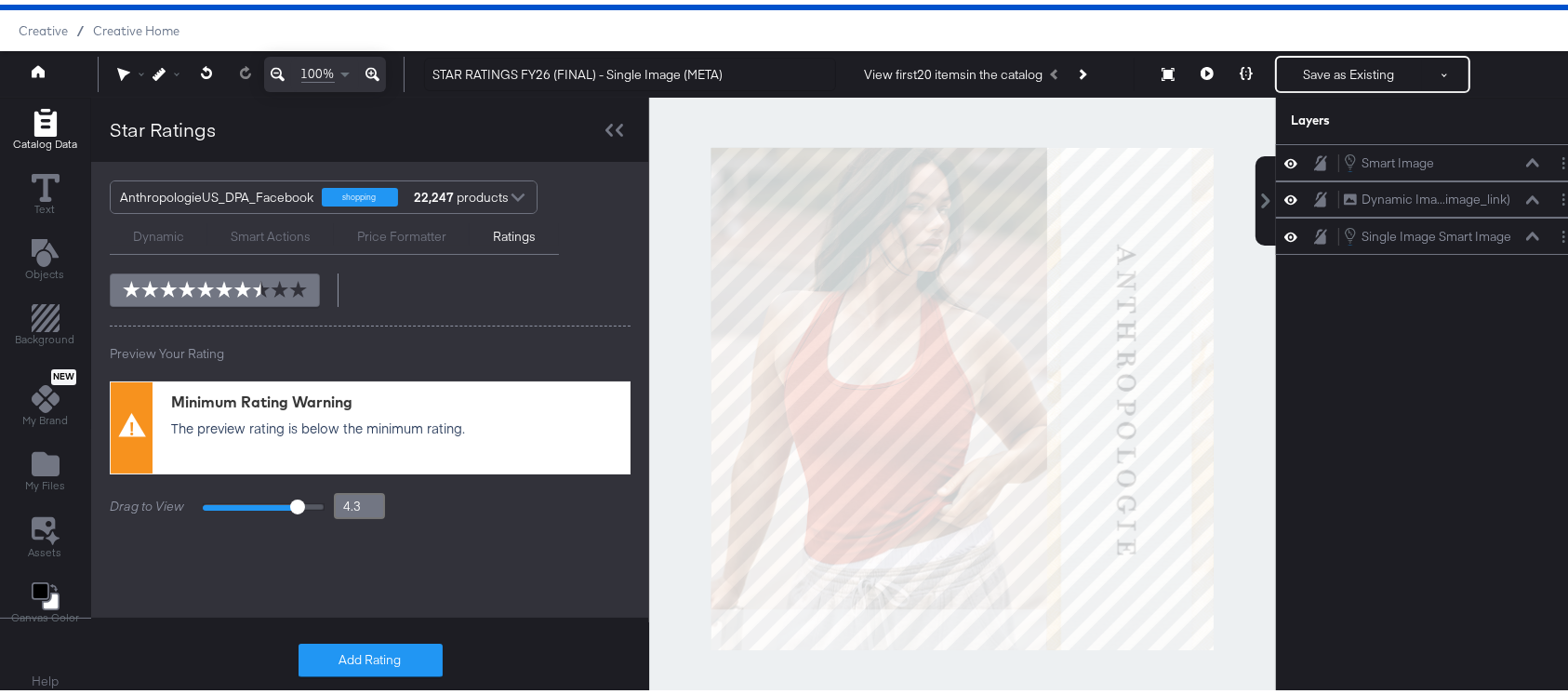
type input "4.5"
type input "4.6"
drag, startPoint x: 281, startPoint y: 502, endPoint x: 301, endPoint y: 508, distance: 20.9
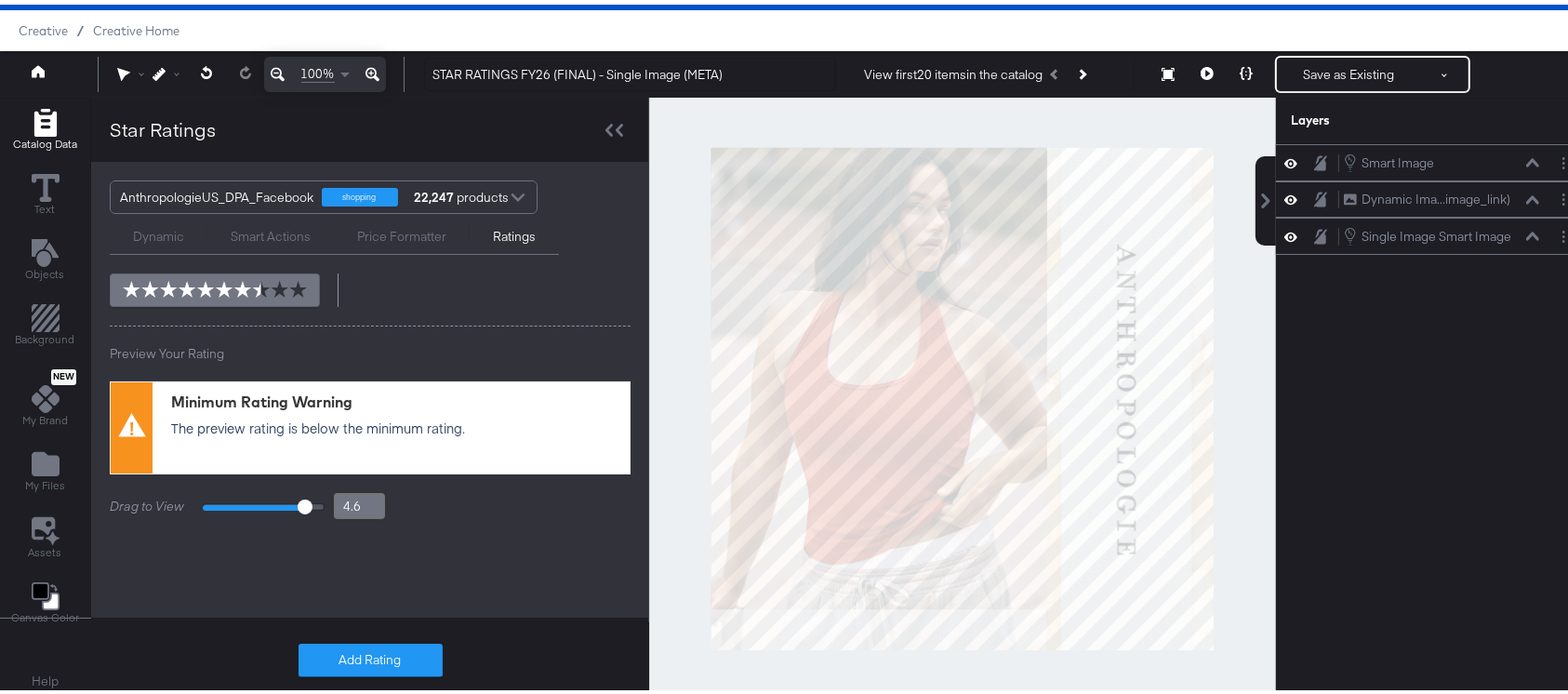
type input "4.7"
click at [301, 506] on input "range" at bounding box center [263, 502] width 121 height 8
type input "4.7"
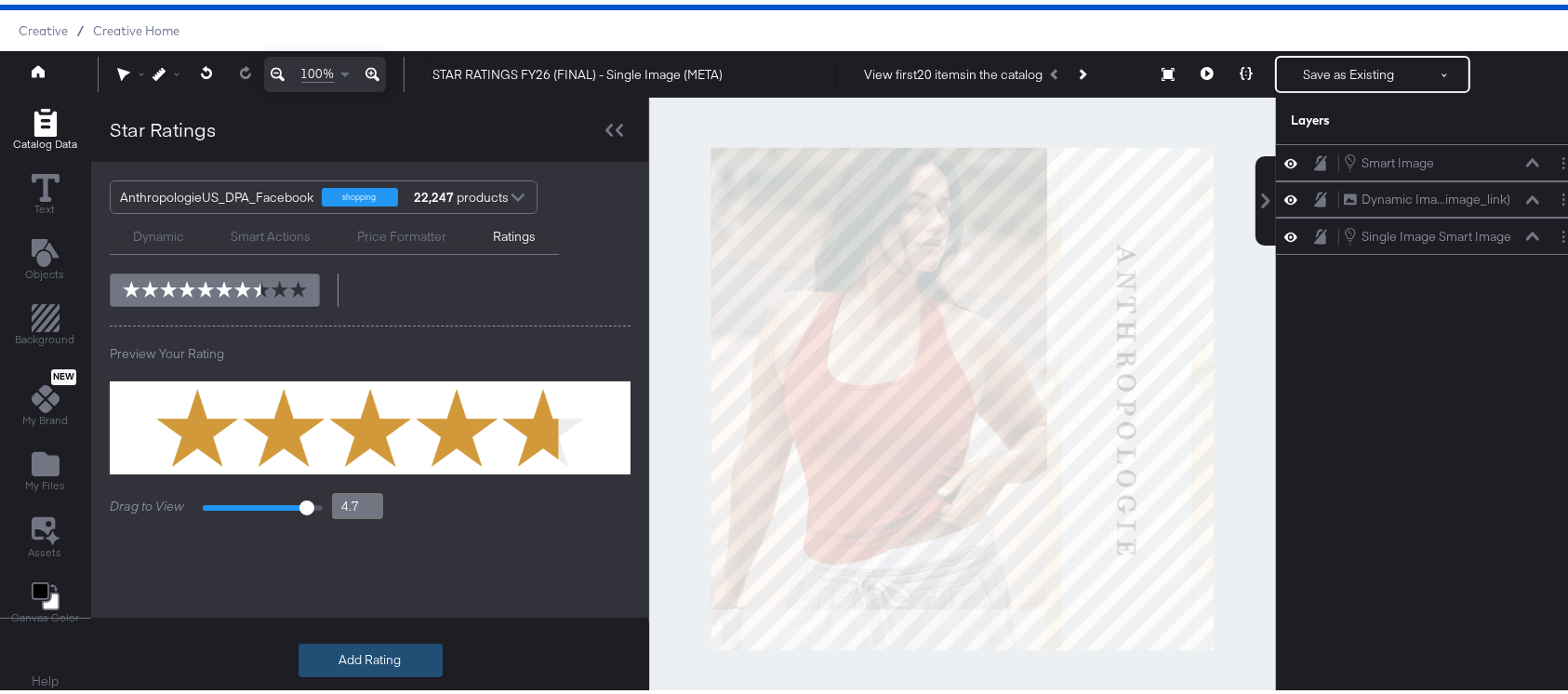
click at [354, 651] on button "Add Rating" at bounding box center [370, 655] width 144 height 34
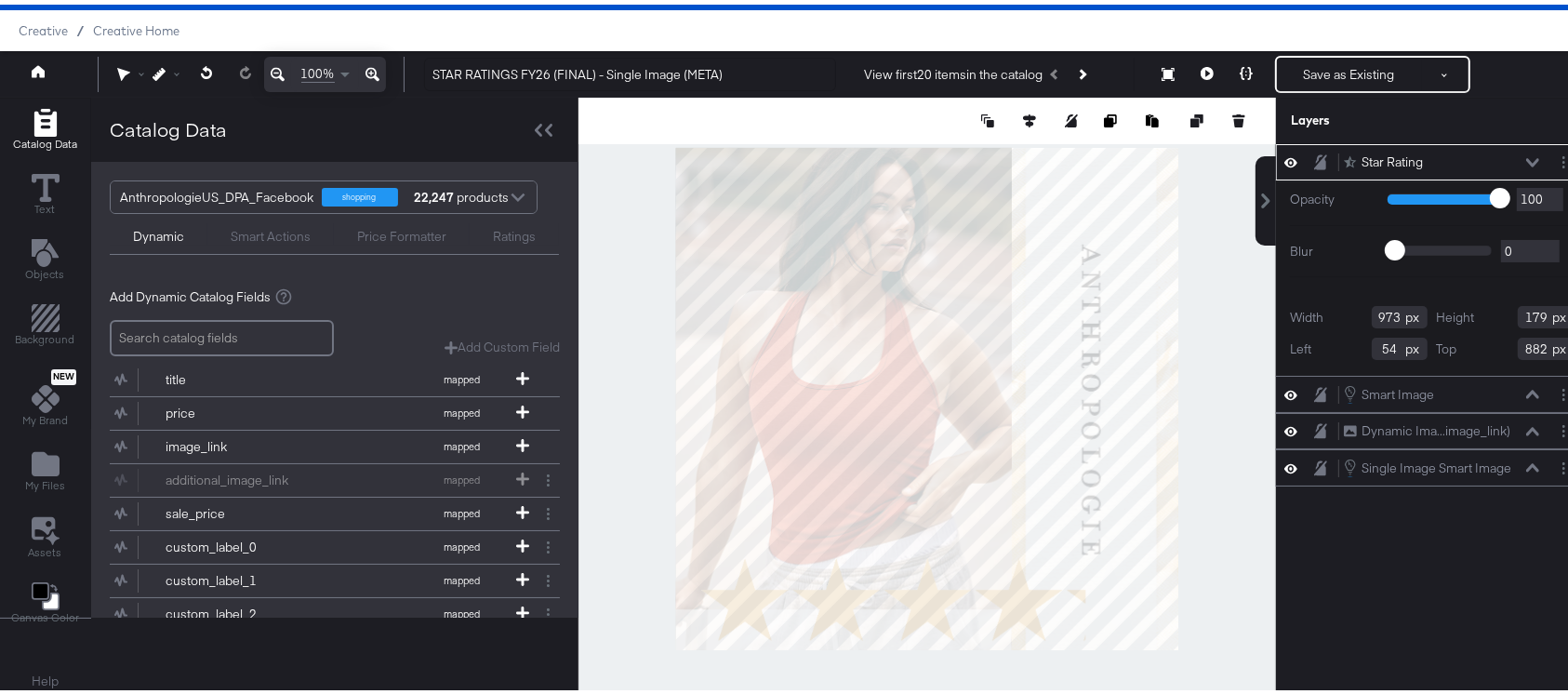
click at [1371, 309] on input "973" at bounding box center [1398, 313] width 56 height 23
type input "2"
type input "0"
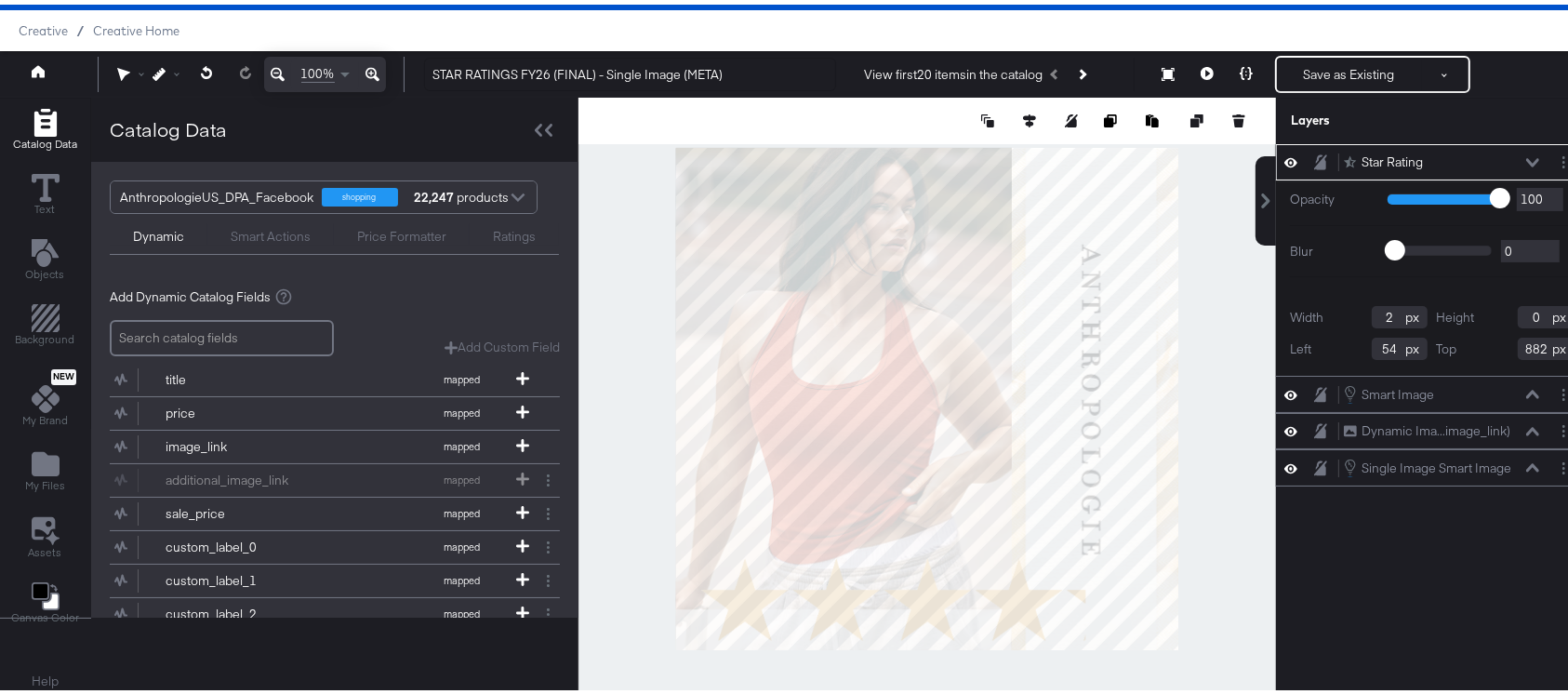
type input "24"
type input "4"
type input "248"
type input "46"
click at [1517, 309] on input "46" at bounding box center [1544, 313] width 56 height 23
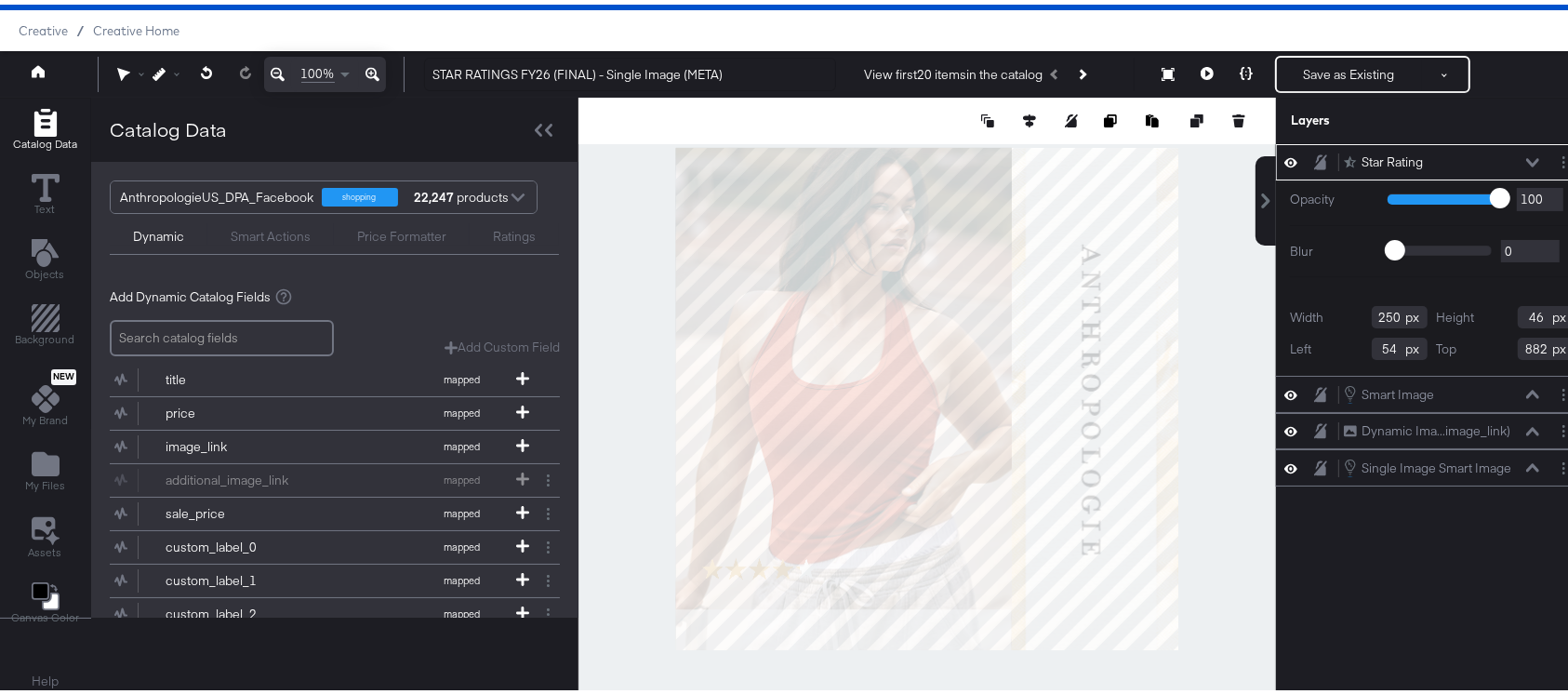
type input "22"
type input "45"
type input "245"
type input "45"
click at [1382, 316] on input "245" at bounding box center [1398, 313] width 56 height 23
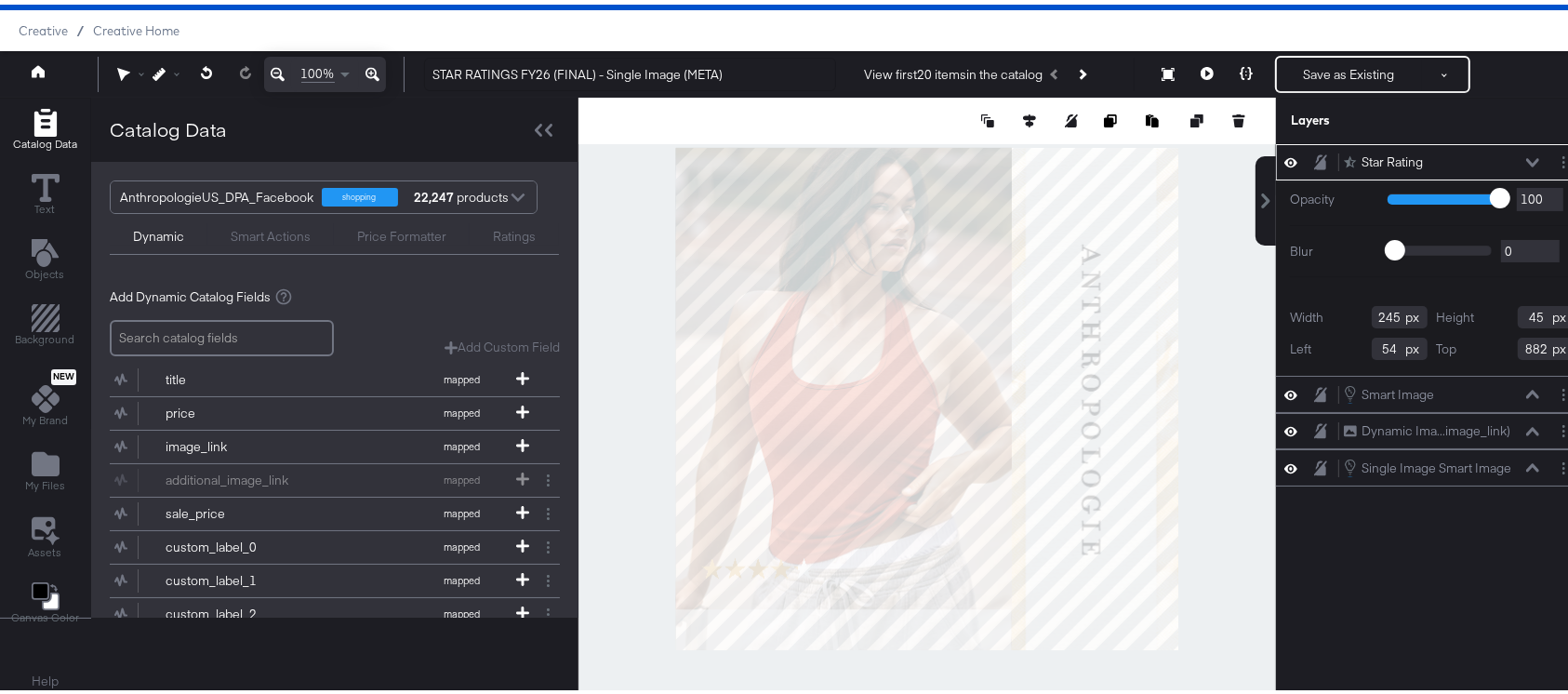
type input "24"
type input "4"
type input "248"
type input "46"
type input "248"
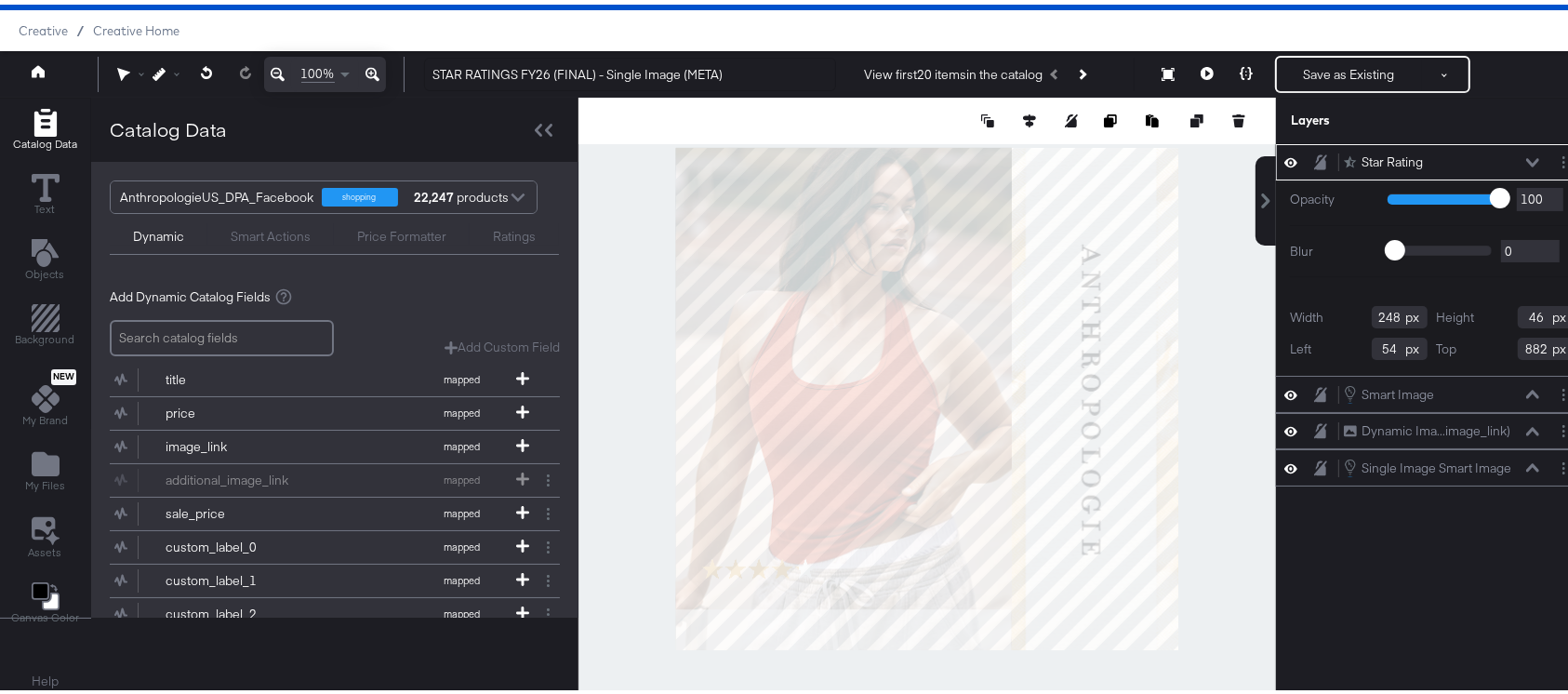
click at [1381, 338] on input "54" at bounding box center [1398, 344] width 56 height 23
type input "5"
type input "140"
click at [1528, 340] on input "882" at bounding box center [1544, 344] width 56 height 23
type input "807"
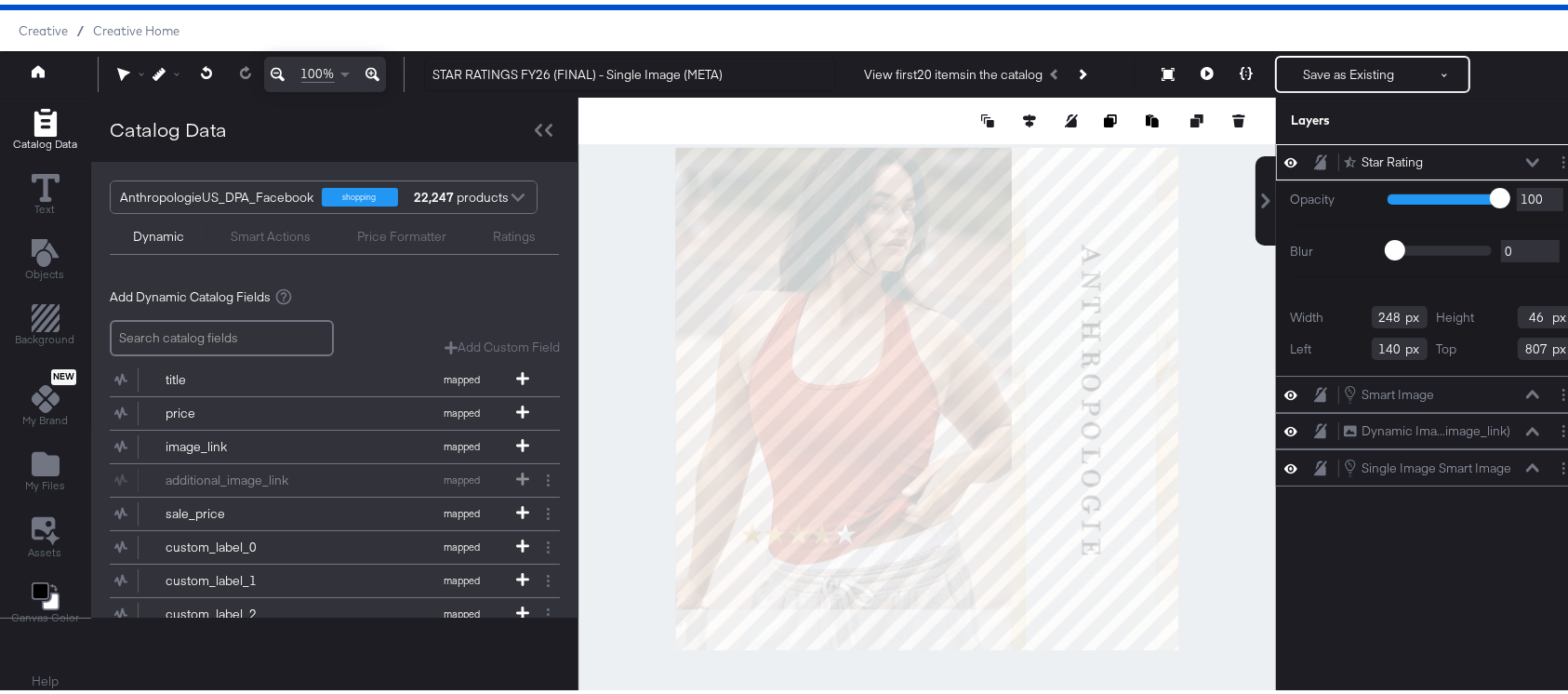
click at [1384, 577] on div "Star Rating Star Rating Opacity 1 100 100 Blur 0 2000 0 Width 248 Height 46 Lef…" at bounding box center [1431, 402] width 312 height 526
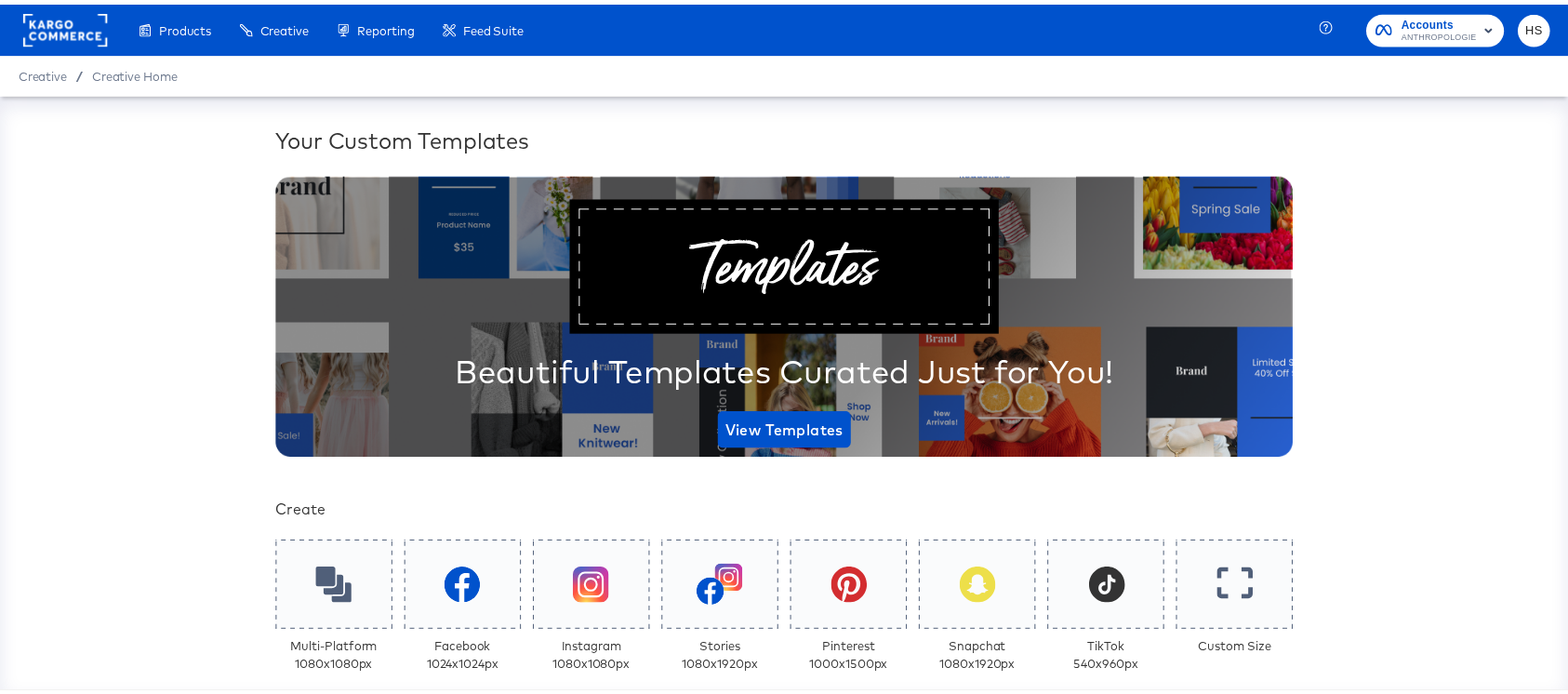
scroll to position [460, 0]
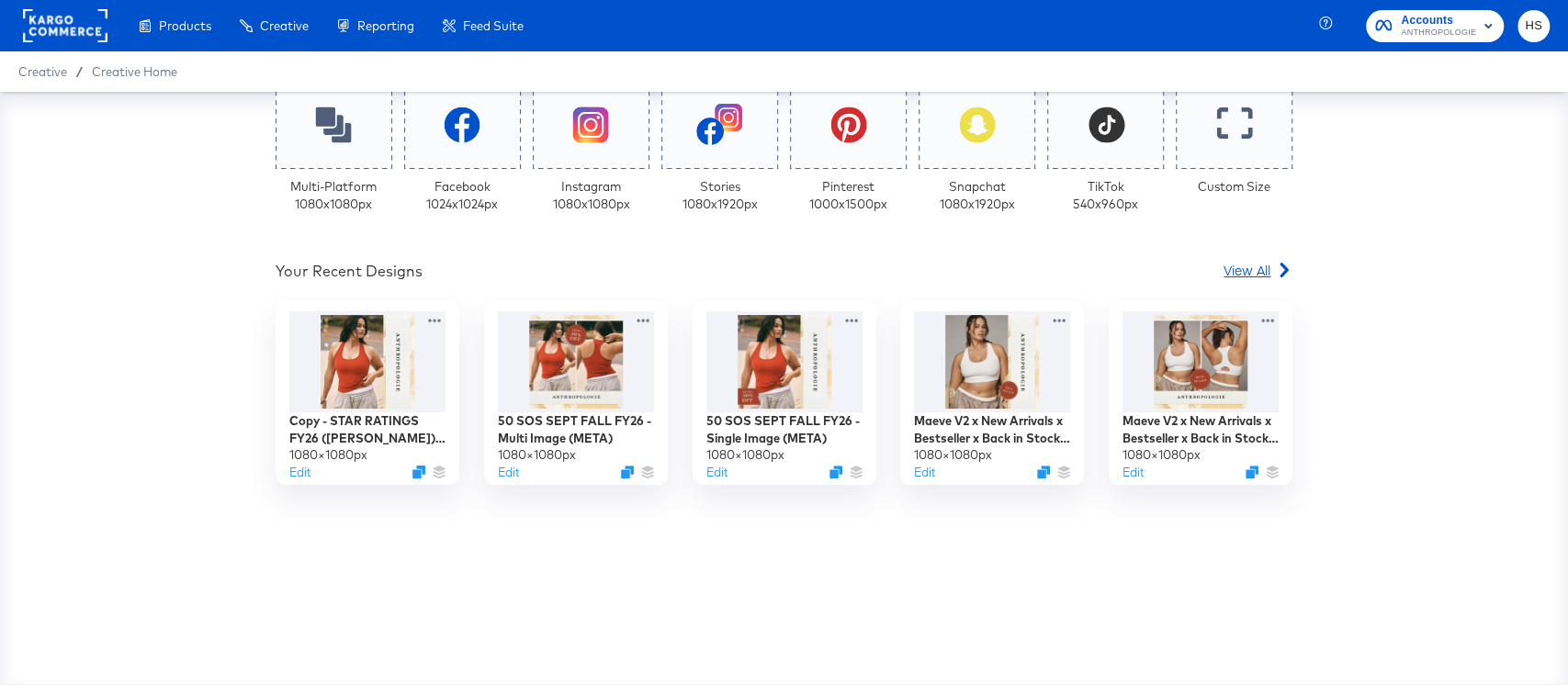
click at [1229, 265] on span "View All" at bounding box center [1246, 270] width 47 height 19
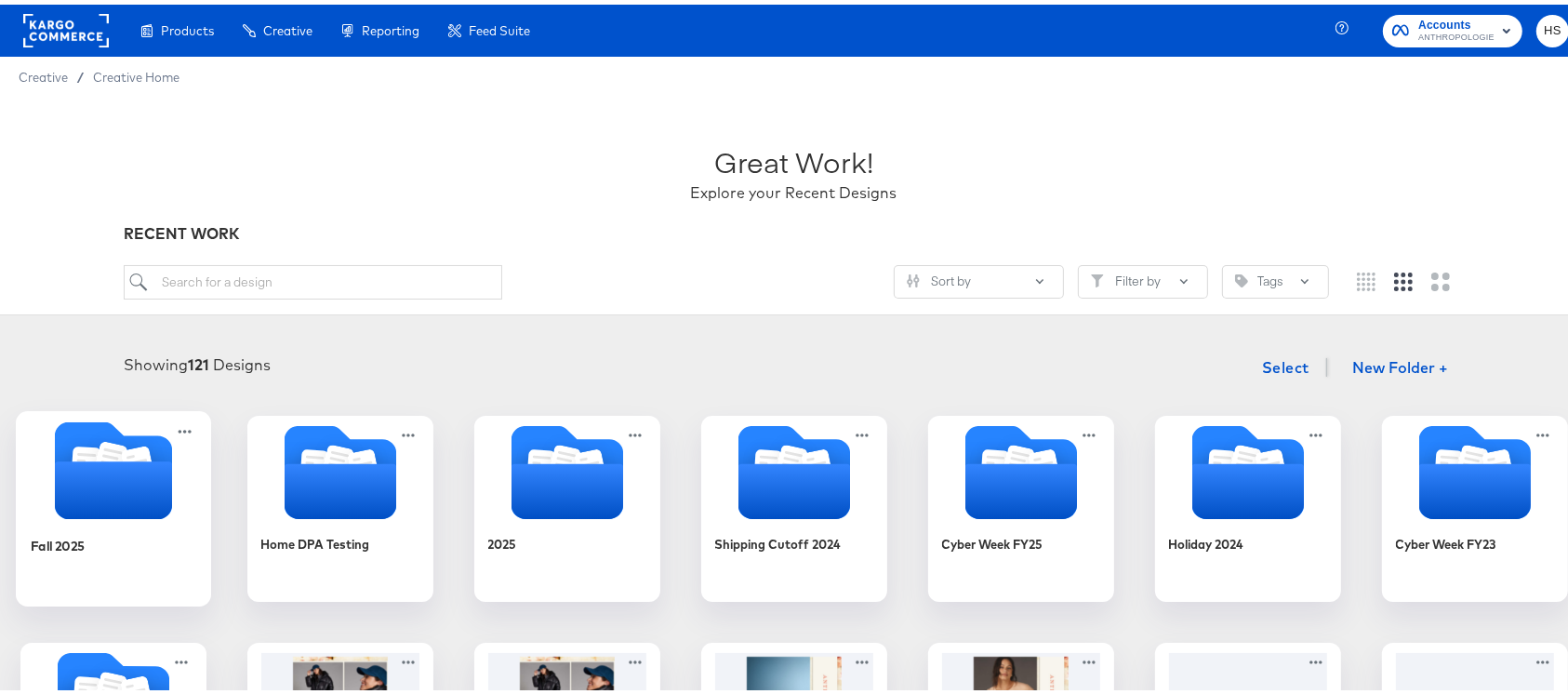
click at [171, 477] on icon "Folder" at bounding box center [112, 485] width 117 height 57
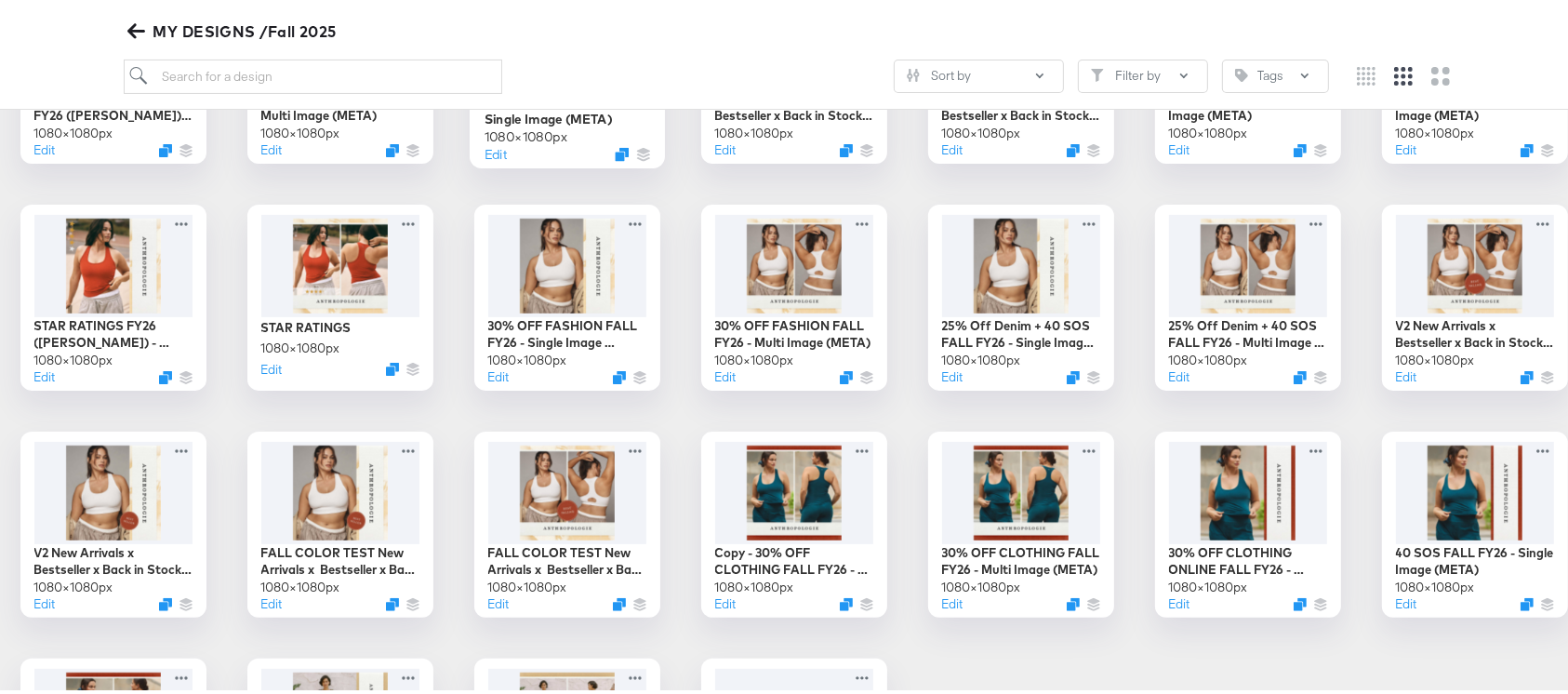
scroll to position [438, 0]
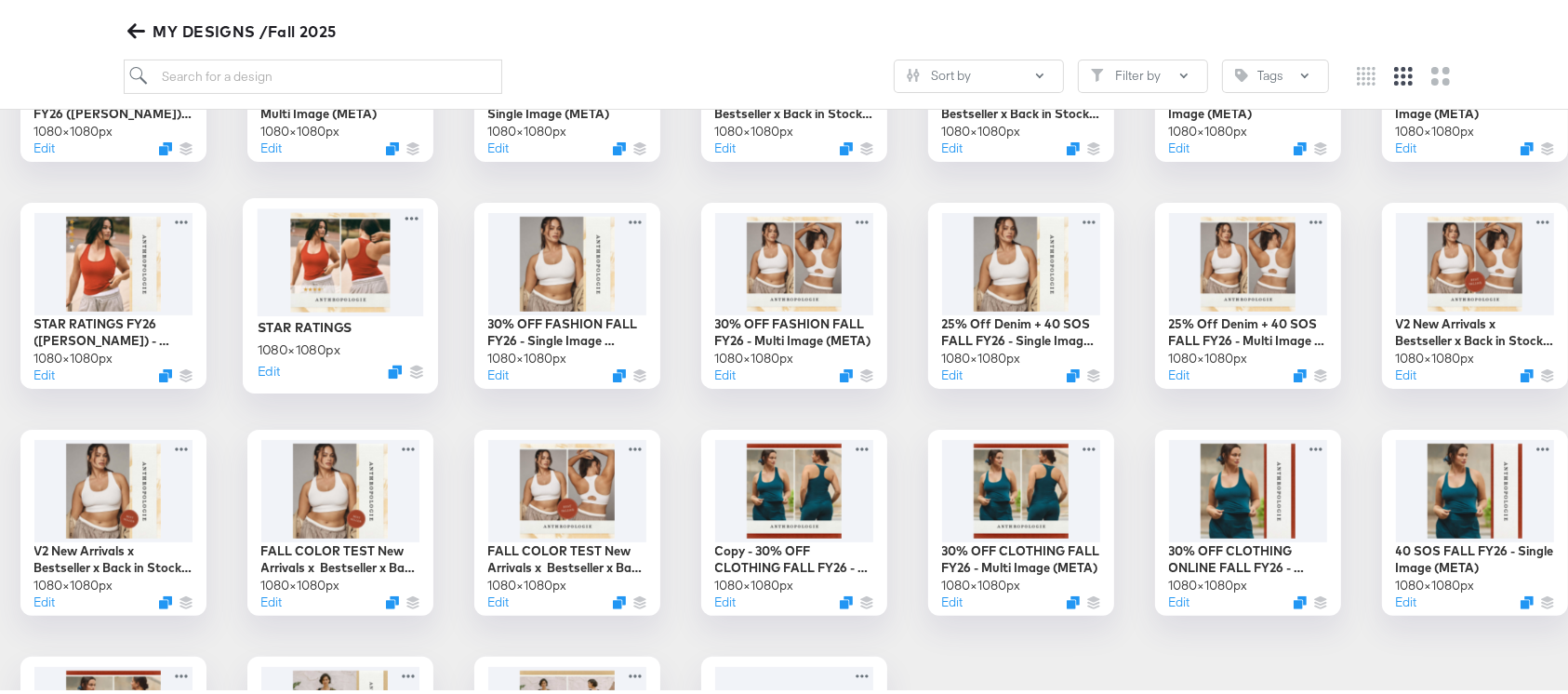
click at [423, 260] on div at bounding box center [340, 257] width 167 height 107
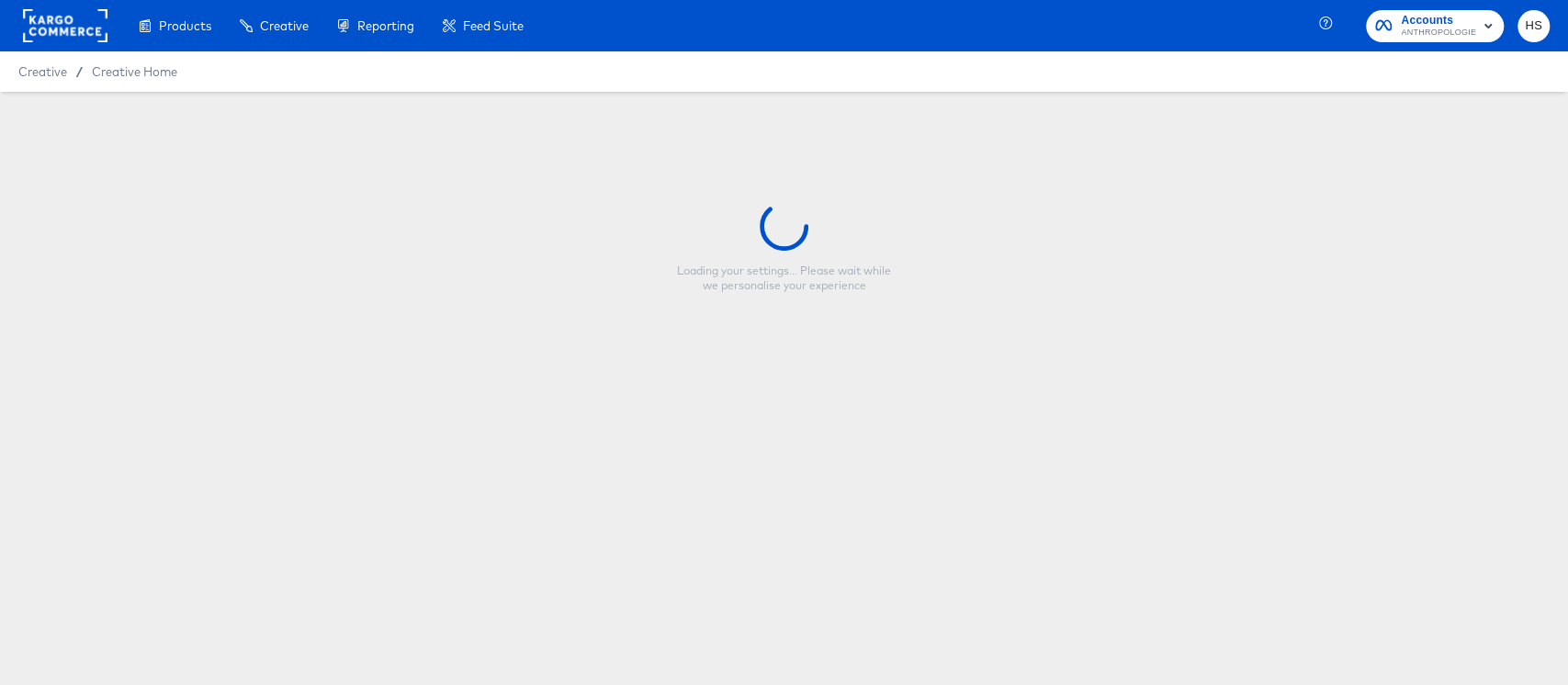
type input "STAR RATINGS"
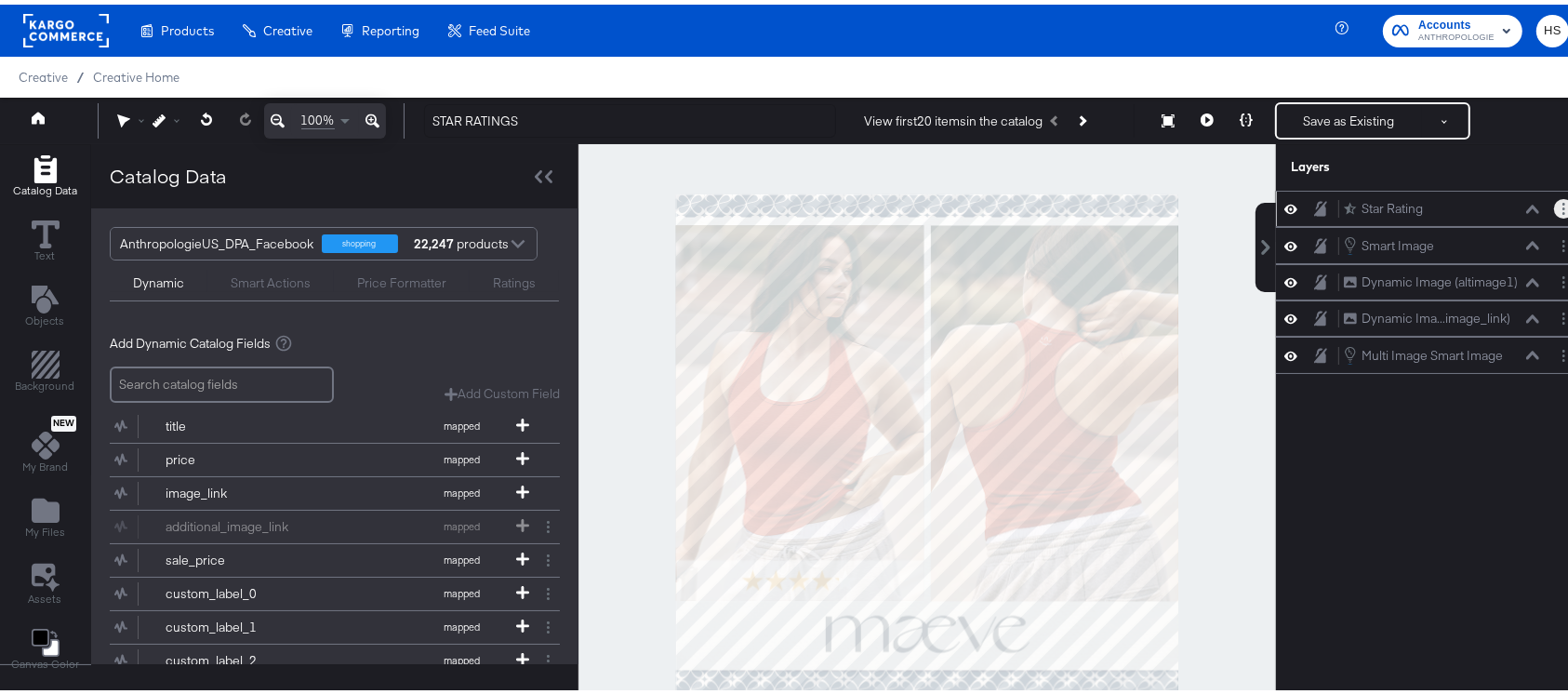
click at [1554, 202] on button "Layer Options" at bounding box center [1563, 203] width 20 height 20
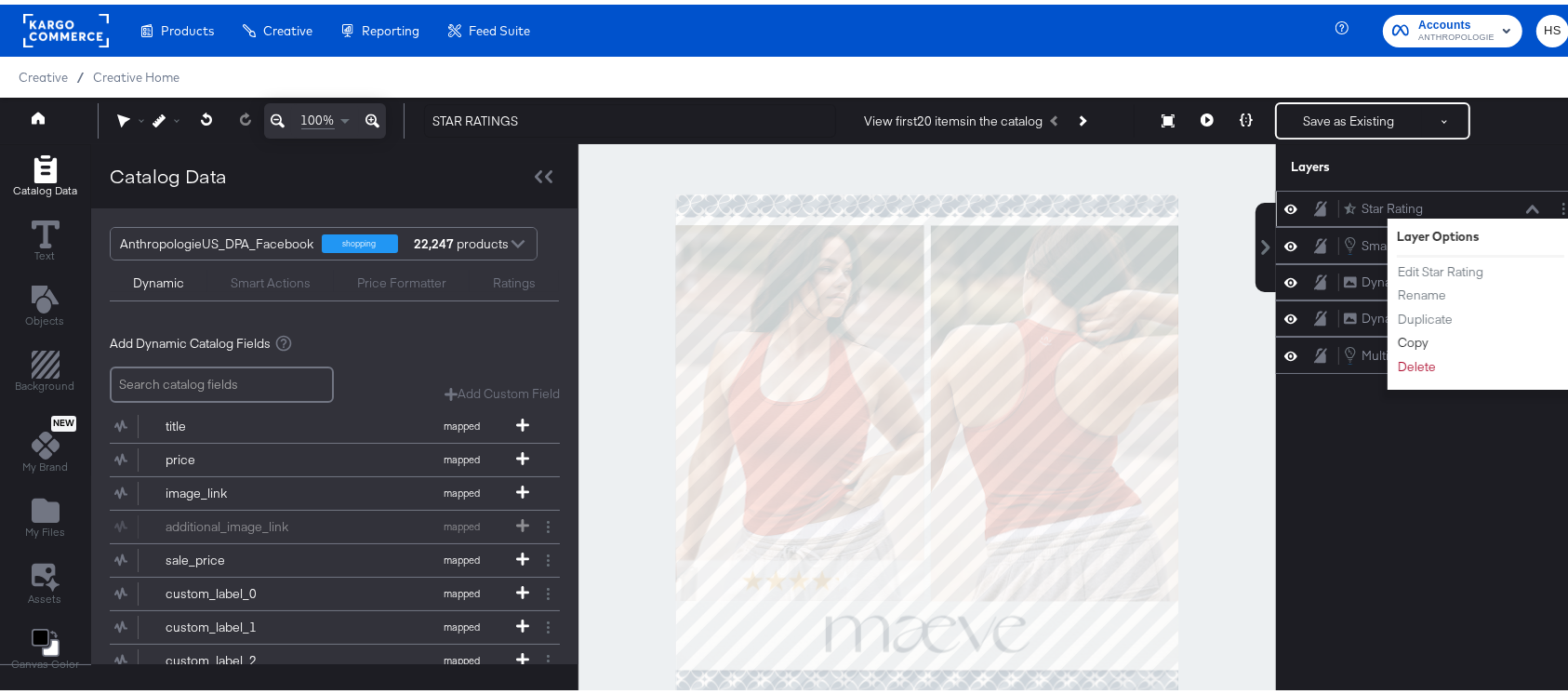
click at [1397, 334] on button "Copy" at bounding box center [1413, 338] width 33 height 20
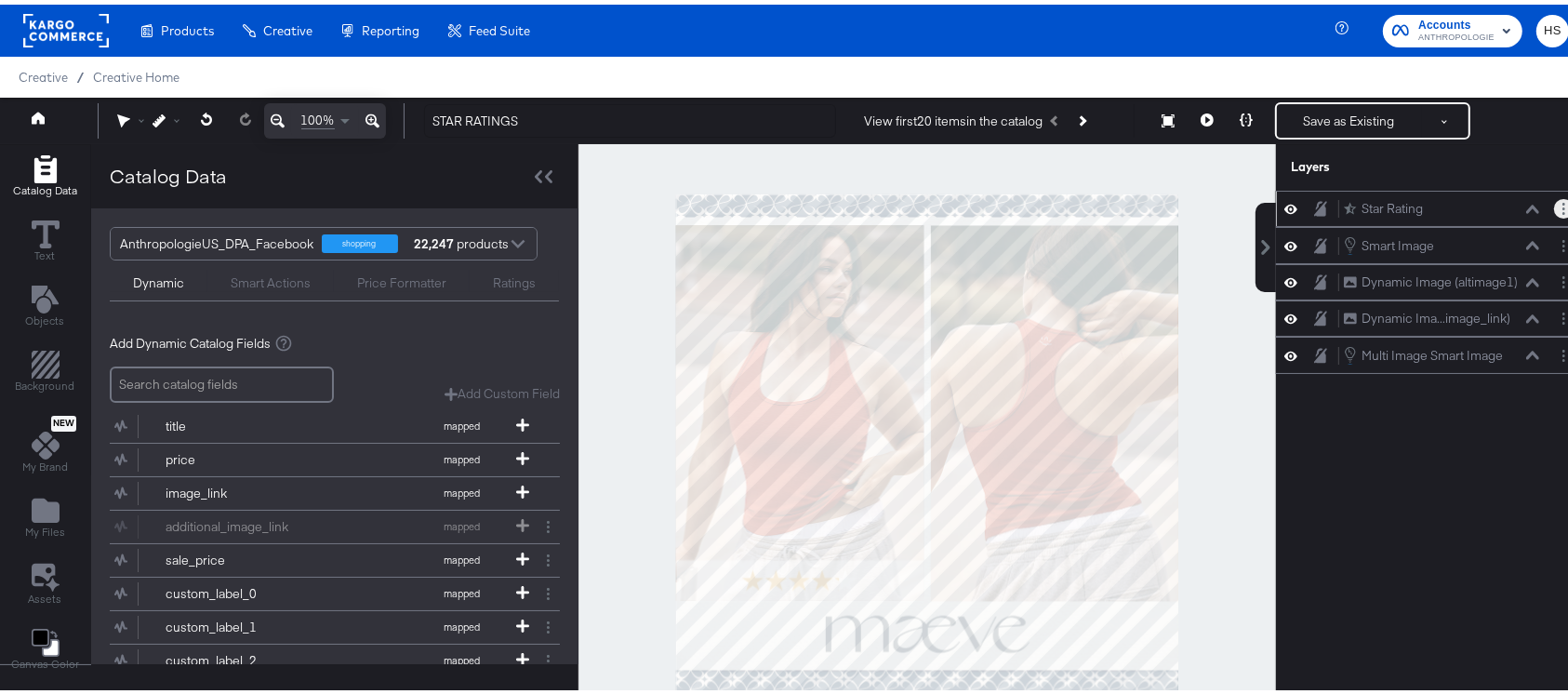
click at [1554, 200] on button "Layer Options" at bounding box center [1563, 203] width 20 height 20
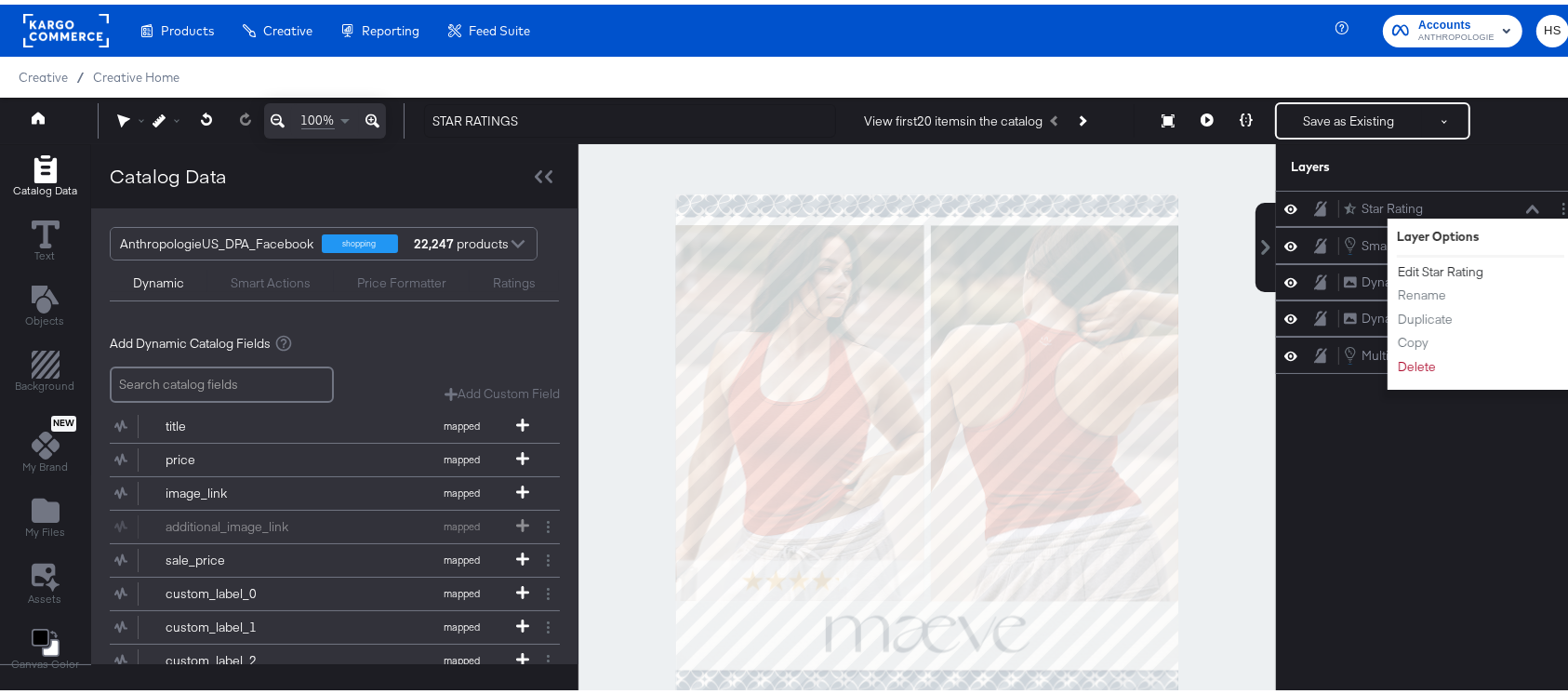
click at [1415, 263] on button "Edit Star Rating" at bounding box center [1440, 267] width 88 height 20
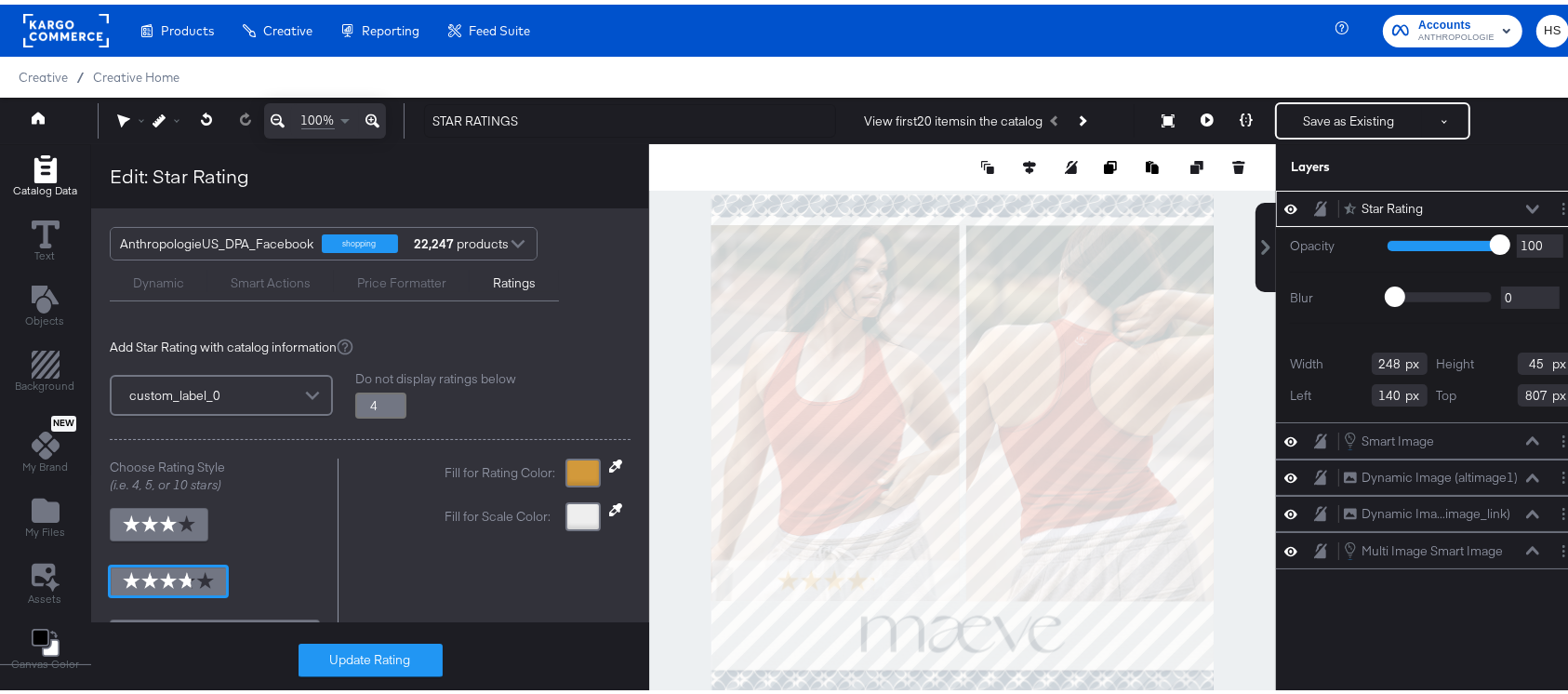
click at [609, 464] on icon at bounding box center [616, 461] width 13 height 13
type input "3.8"
click at [565, 468] on div at bounding box center [583, 468] width 36 height 29
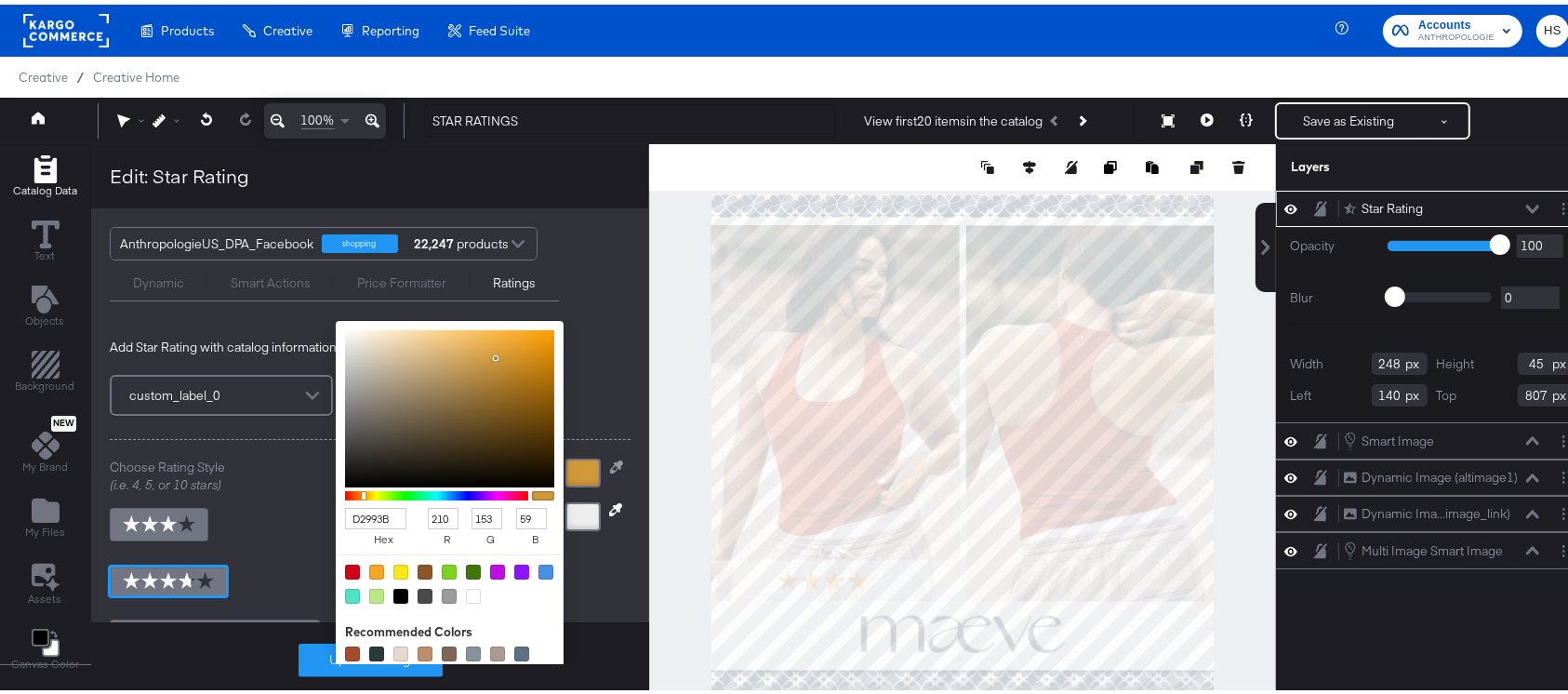
click at [348, 514] on input "D2993B" at bounding box center [375, 513] width 61 height 22
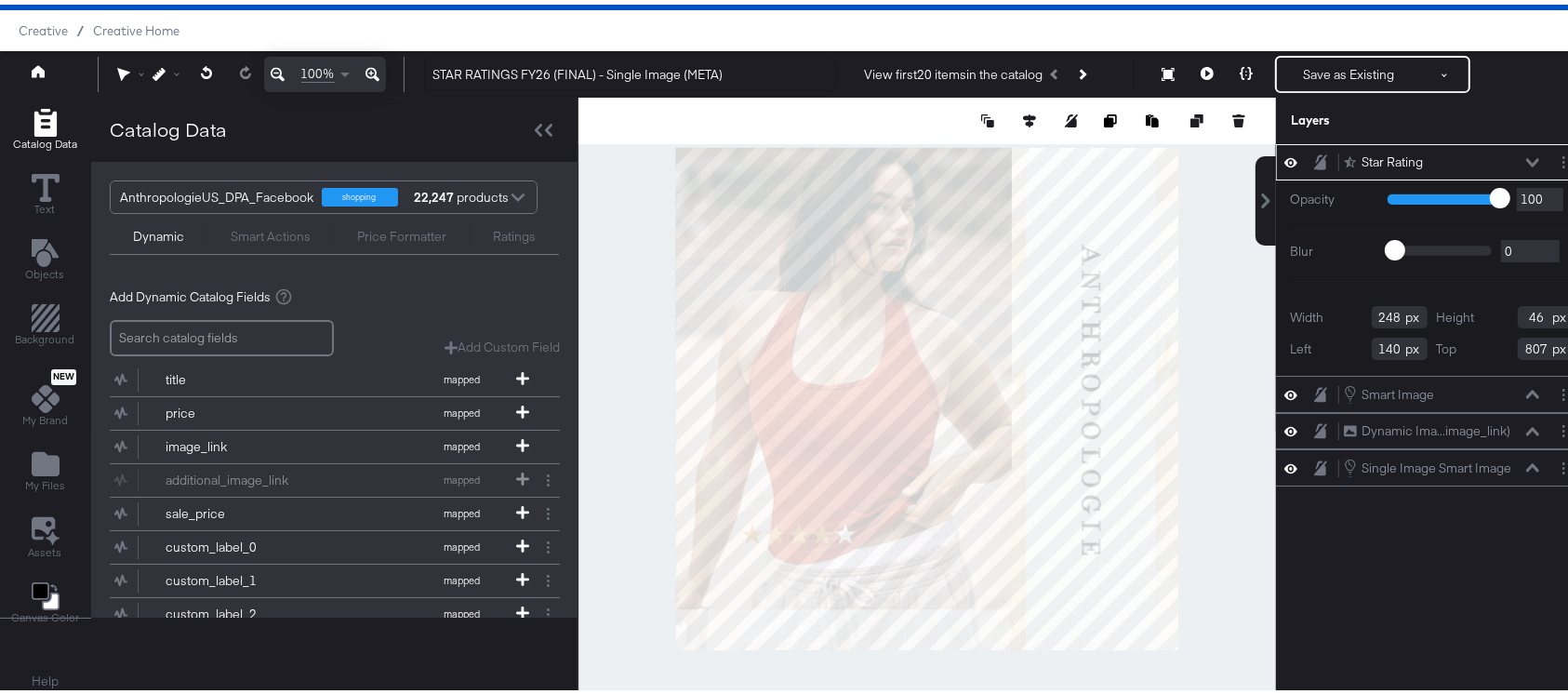
click at [1524, 311] on input "46" at bounding box center [1544, 313] width 56 height 23
type input "22"
type input "4"
type input "245"
type input "45"
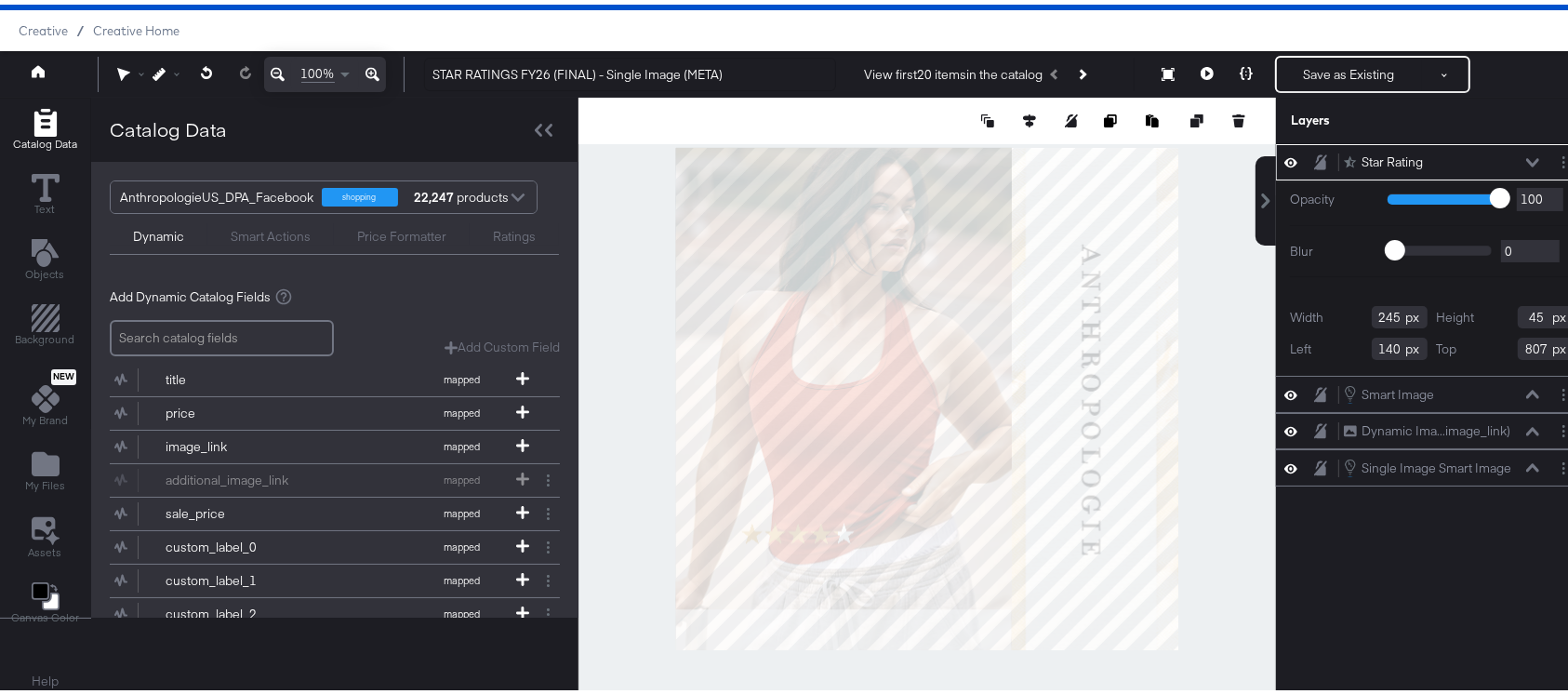
click at [625, 490] on div at bounding box center [927, 394] width 698 height 602
type input "136"
type input "997"
type input "312"
type input "57"
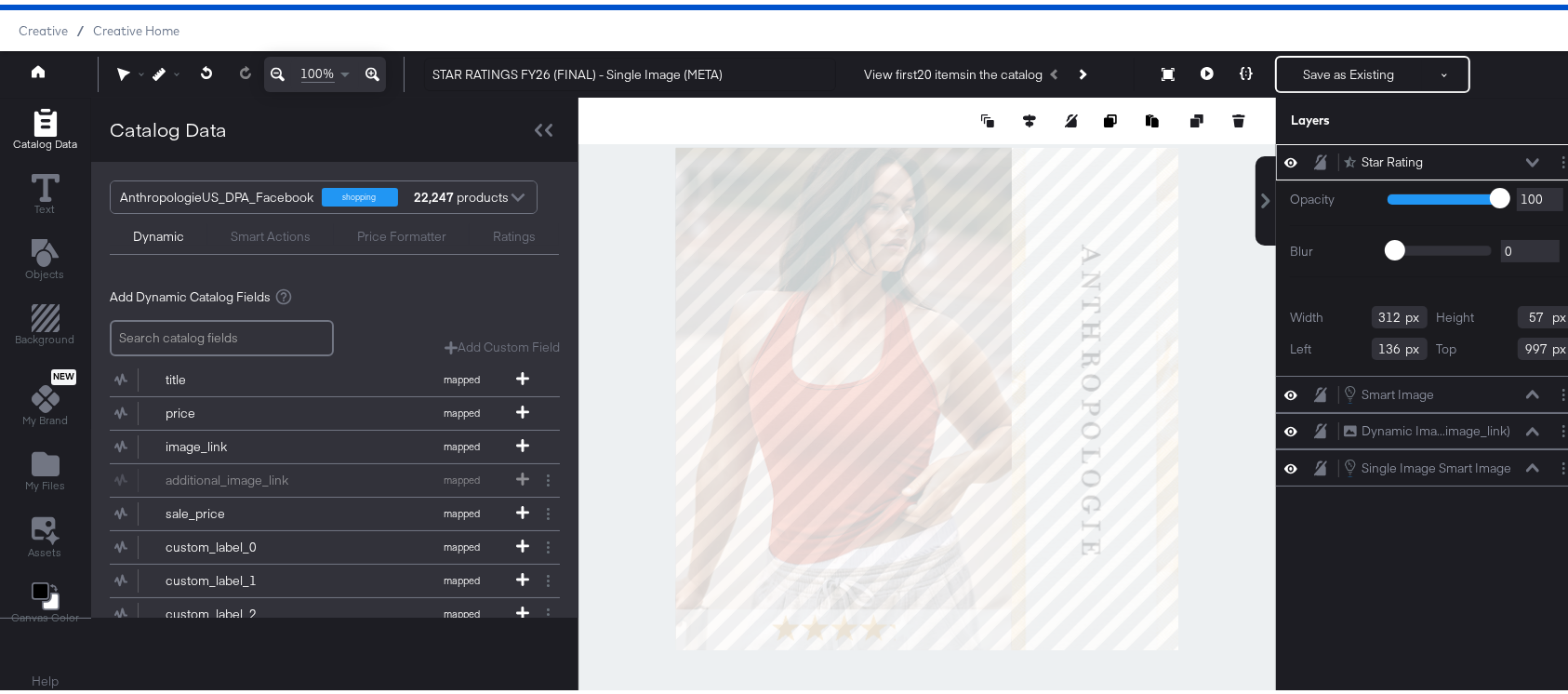
type input "206"
type input "1003"
click at [944, 663] on div at bounding box center [927, 394] width 698 height 602
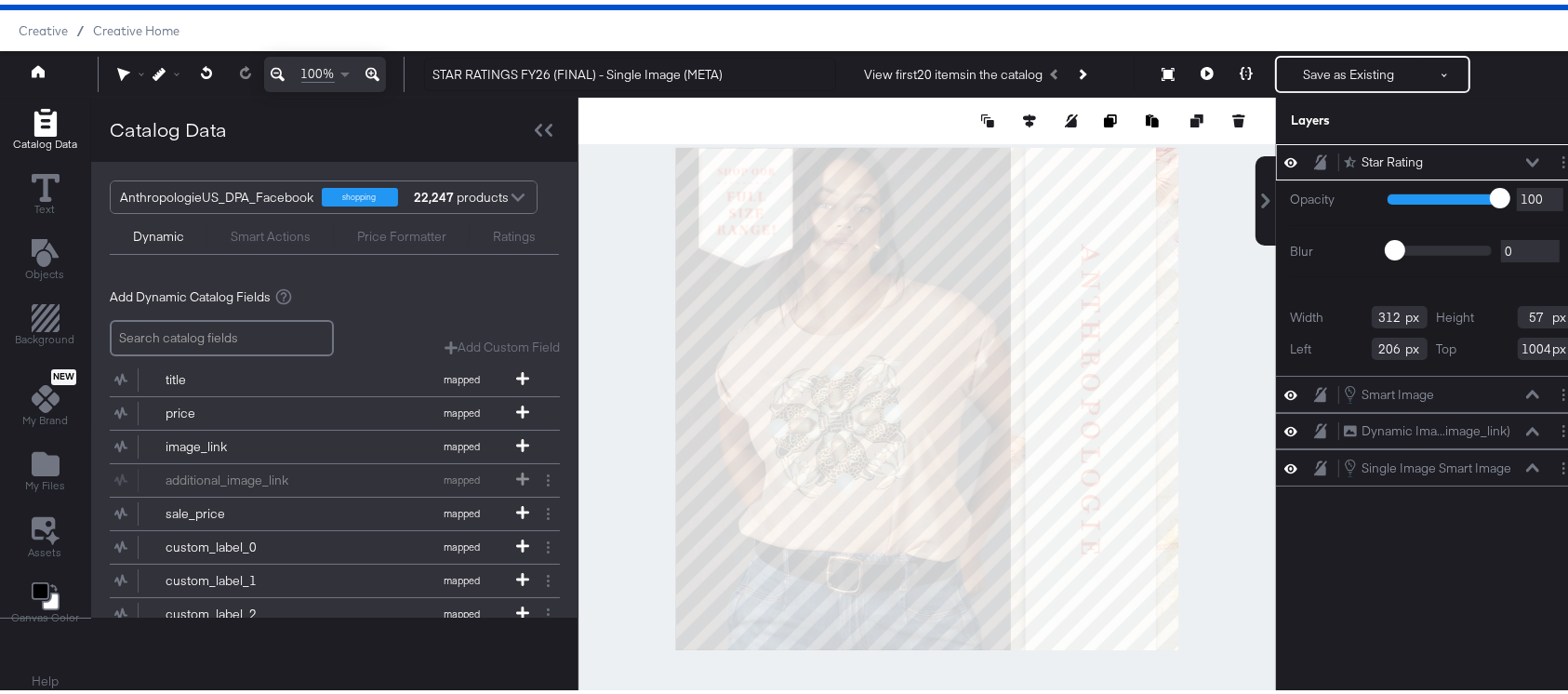
type input "1005"
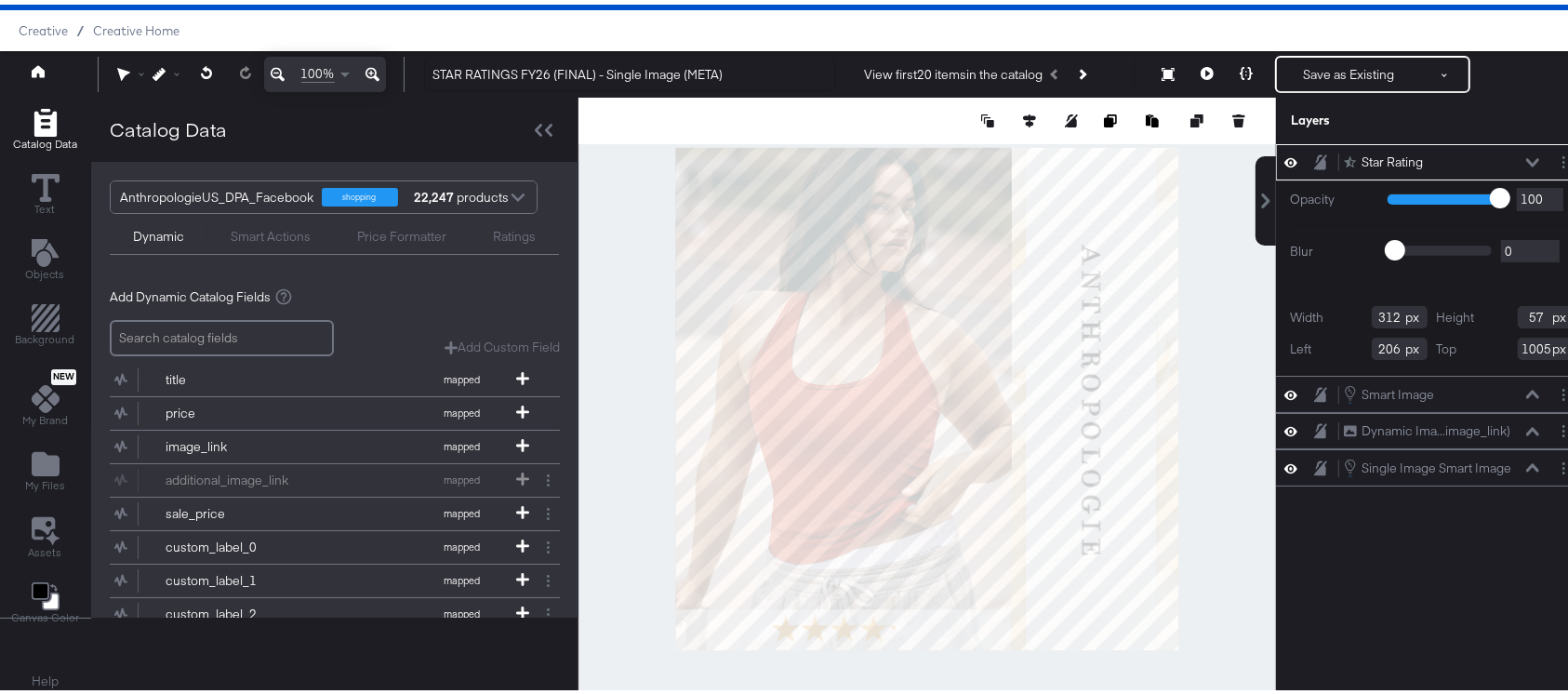
click at [1032, 670] on div at bounding box center [927, 394] width 698 height 602
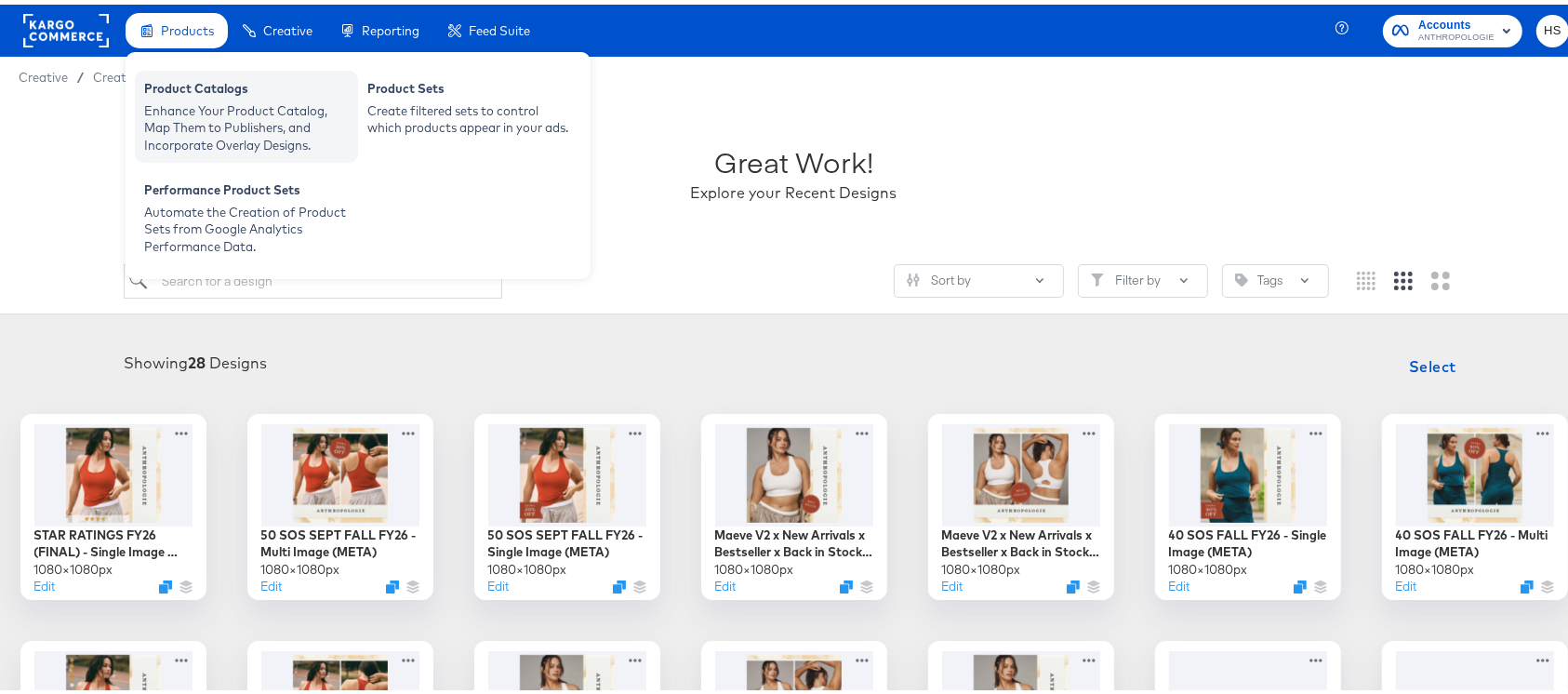
click at [230, 115] on div "Enhance Your Product Catalog, Map Them to Publishers, and Incorporate Overlay D…" at bounding box center [246, 123] width 204 height 52
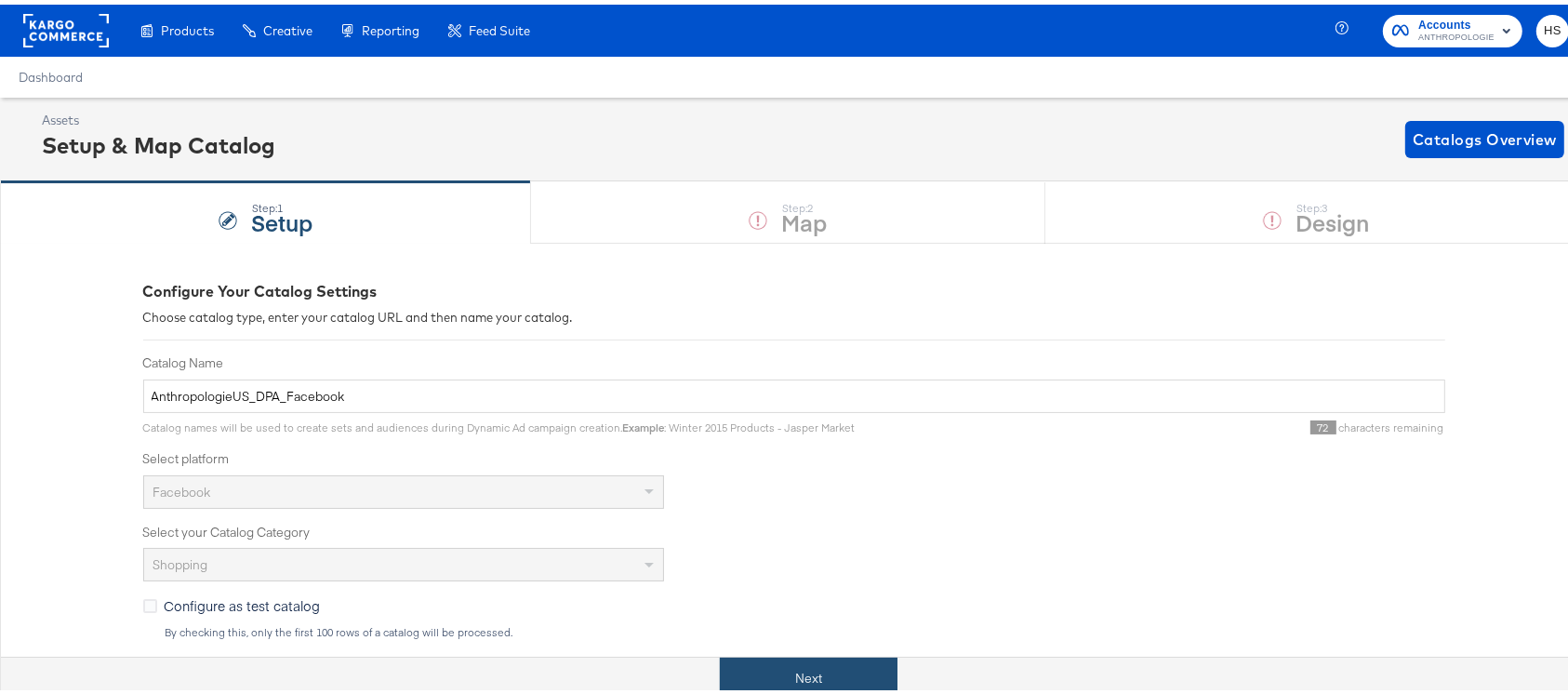
click at [816, 677] on button "Next" at bounding box center [808, 673] width 178 height 41
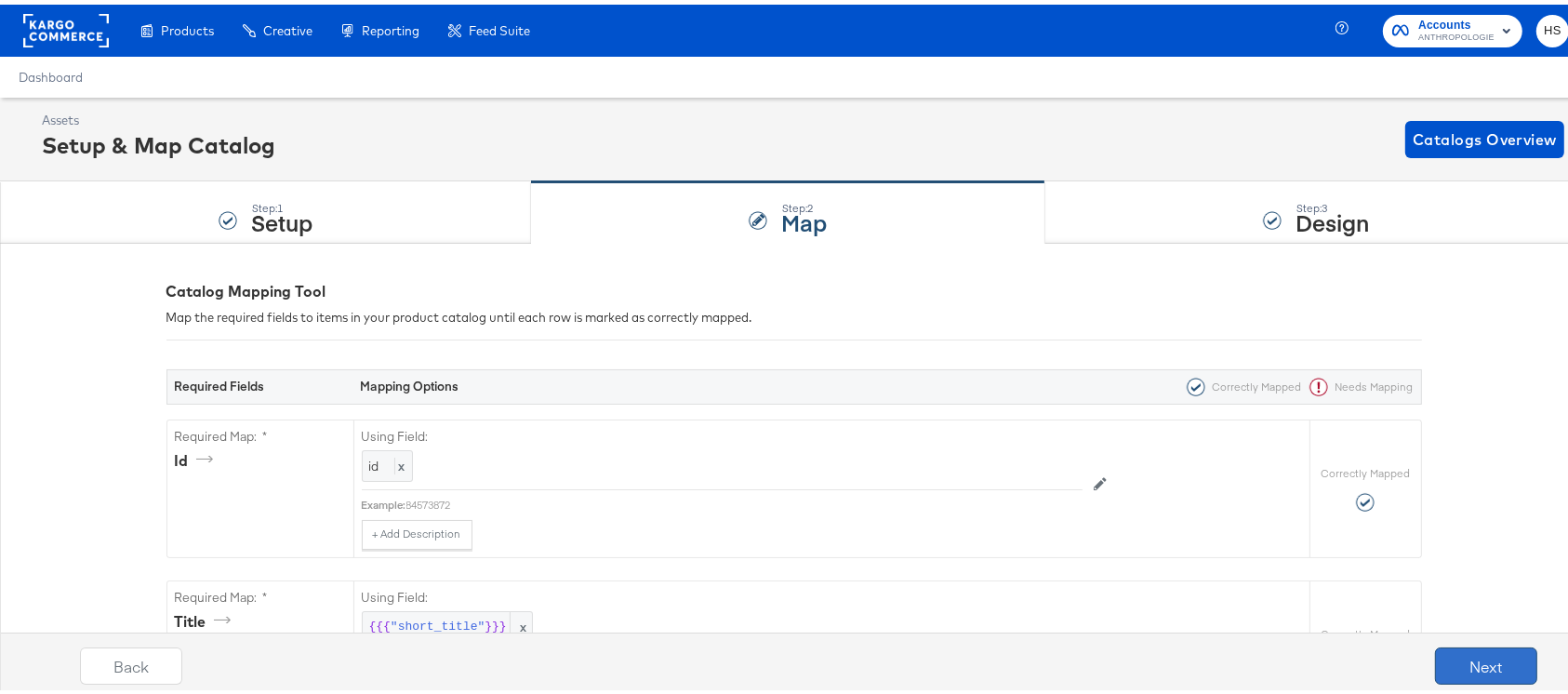
click at [1458, 657] on button "Next" at bounding box center [1486, 660] width 103 height 37
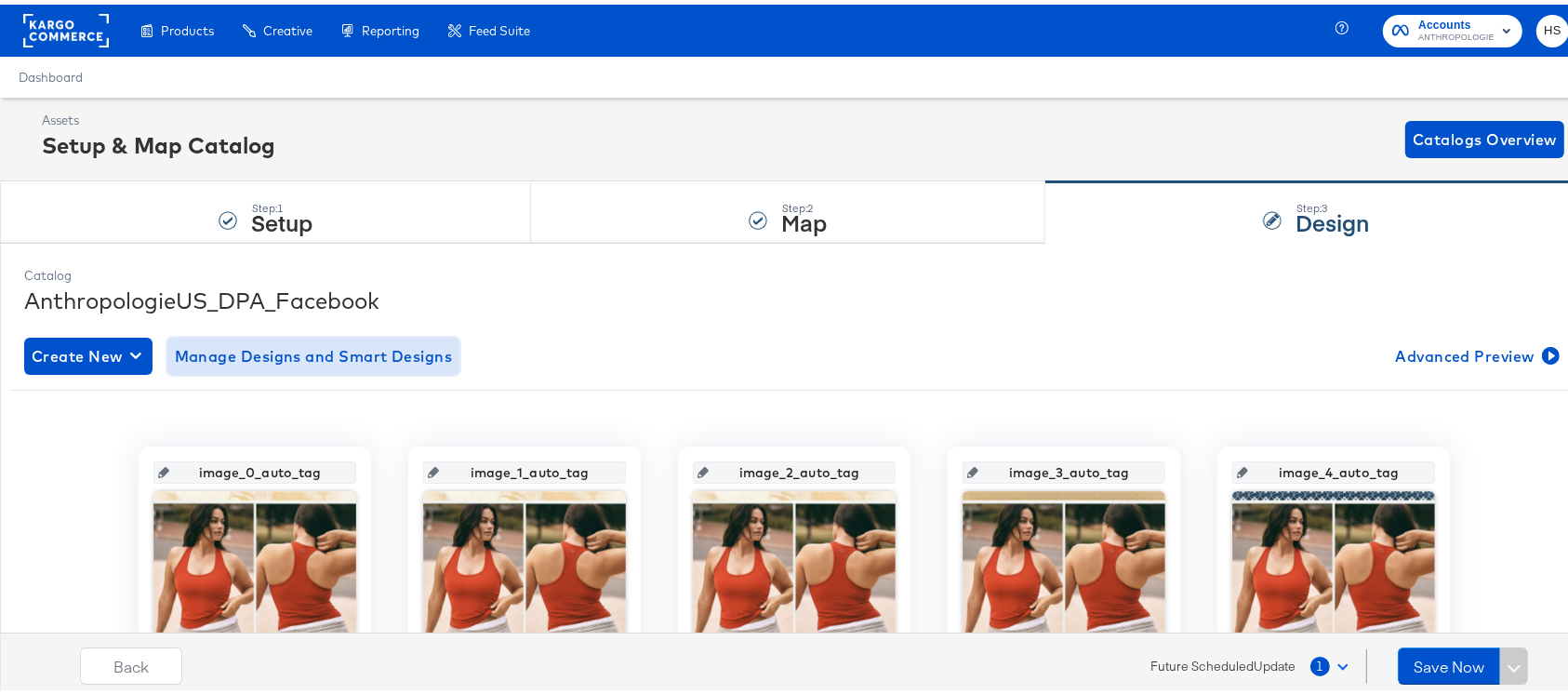
click at [332, 360] on span "Manage Designs and Smart Designs" at bounding box center [314, 351] width 278 height 26
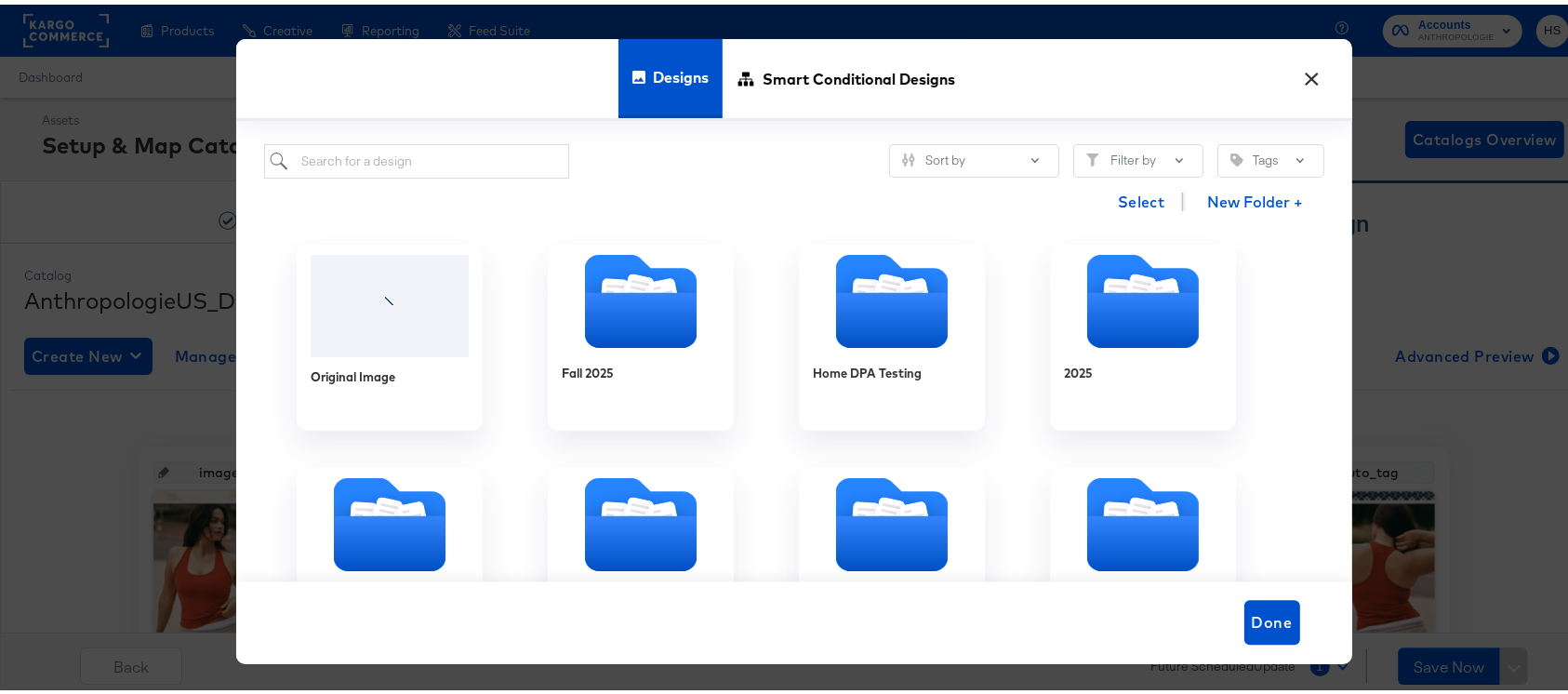
click at [1295, 86] on button "×" at bounding box center [1312, 70] width 34 height 34
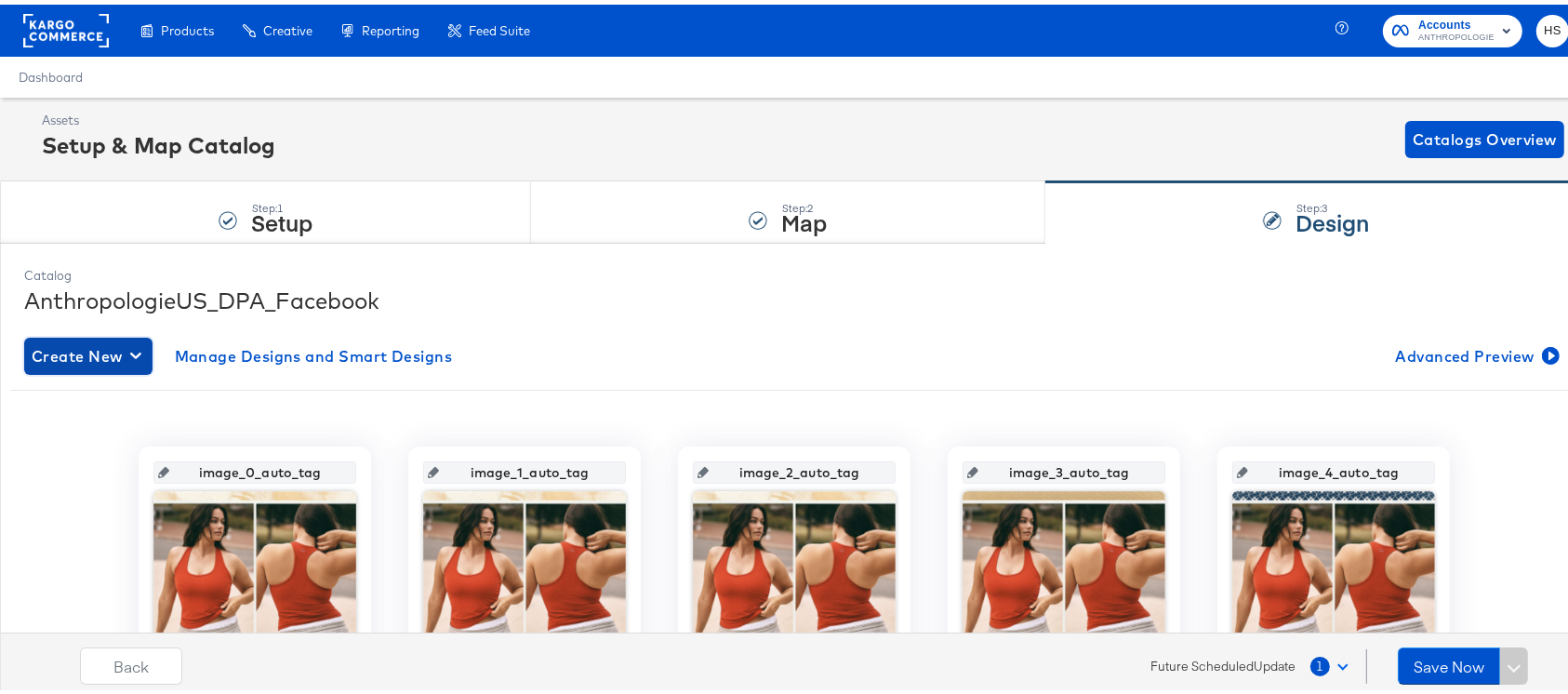
click at [73, 355] on span "Create New" at bounding box center [89, 351] width 113 height 26
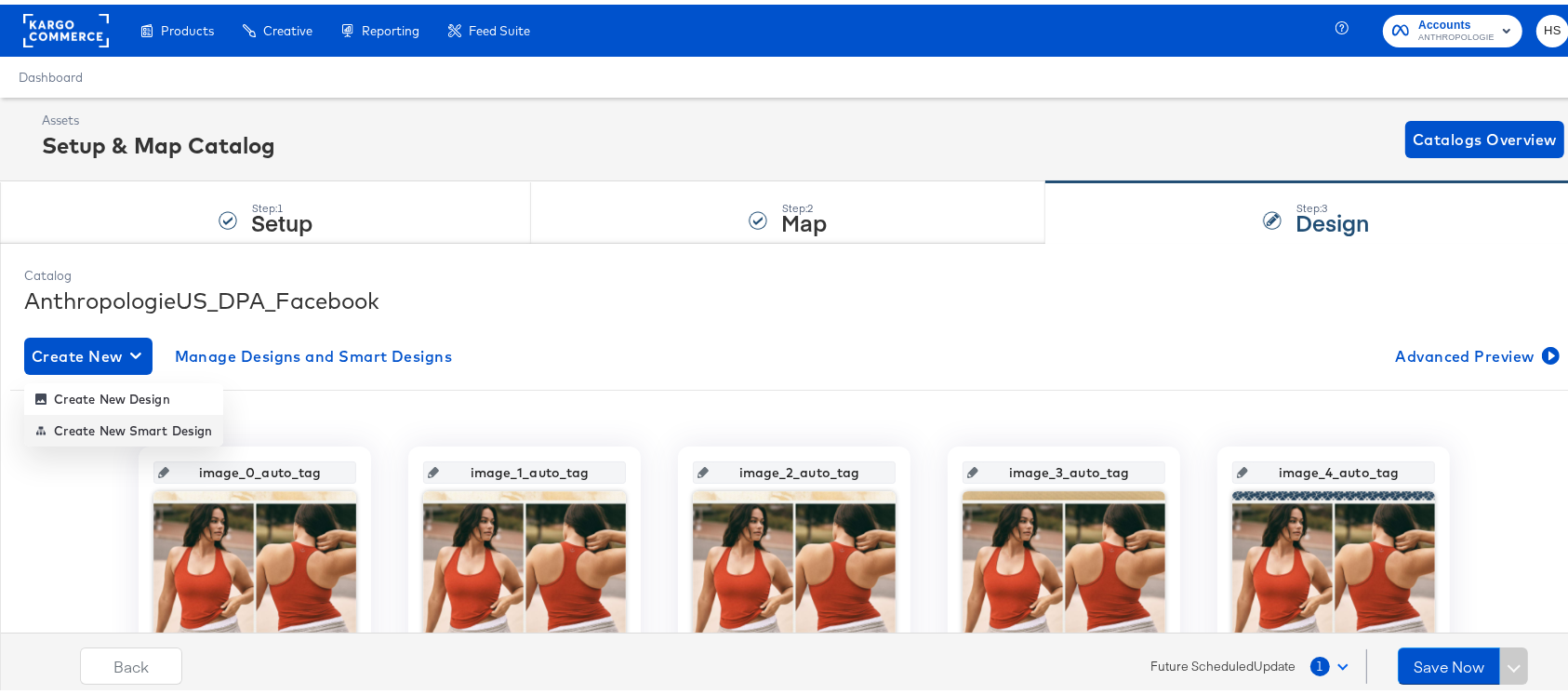
click at [108, 421] on div "Create New Smart Design" at bounding box center [124, 426] width 177 height 15
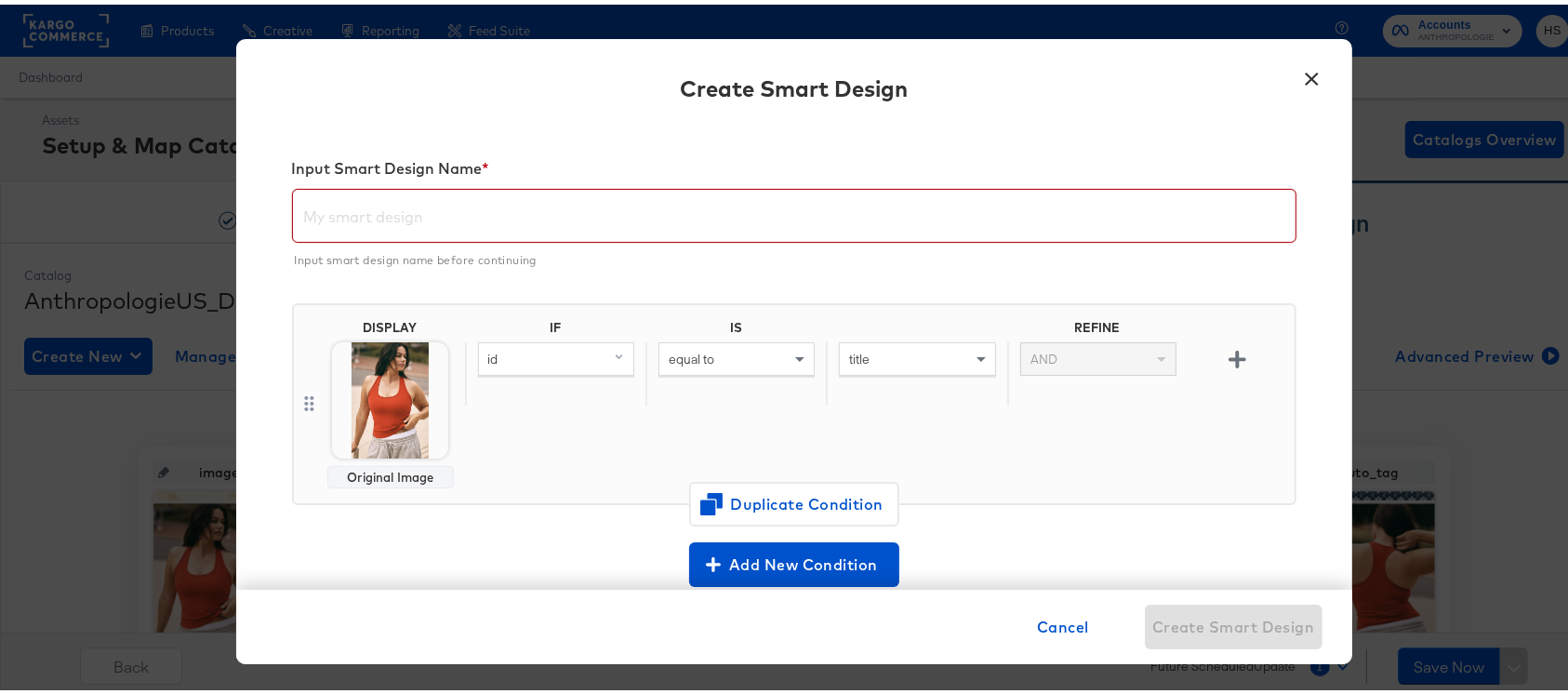
click at [415, 221] on input "text" at bounding box center [794, 203] width 1002 height 52
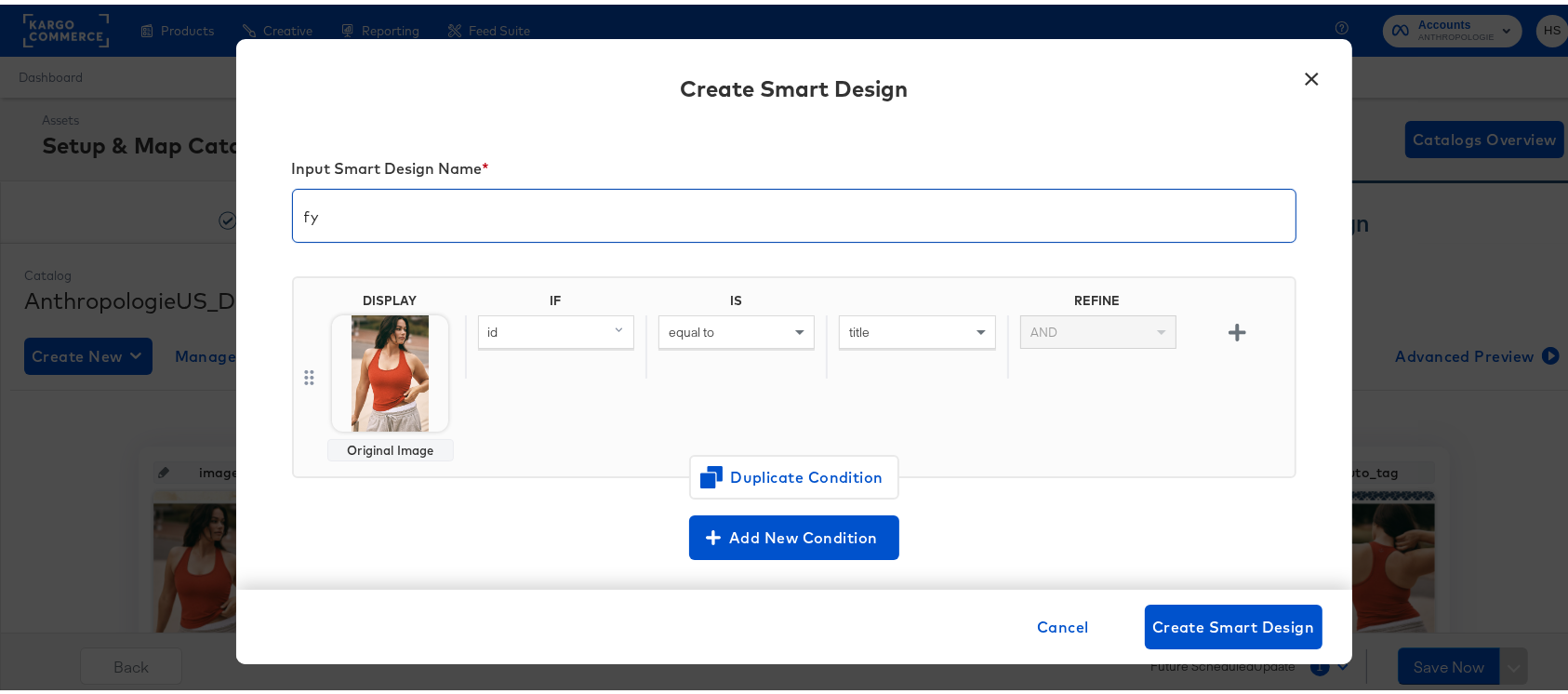
type input "f"
type input "F"
type input "FY26 FALL - STAR RATINGS ([PERSON_NAME])"
click at [371, 388] on img at bounding box center [390, 368] width 116 height 116
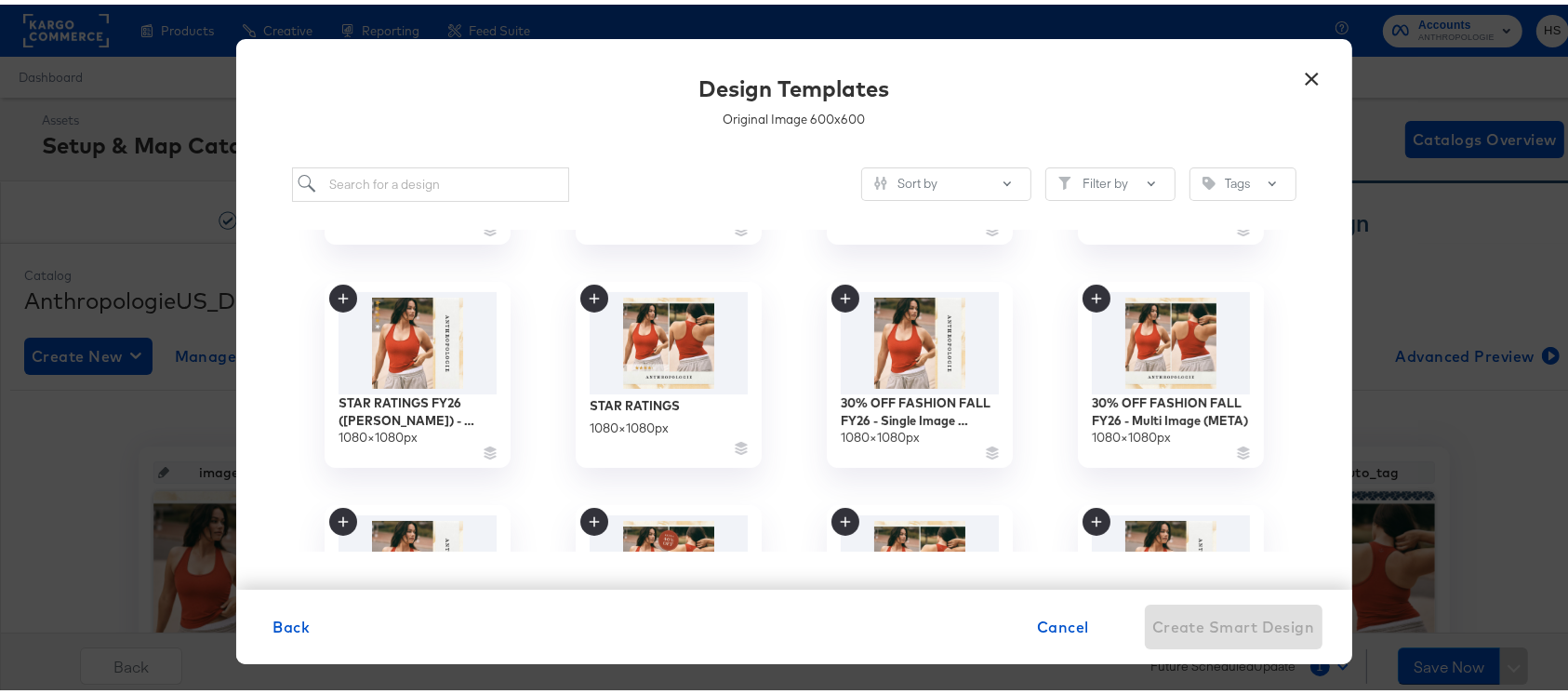
scroll to position [413, 0]
click at [665, 323] on img at bounding box center [668, 335] width 167 height 107
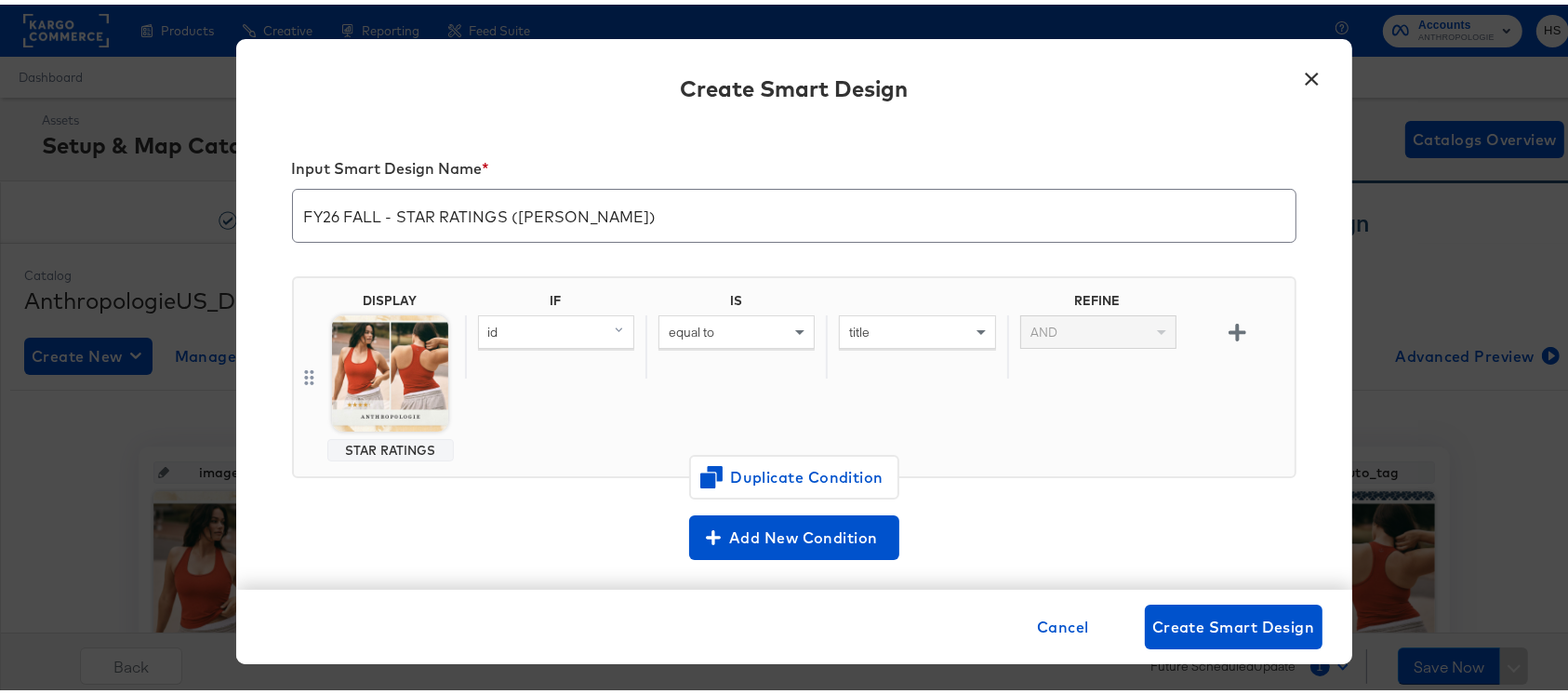
click at [588, 329] on div "id" at bounding box center [557, 328] width 154 height 32
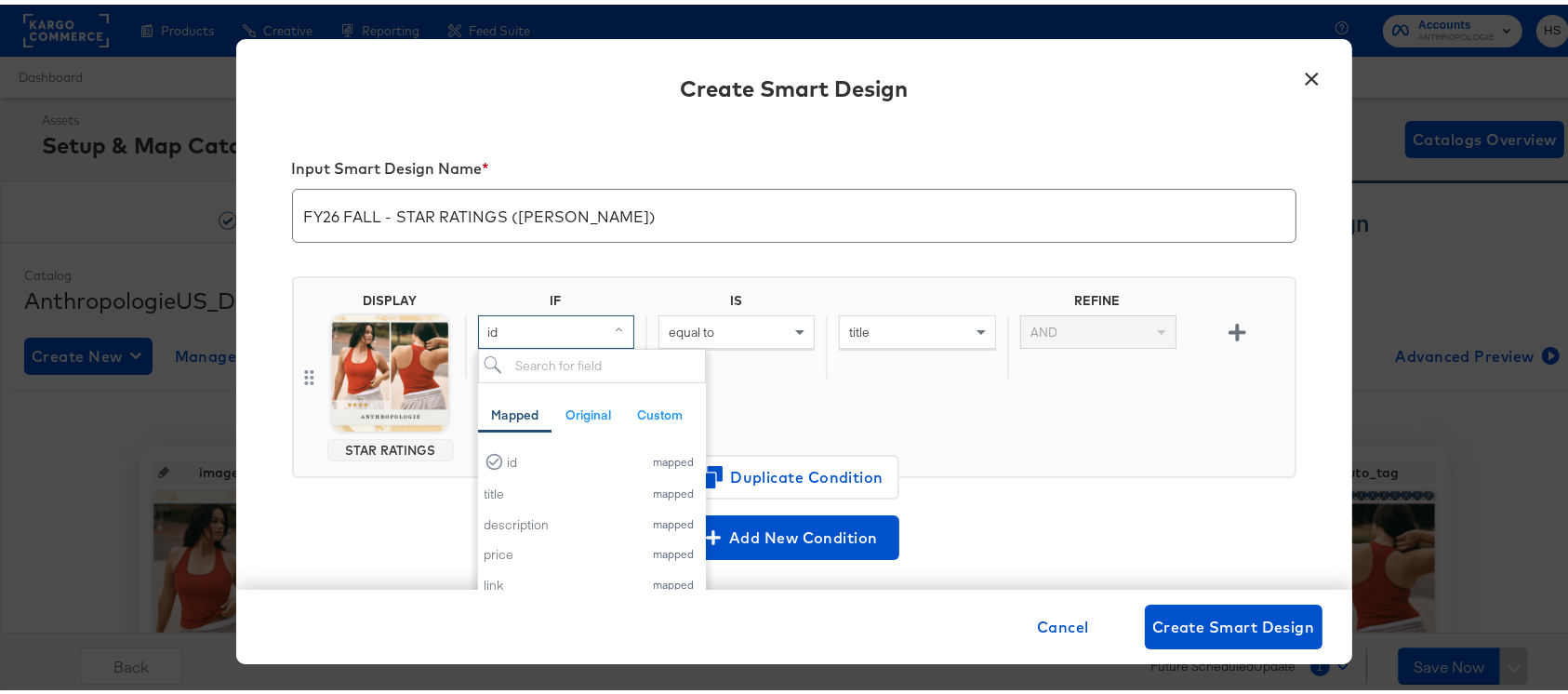
type input "M"
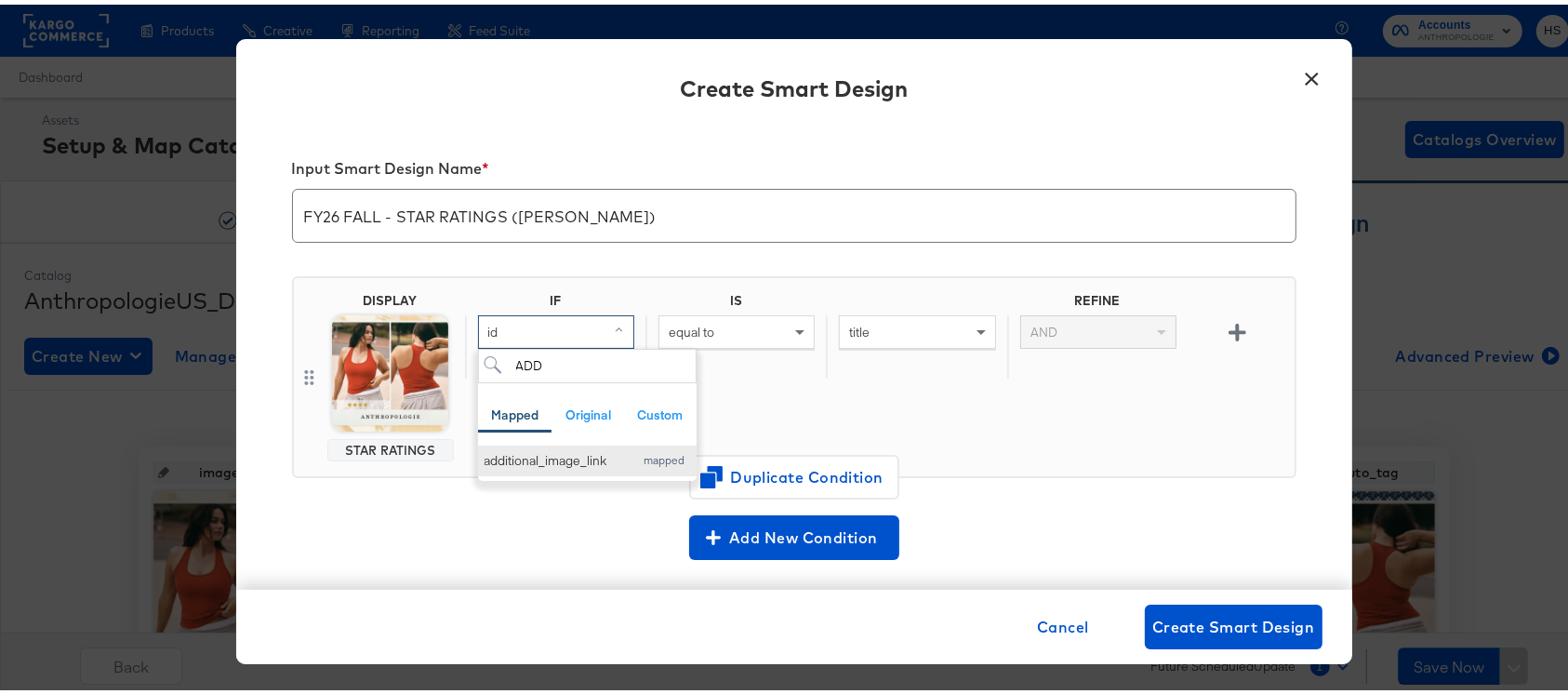
type input "ADD"
click at [545, 454] on div "additional_image_link" at bounding box center [554, 456] width 140 height 18
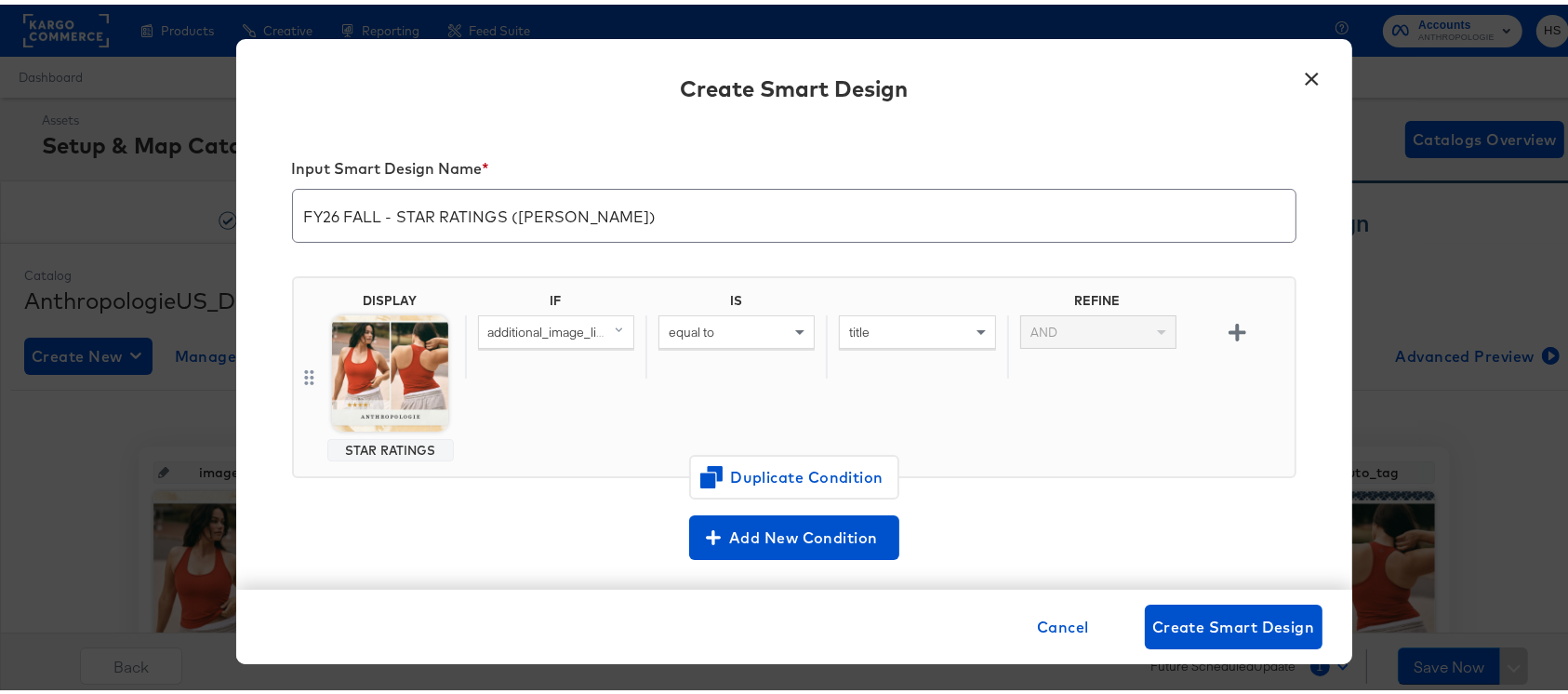
click at [691, 332] on span "equal to" at bounding box center [691, 328] width 45 height 17
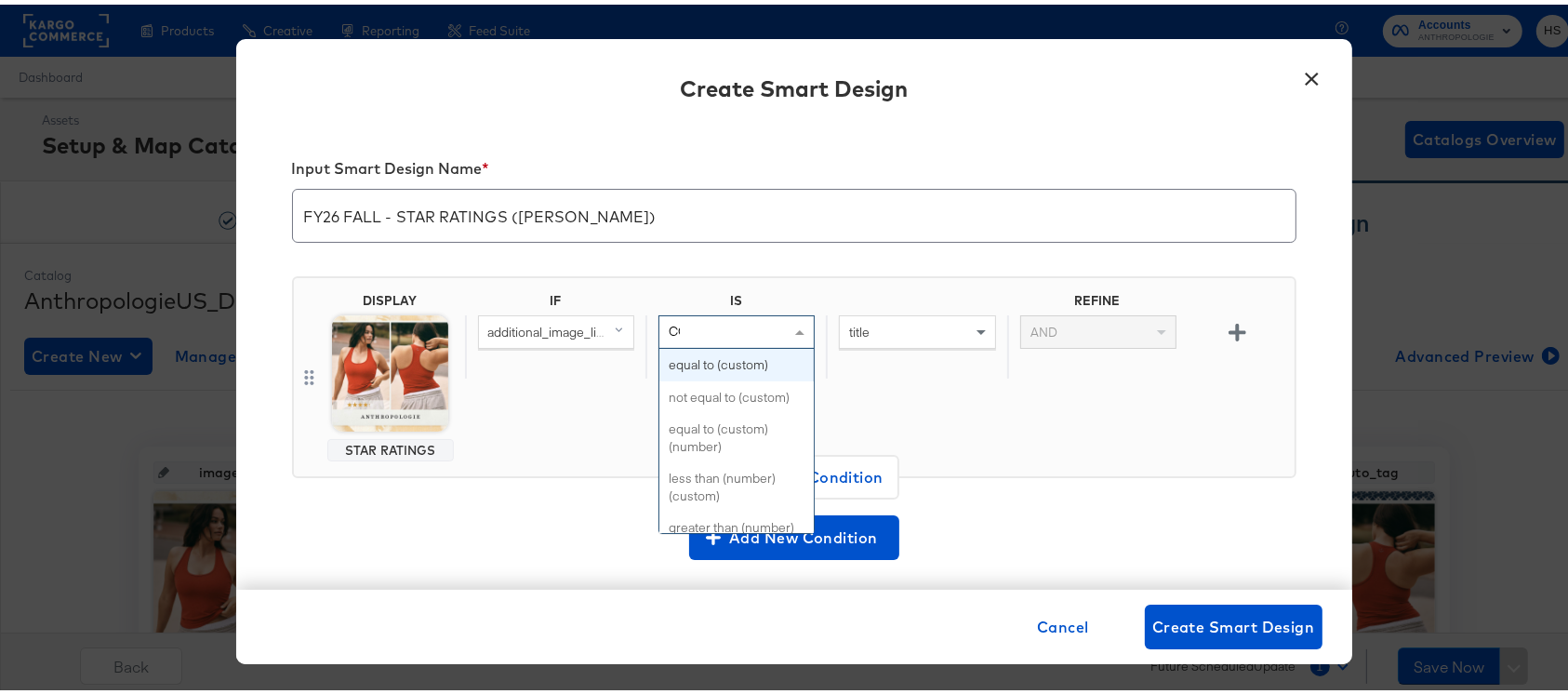
type input "CON"
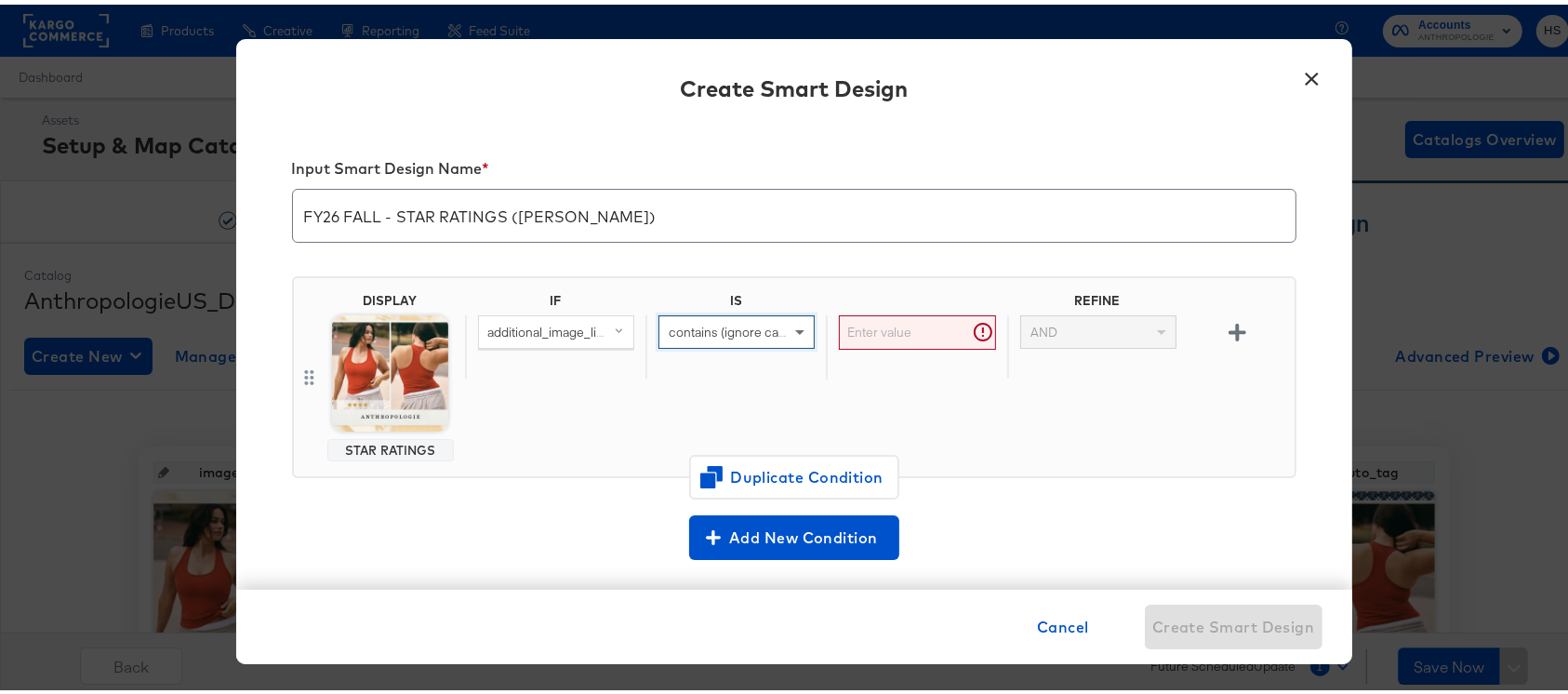
click at [871, 316] on input "text" at bounding box center [917, 328] width 156 height 35
type input "http"
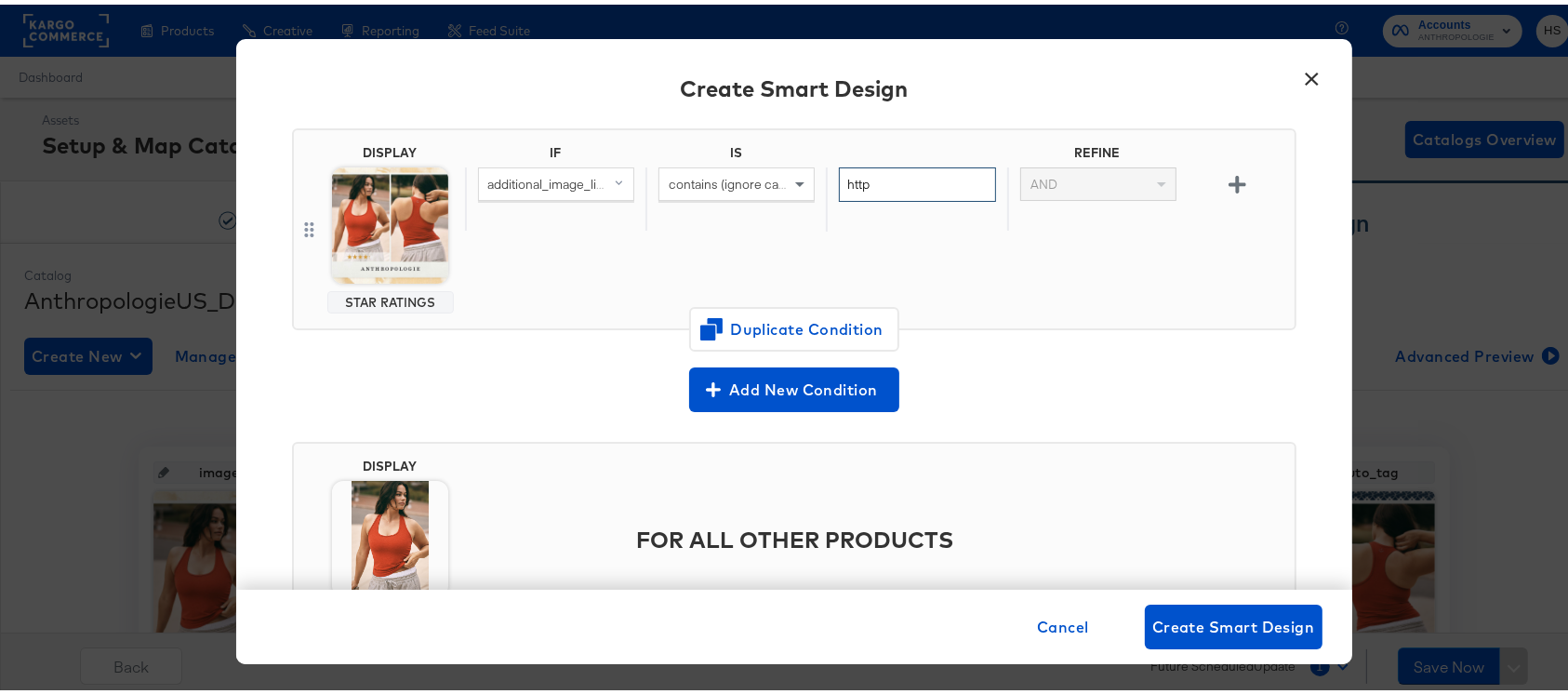
scroll to position [249, 0]
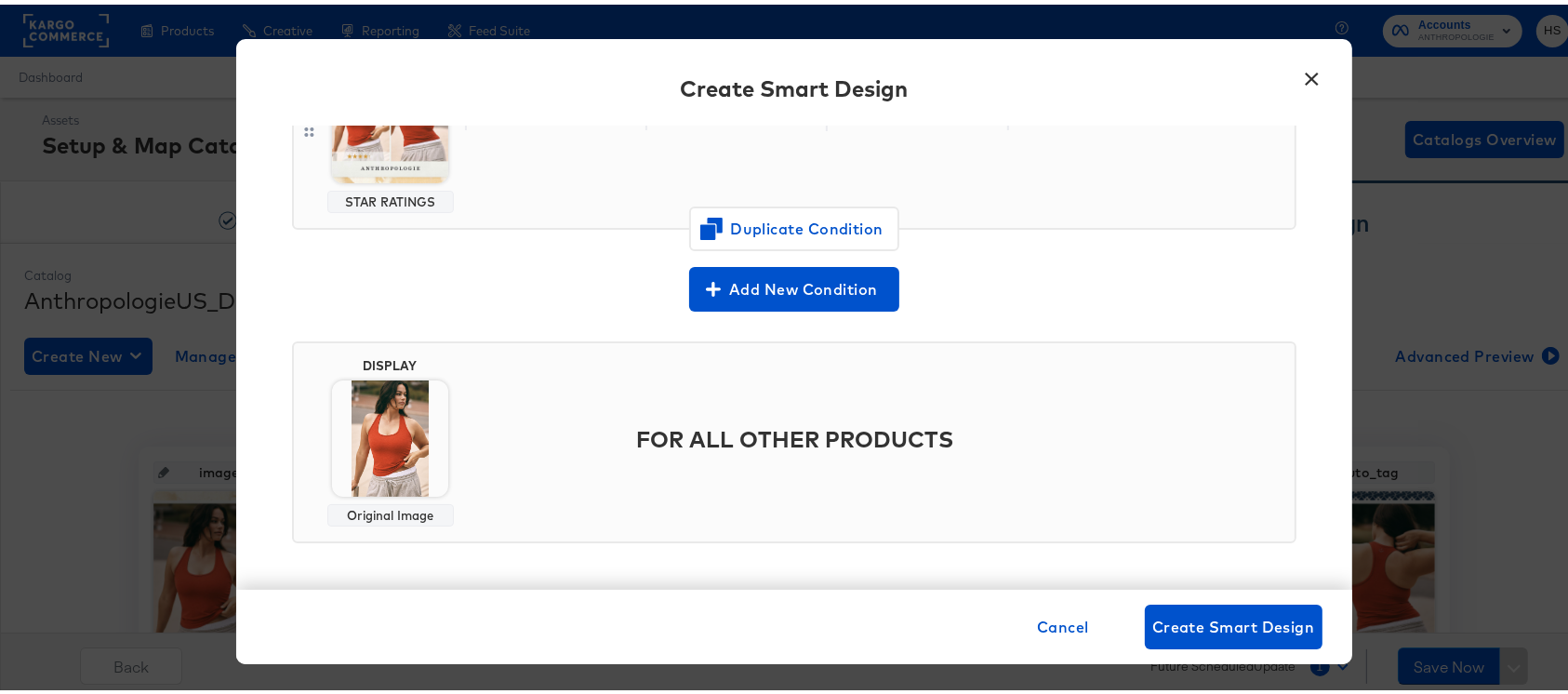
click at [402, 436] on img at bounding box center [390, 433] width 116 height 116
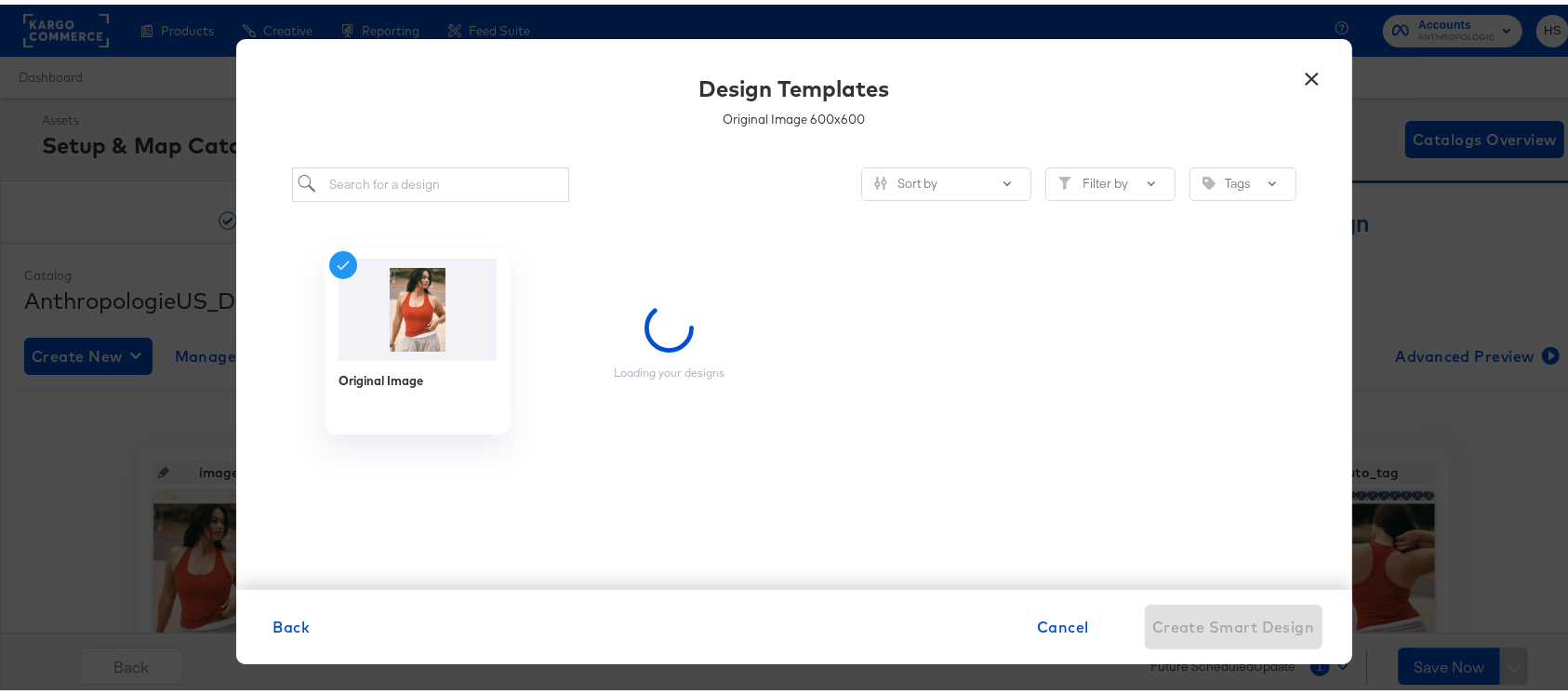
scroll to position [0, 0]
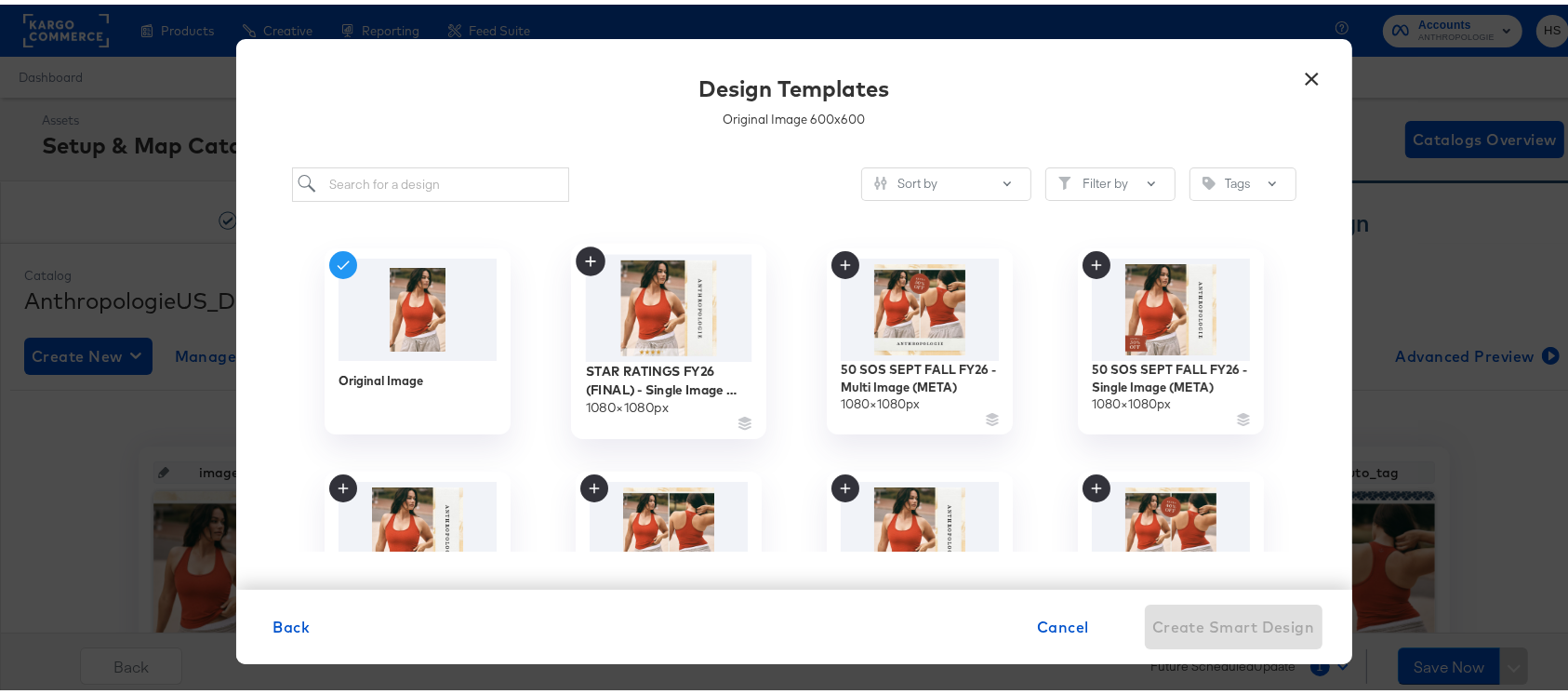
click at [689, 319] on img at bounding box center [668, 303] width 167 height 107
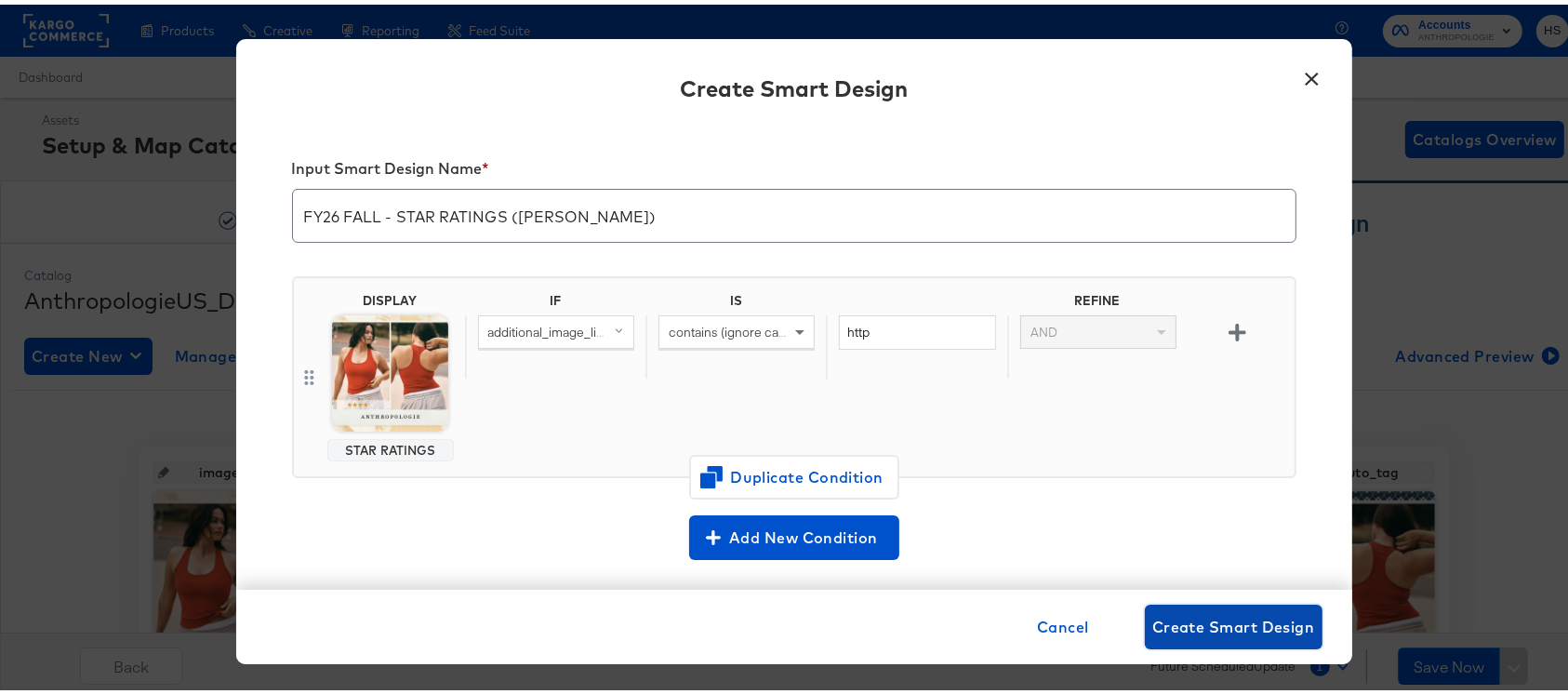
click at [1256, 615] on span "Create Smart Design" at bounding box center [1233, 622] width 163 height 26
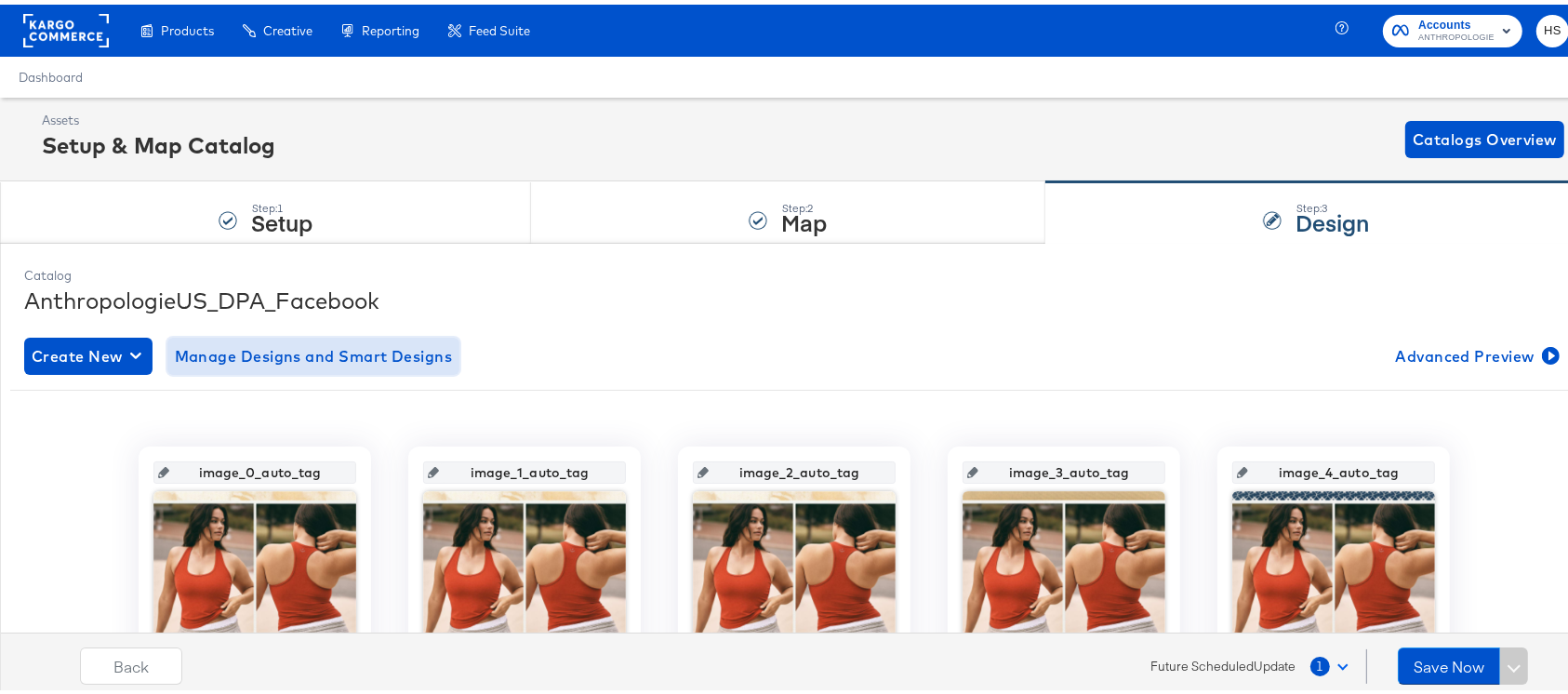
click at [420, 355] on span "Manage Designs and Smart Designs" at bounding box center [314, 351] width 278 height 26
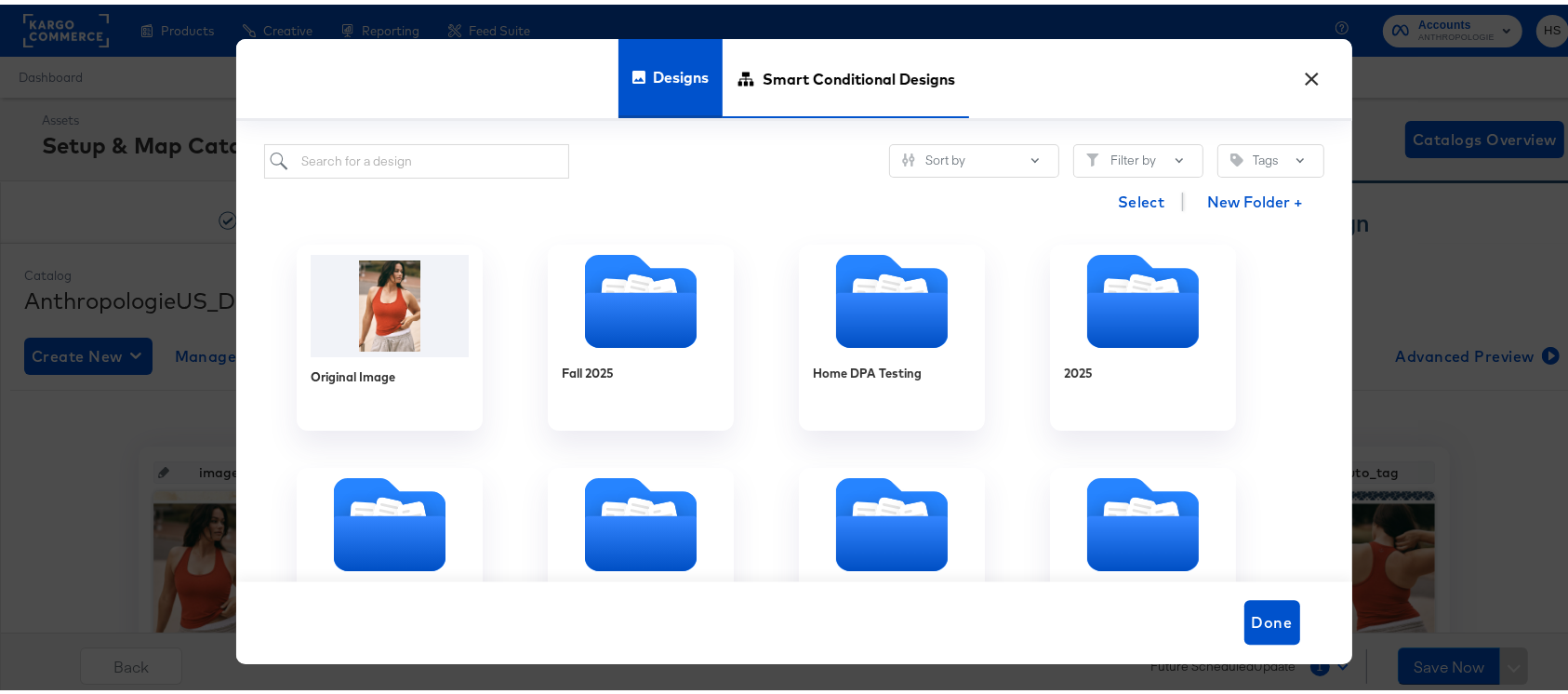
click at [802, 74] on span "Smart Conditional Designs" at bounding box center [859, 74] width 192 height 82
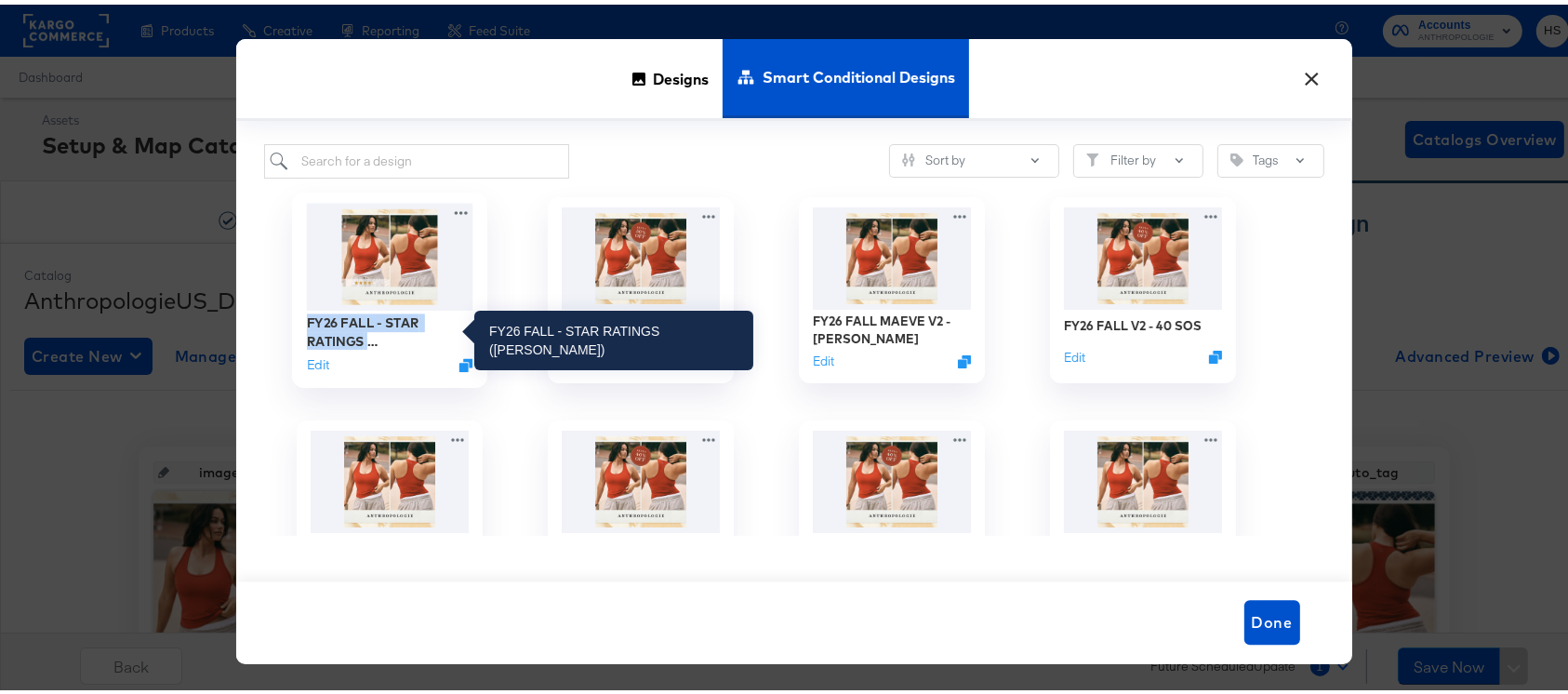
drag, startPoint x: 283, startPoint y: 311, endPoint x: 445, endPoint y: 335, distance: 163.8
click at [445, 335] on div "FY26 FALL - STAR RATINGS (SADA) Edit" at bounding box center [389, 284] width 195 height 195
copy div "FY26 FALL - STAR RATINGS (SADA)"
